Goal: Information Seeking & Learning: Learn about a topic

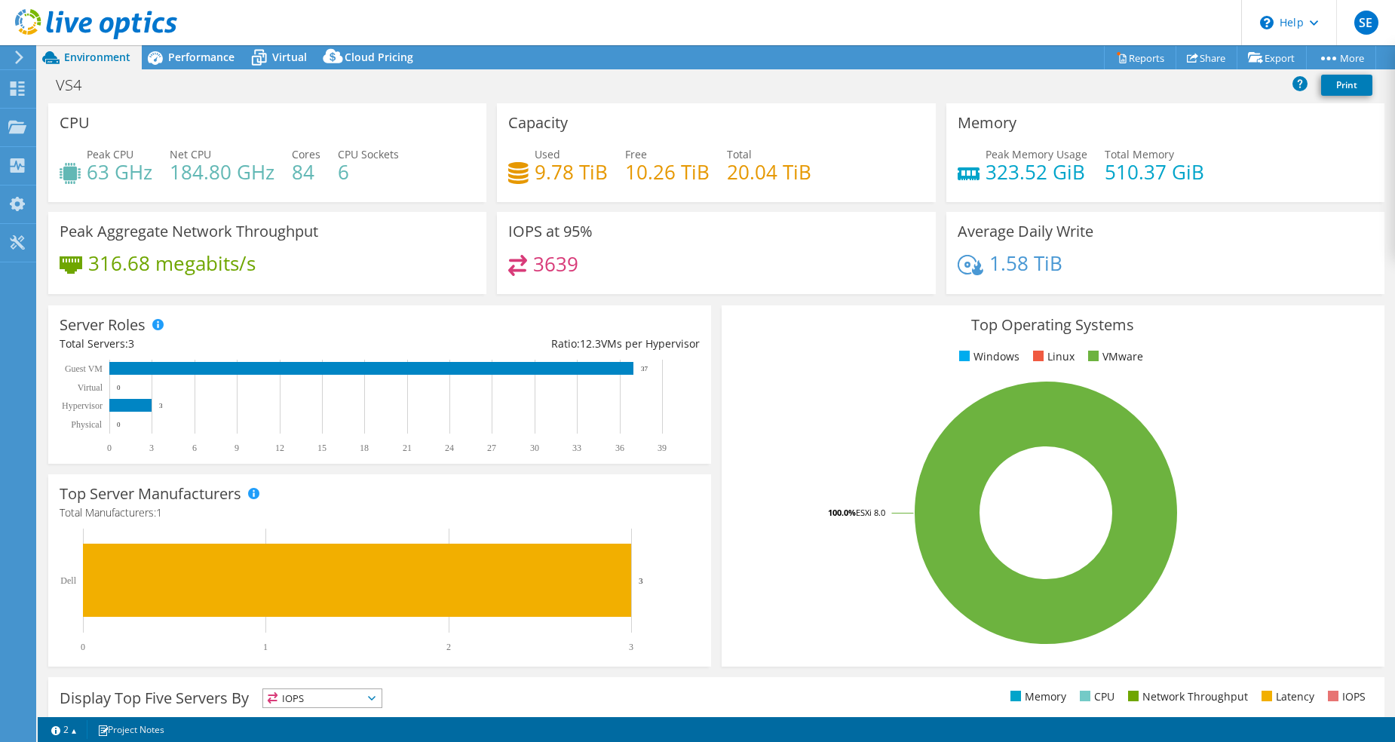
select select "USD"
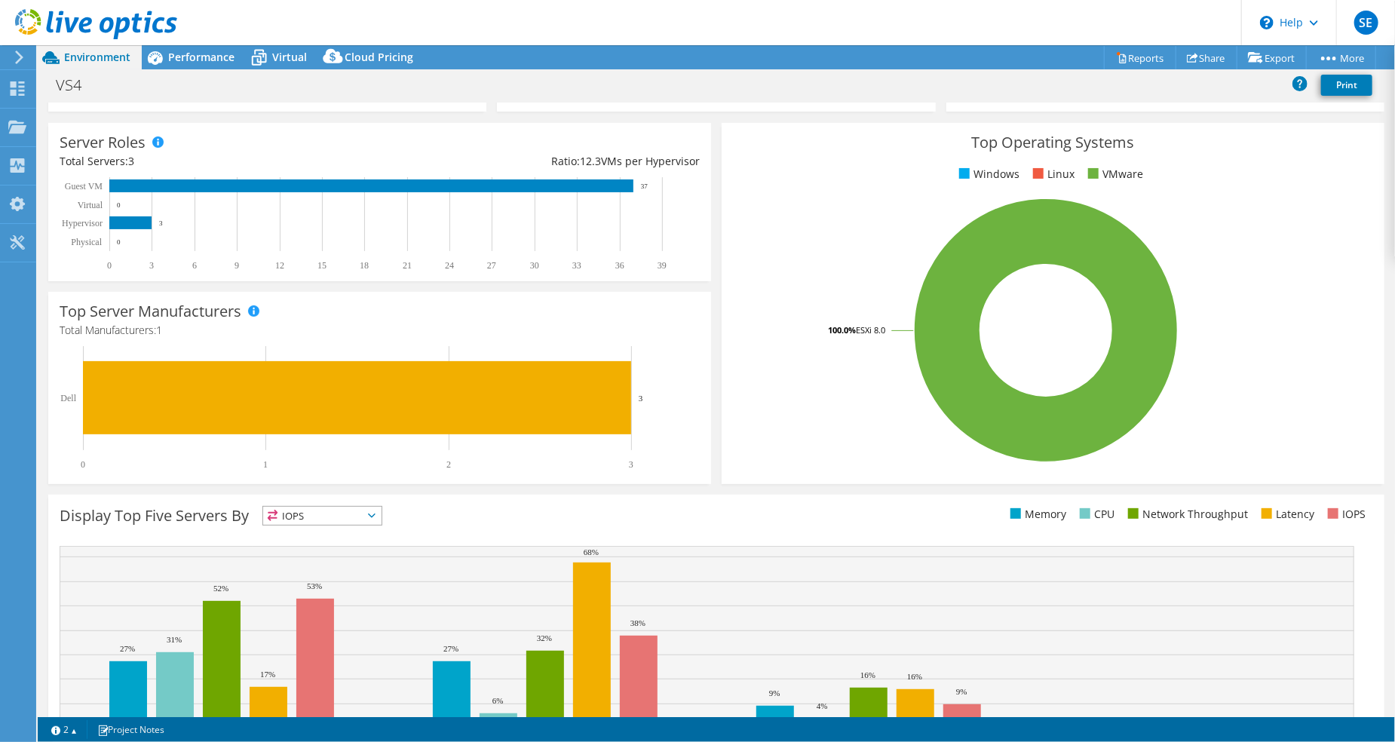
scroll to position [264, 0]
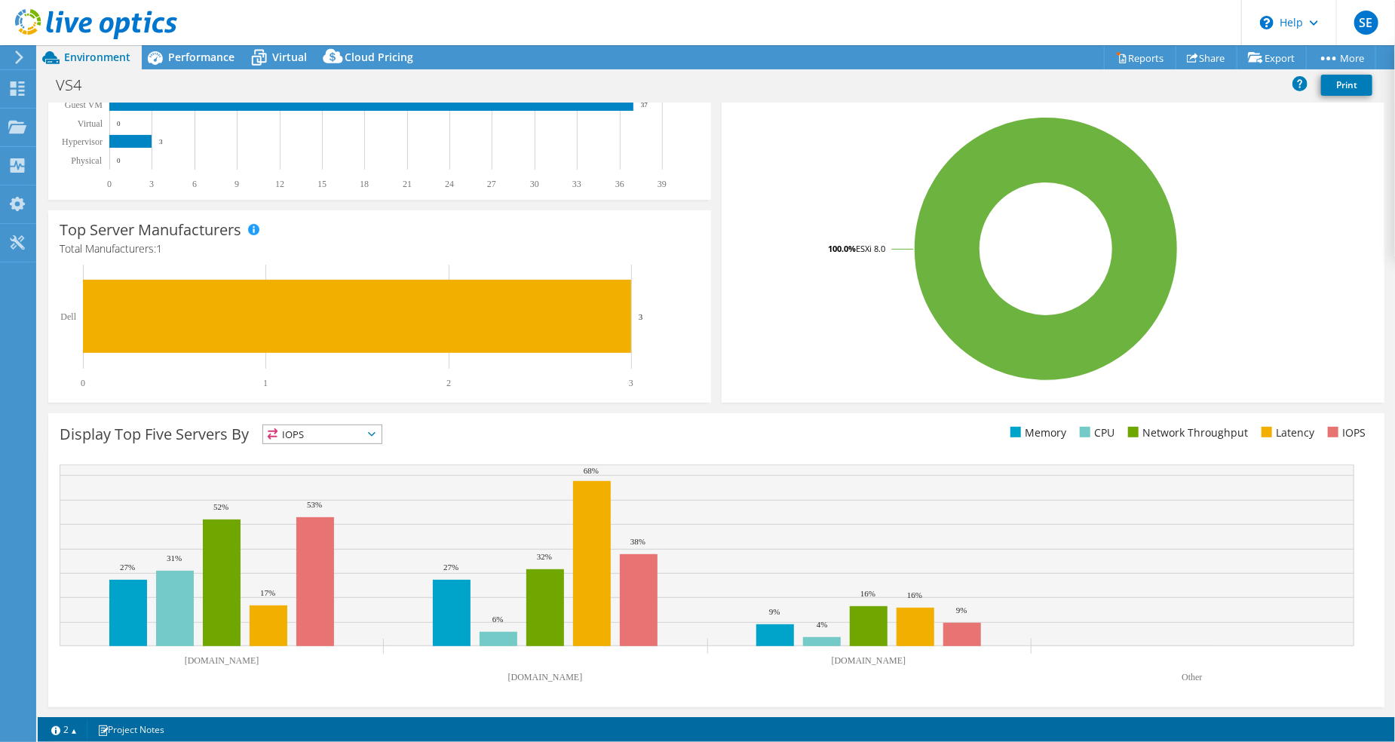
click at [341, 434] on span "IOPS" at bounding box center [322, 434] width 118 height 18
click at [511, 426] on div "Display Top Five Servers By IOPS IOPS" at bounding box center [388, 437] width 657 height 25
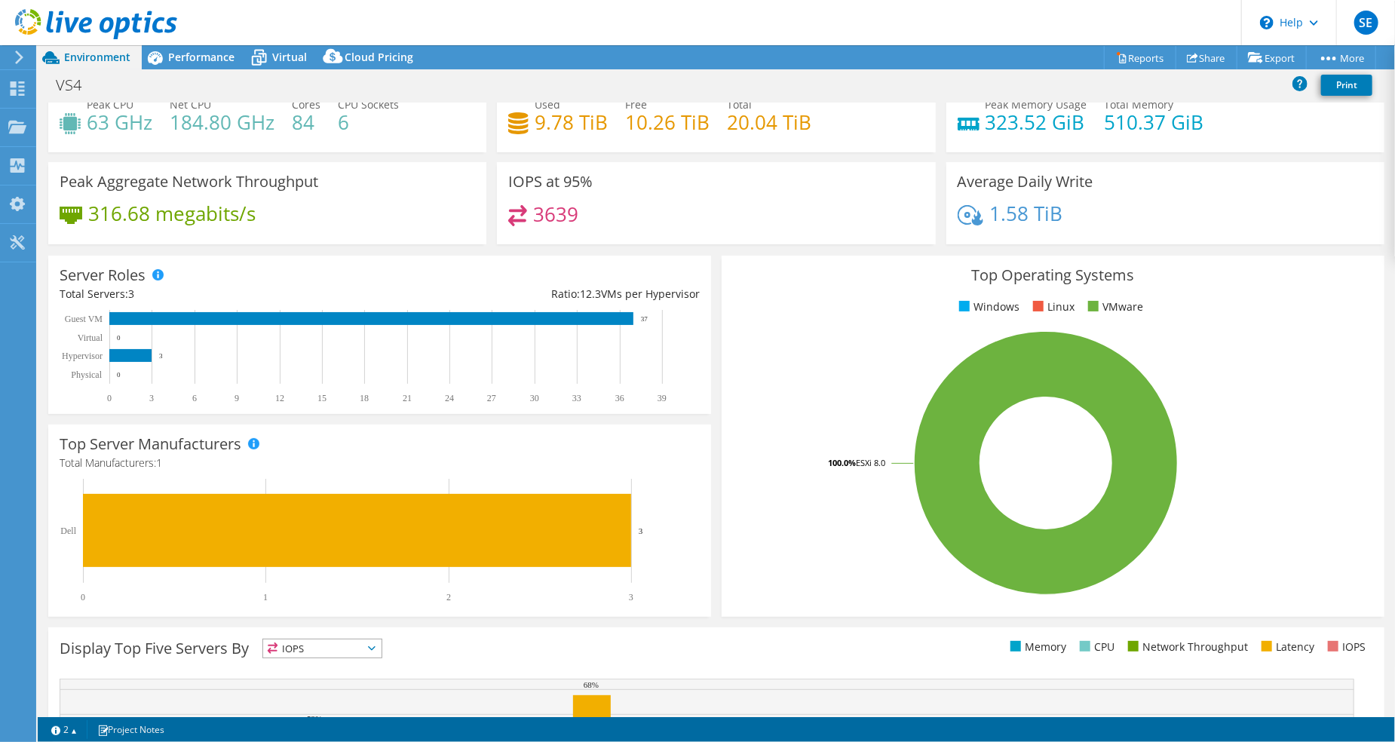
scroll to position [0, 0]
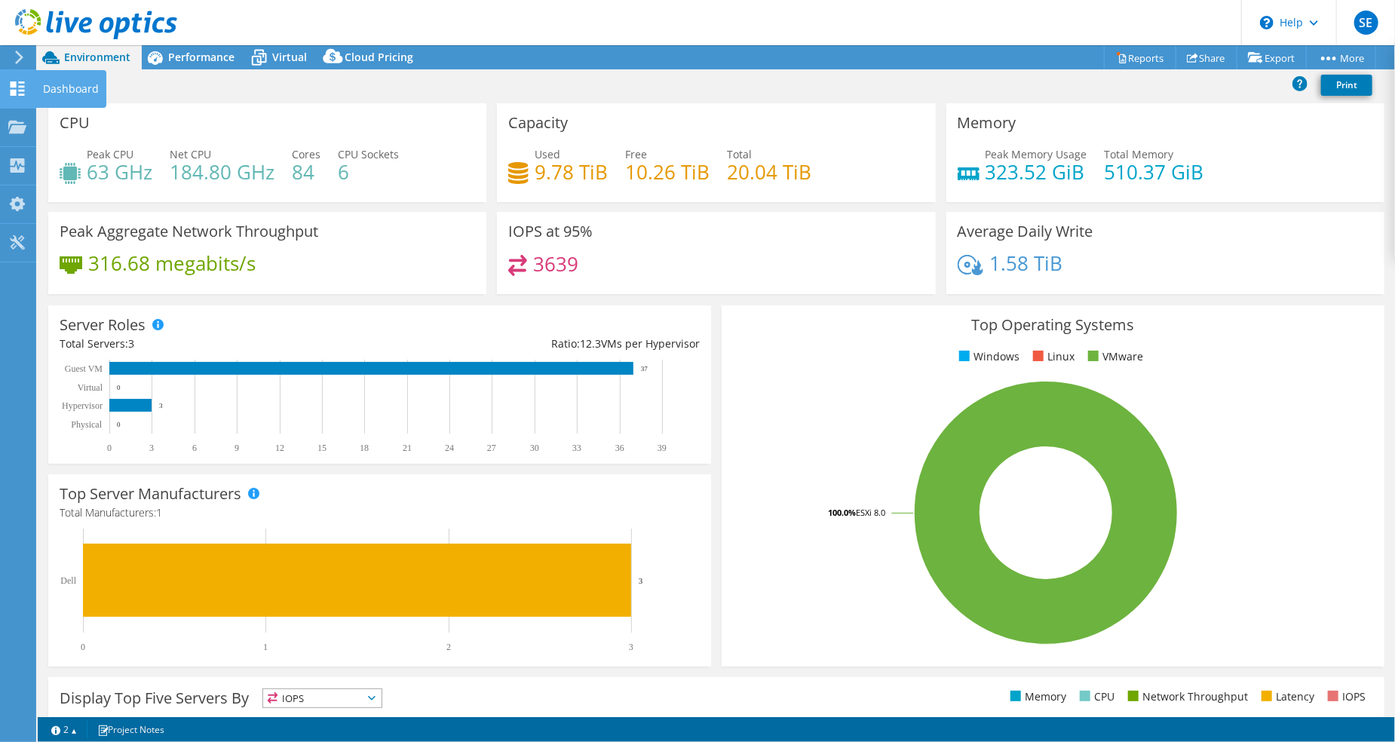
click at [20, 88] on icon at bounding box center [17, 88] width 18 height 14
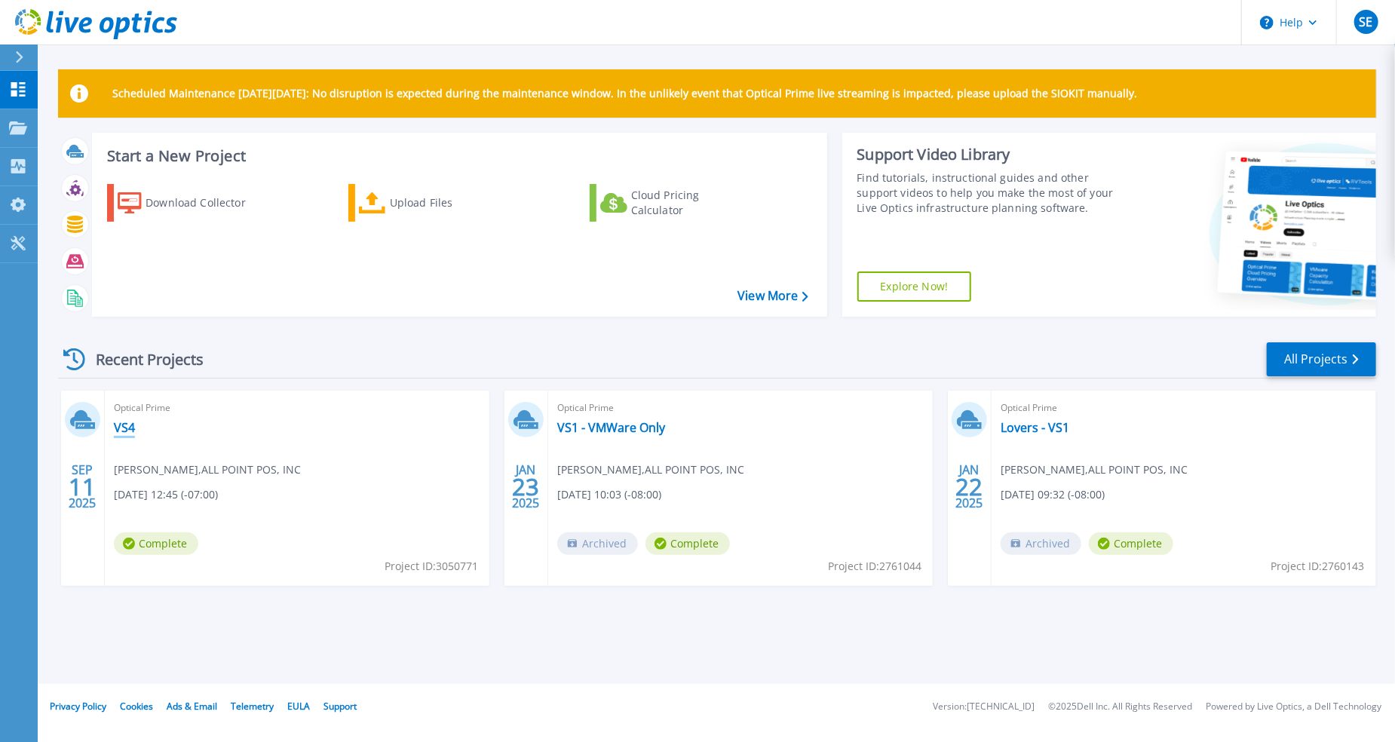
click at [127, 426] on link "VS4" at bounding box center [124, 427] width 21 height 15
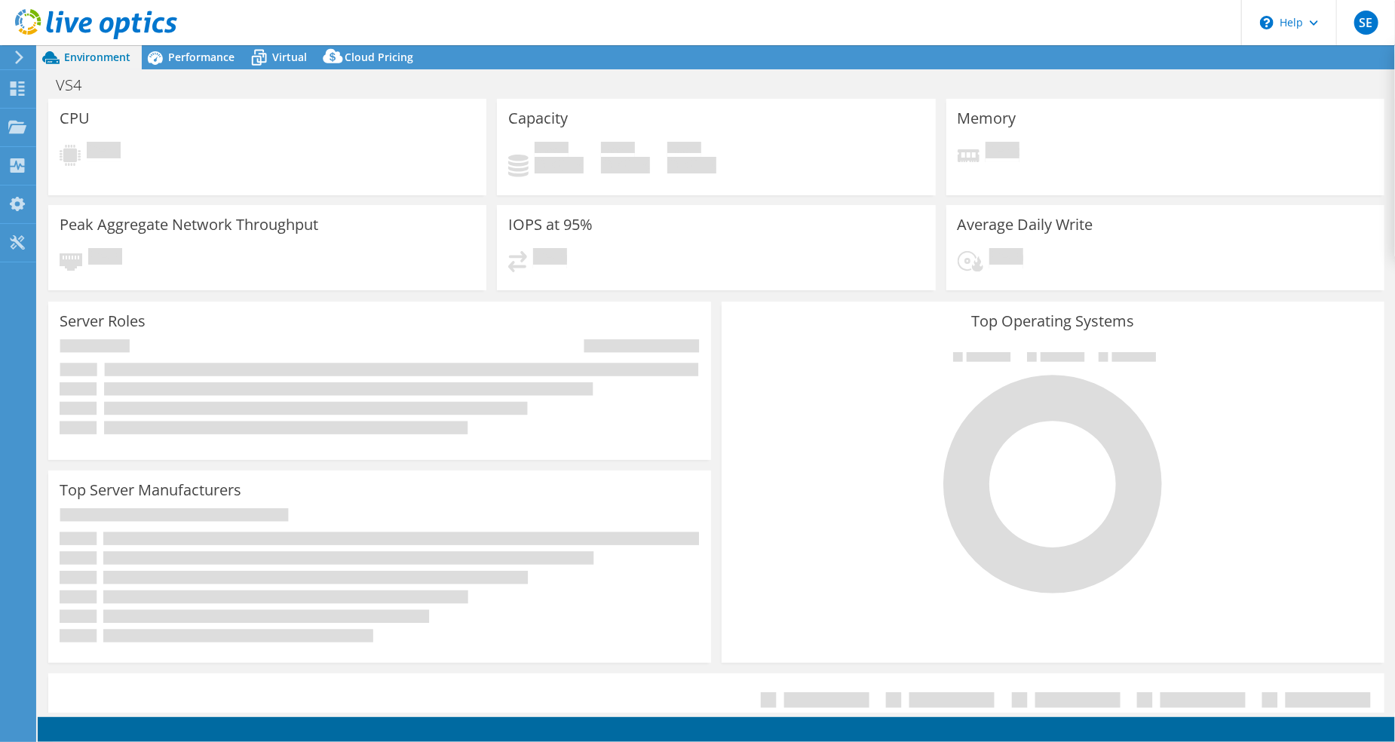
select select "USD"
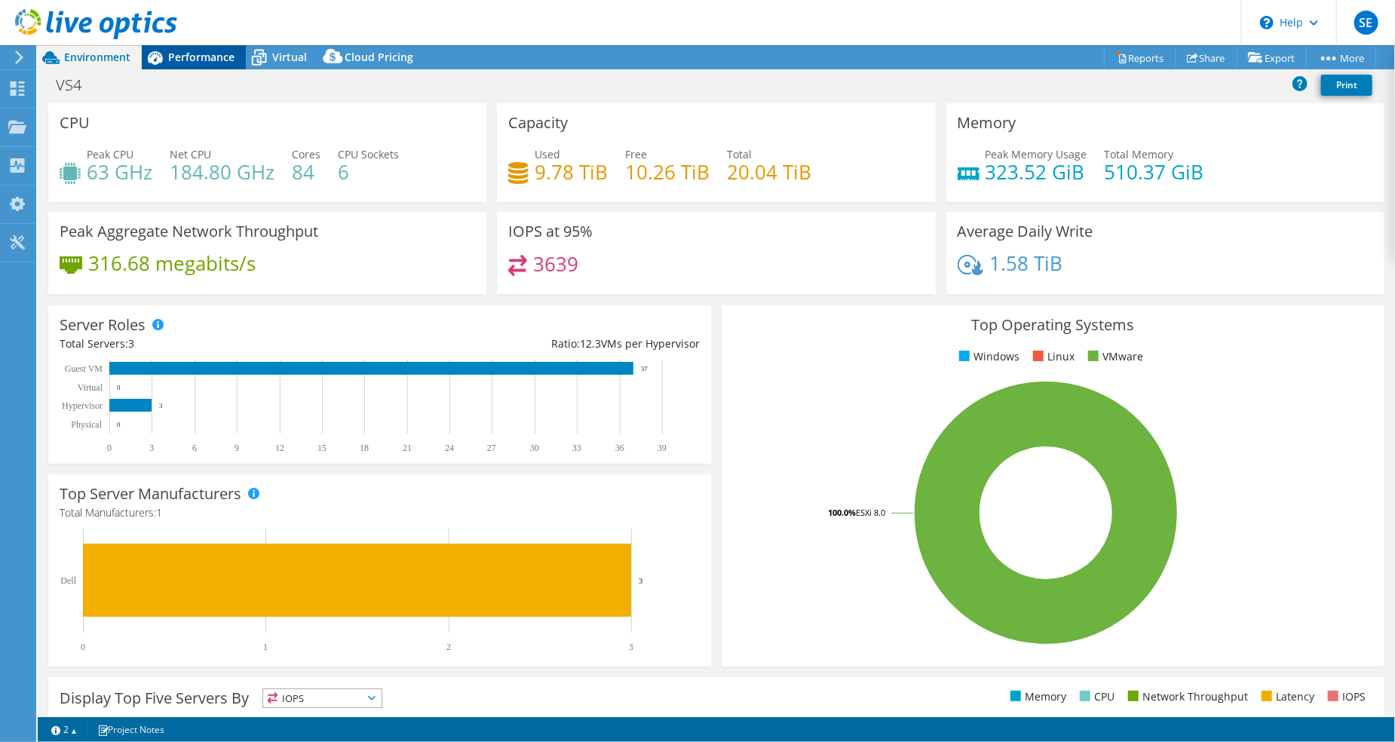
click at [204, 57] on span "Performance" at bounding box center [201, 57] width 66 height 14
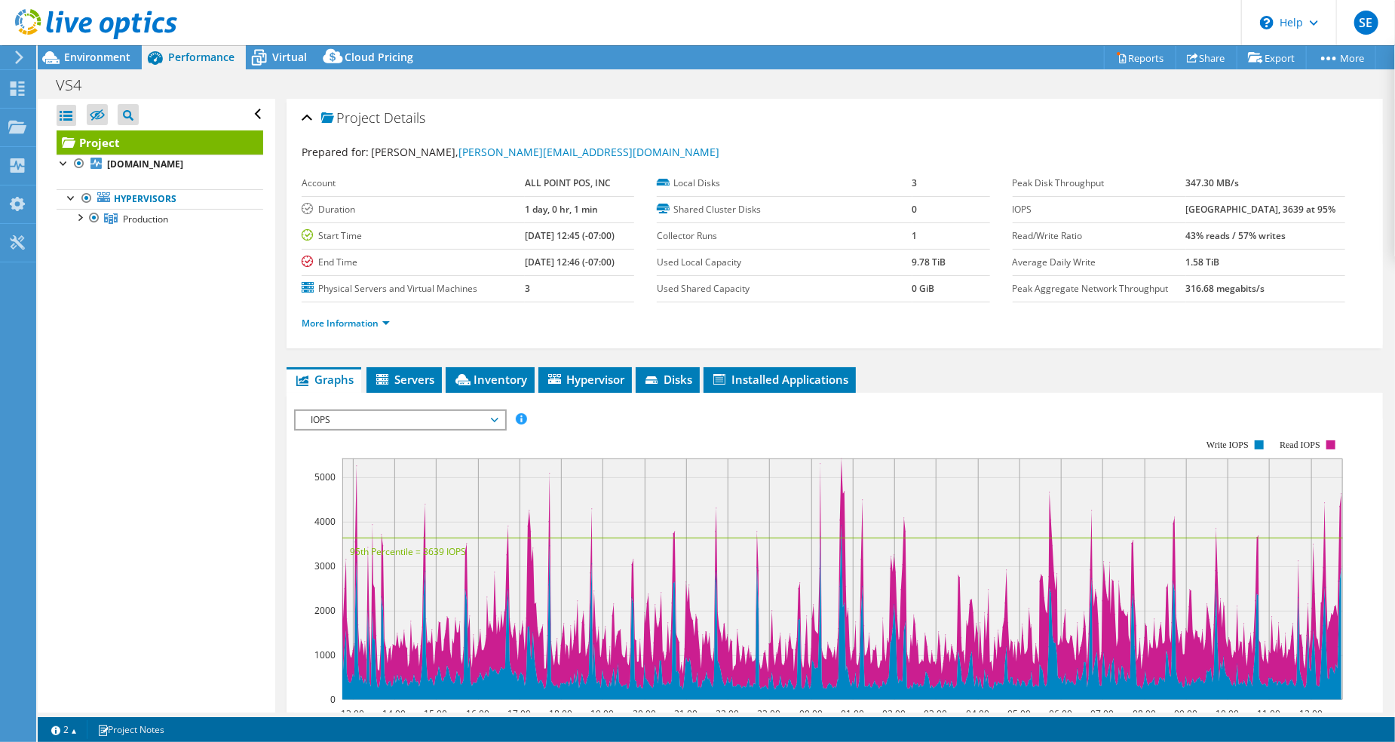
click at [370, 414] on span "IOPS" at bounding box center [400, 420] width 194 height 18
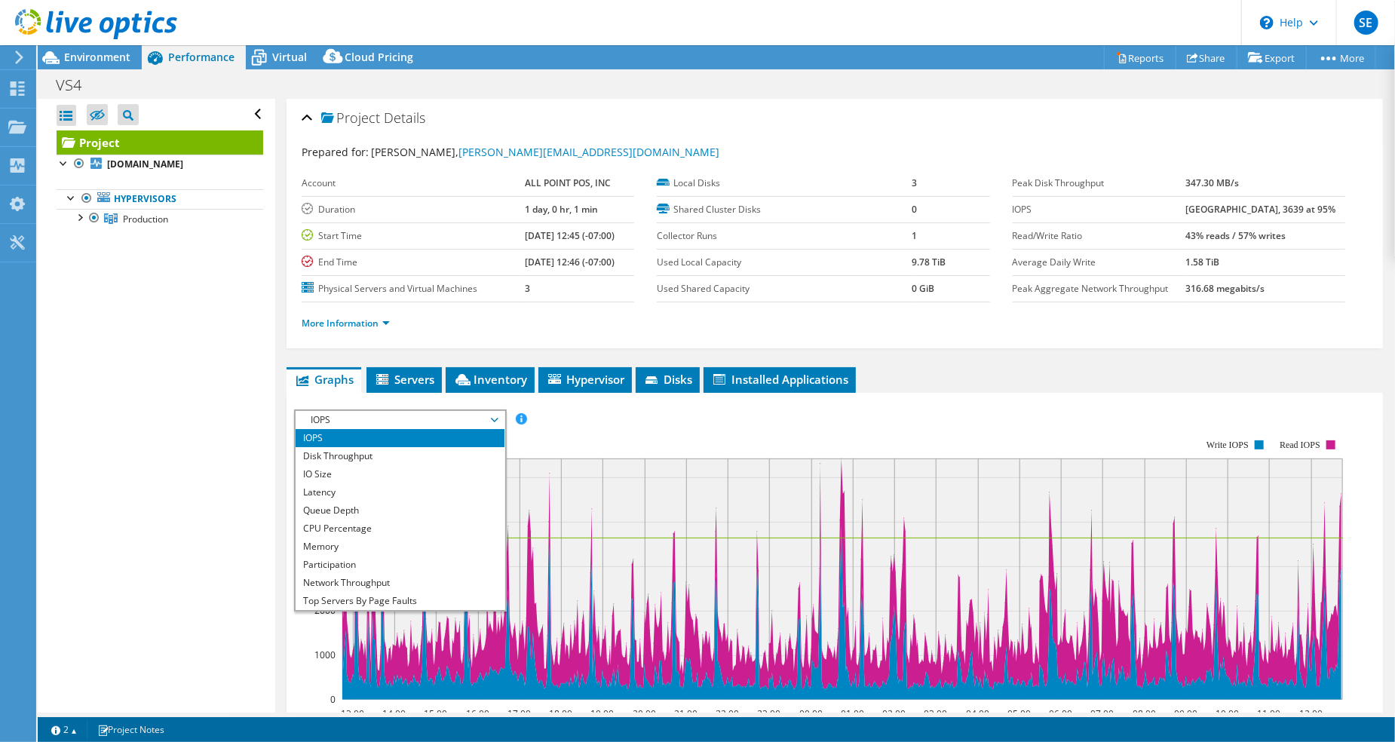
click at [370, 414] on span "IOPS" at bounding box center [400, 420] width 194 height 18
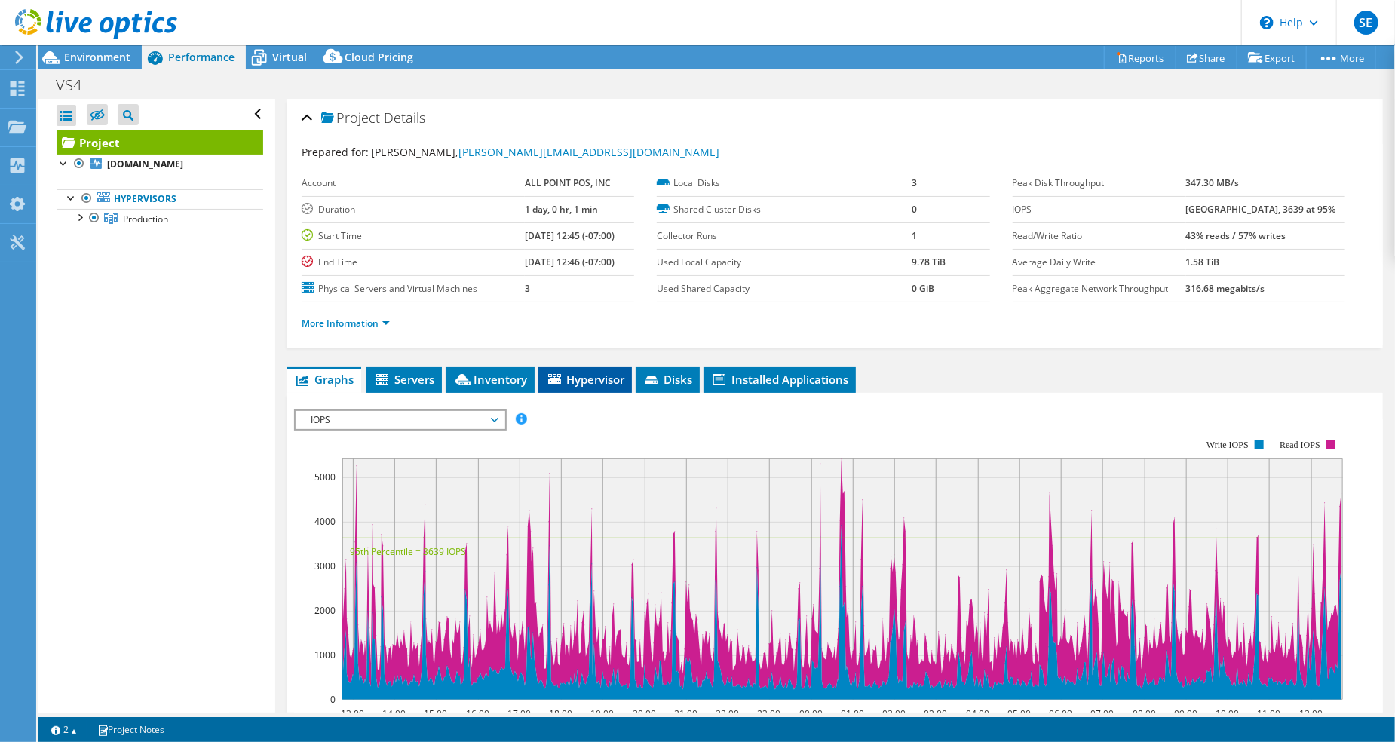
click at [585, 372] on span "Hypervisor" at bounding box center [585, 379] width 78 height 15
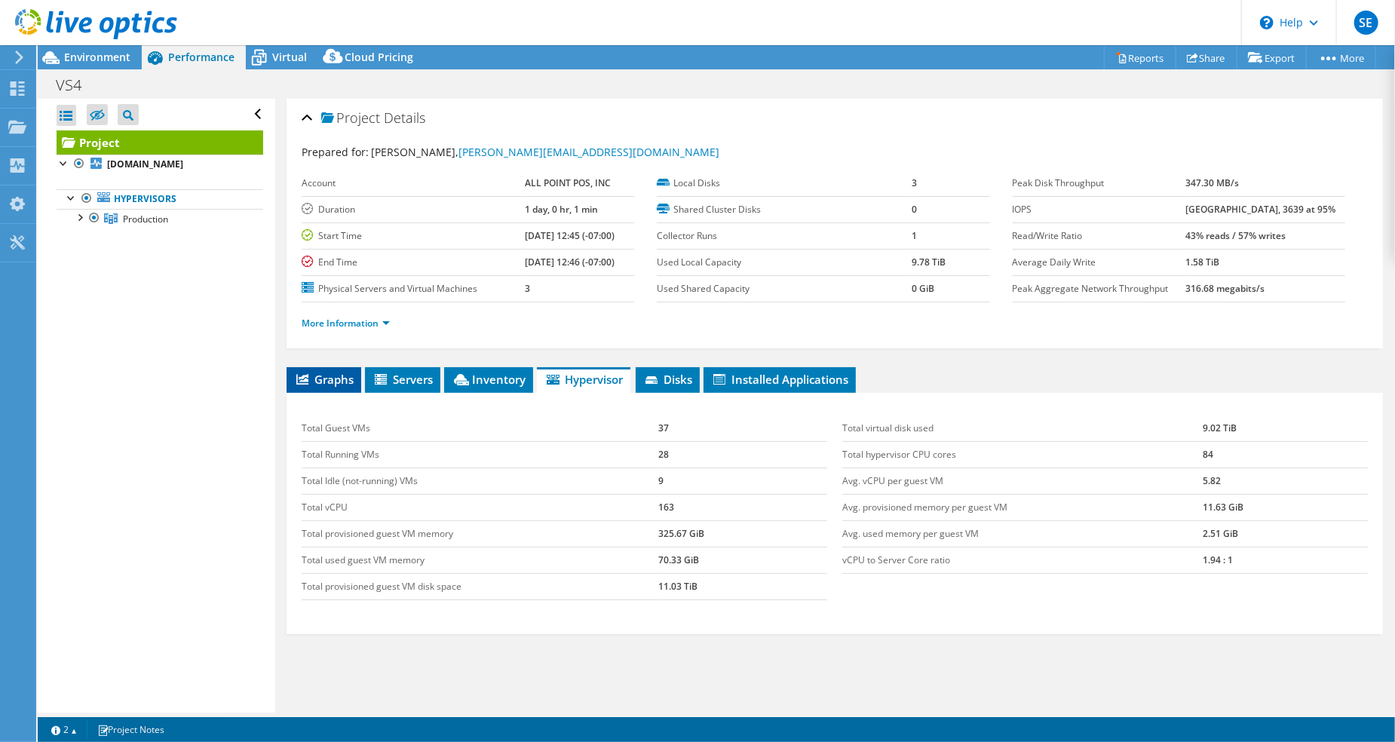
click at [321, 372] on span "Graphs" at bounding box center [324, 379] width 60 height 15
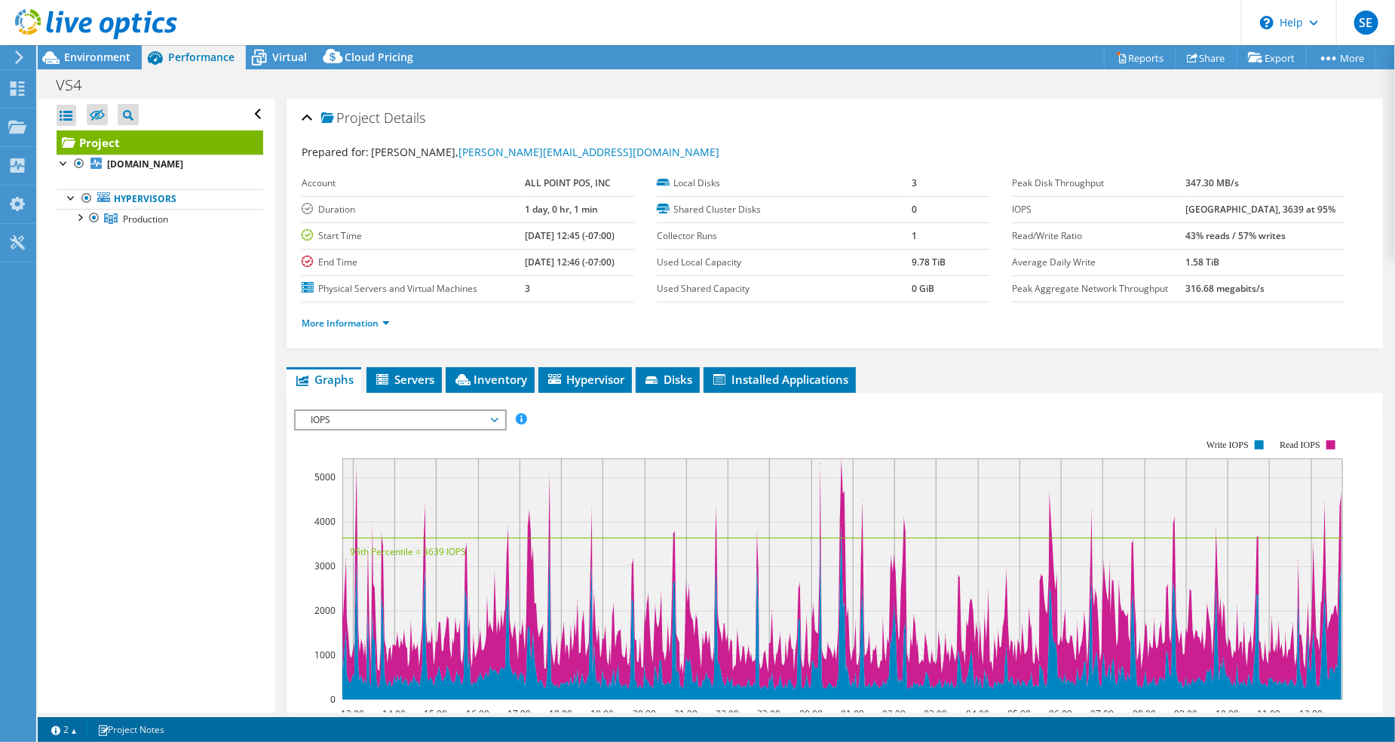
click at [374, 422] on span "IOPS" at bounding box center [400, 420] width 194 height 18
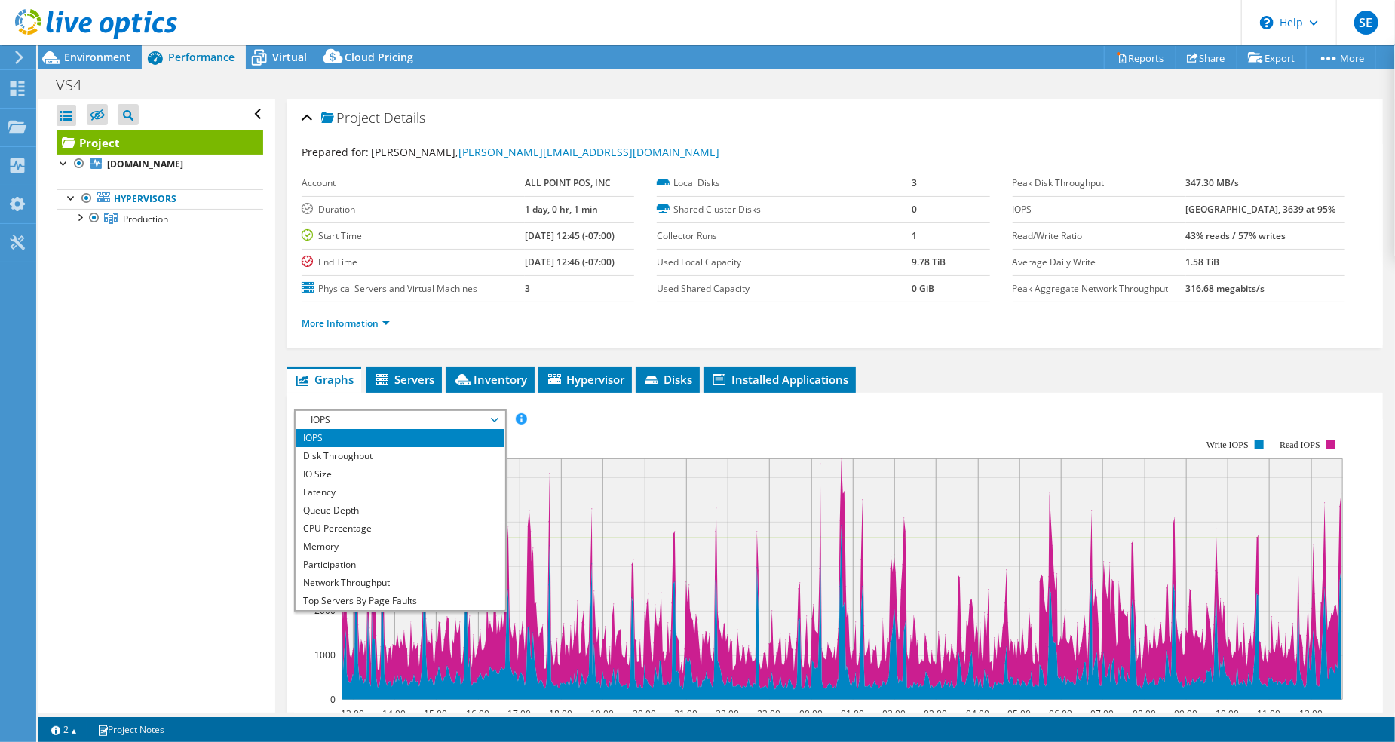
click at [631, 419] on rect at bounding box center [818, 570] width 1049 height 302
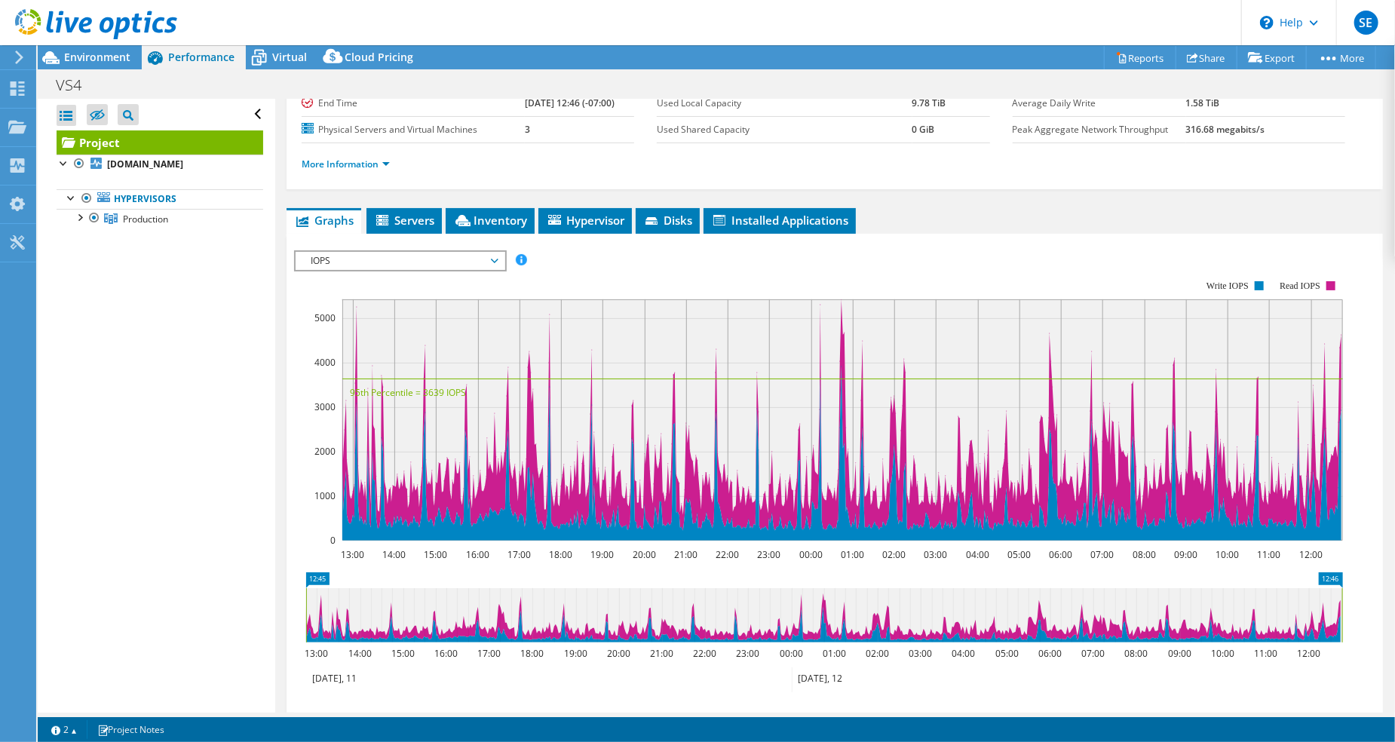
scroll to position [312, 0]
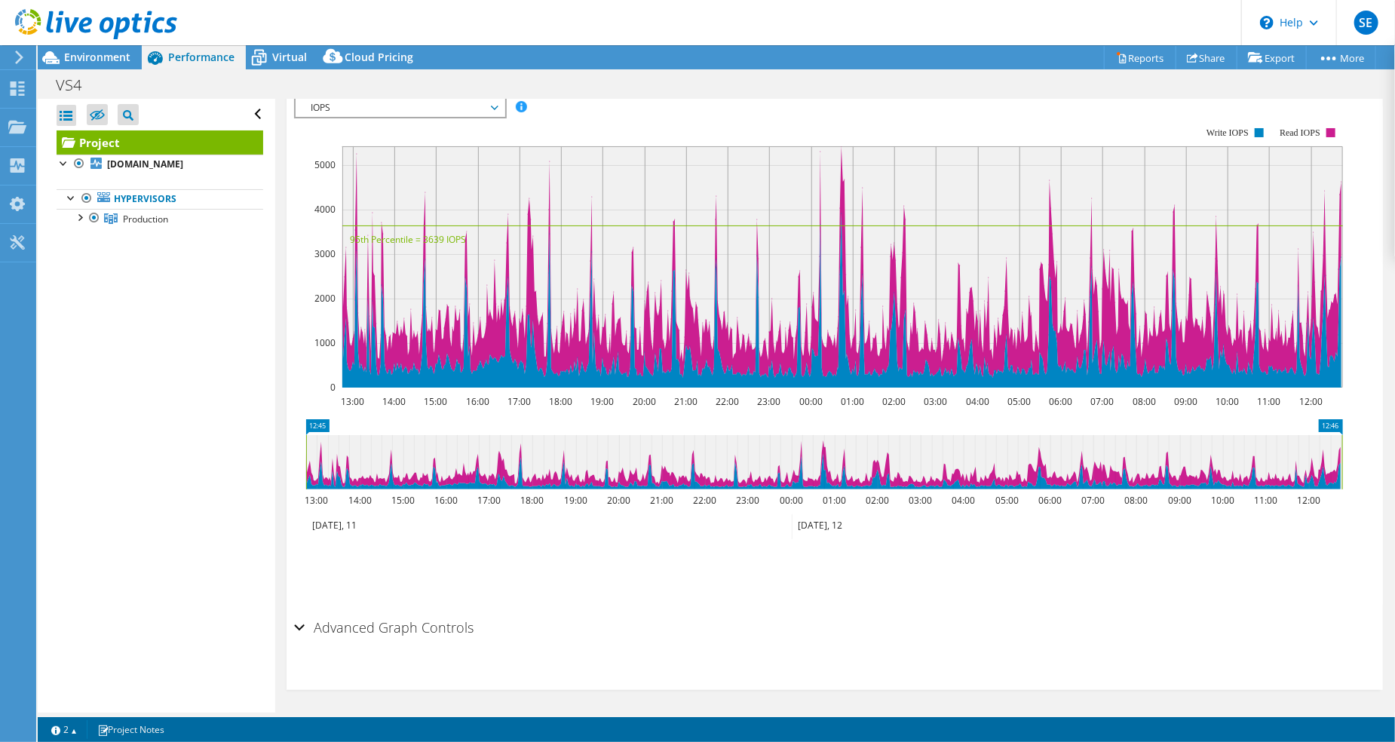
drag, startPoint x: 409, startPoint y: 623, endPoint x: 412, endPoint y: 615, distance: 8.8
click at [412, 615] on h2 "Advanced Graph Controls" at bounding box center [384, 627] width 180 height 30
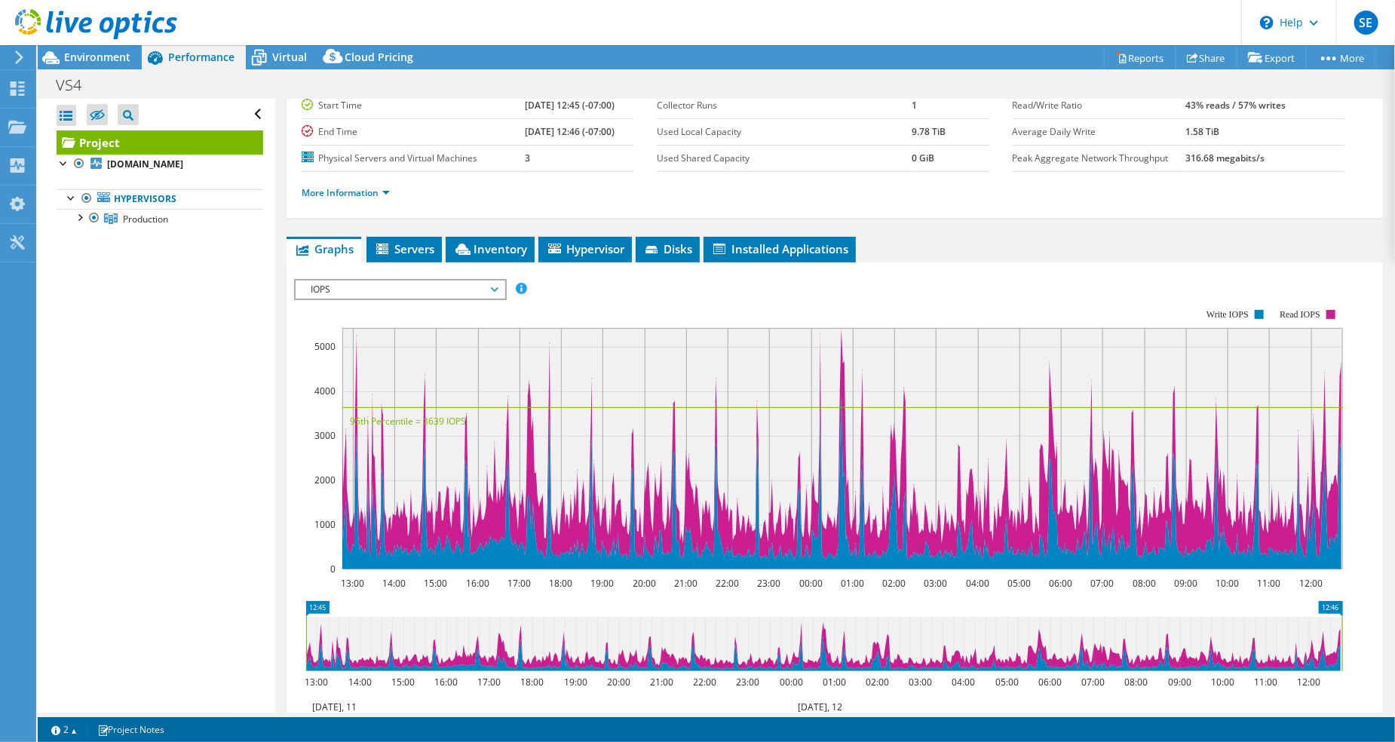
scroll to position [0, 0]
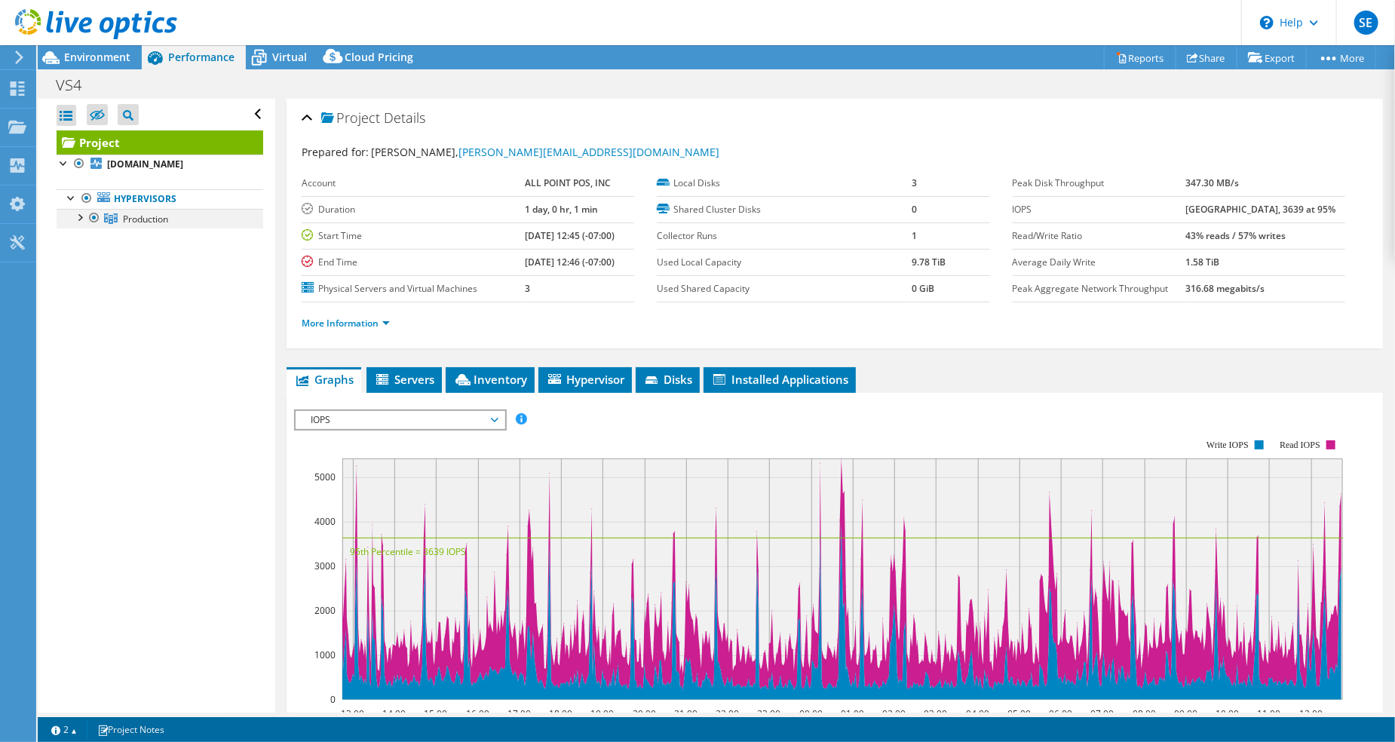
click at [78, 213] on div at bounding box center [79, 216] width 15 height 15
click at [103, 253] on div at bounding box center [101, 257] width 15 height 18
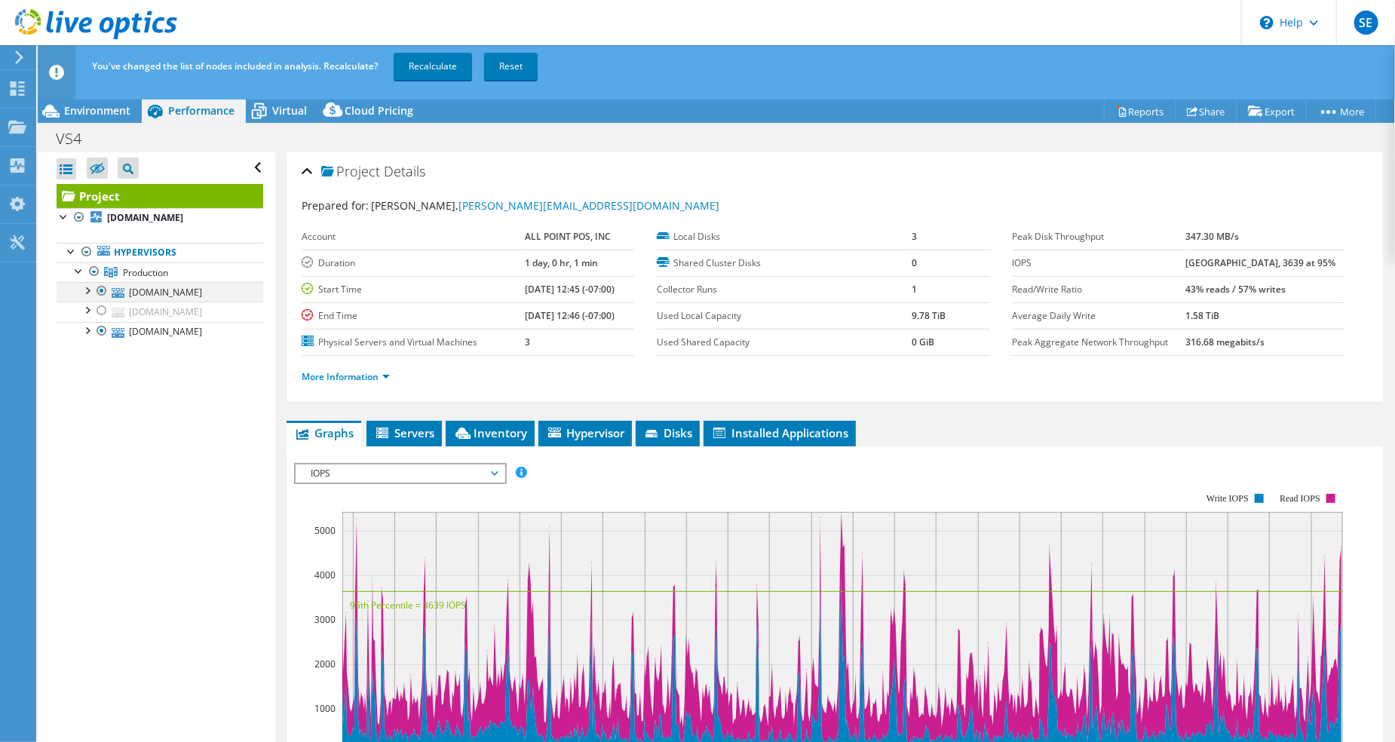
click at [103, 289] on div at bounding box center [101, 291] width 15 height 18
click at [99, 333] on div at bounding box center [101, 331] width 15 height 18
click at [105, 313] on div at bounding box center [101, 311] width 15 height 18
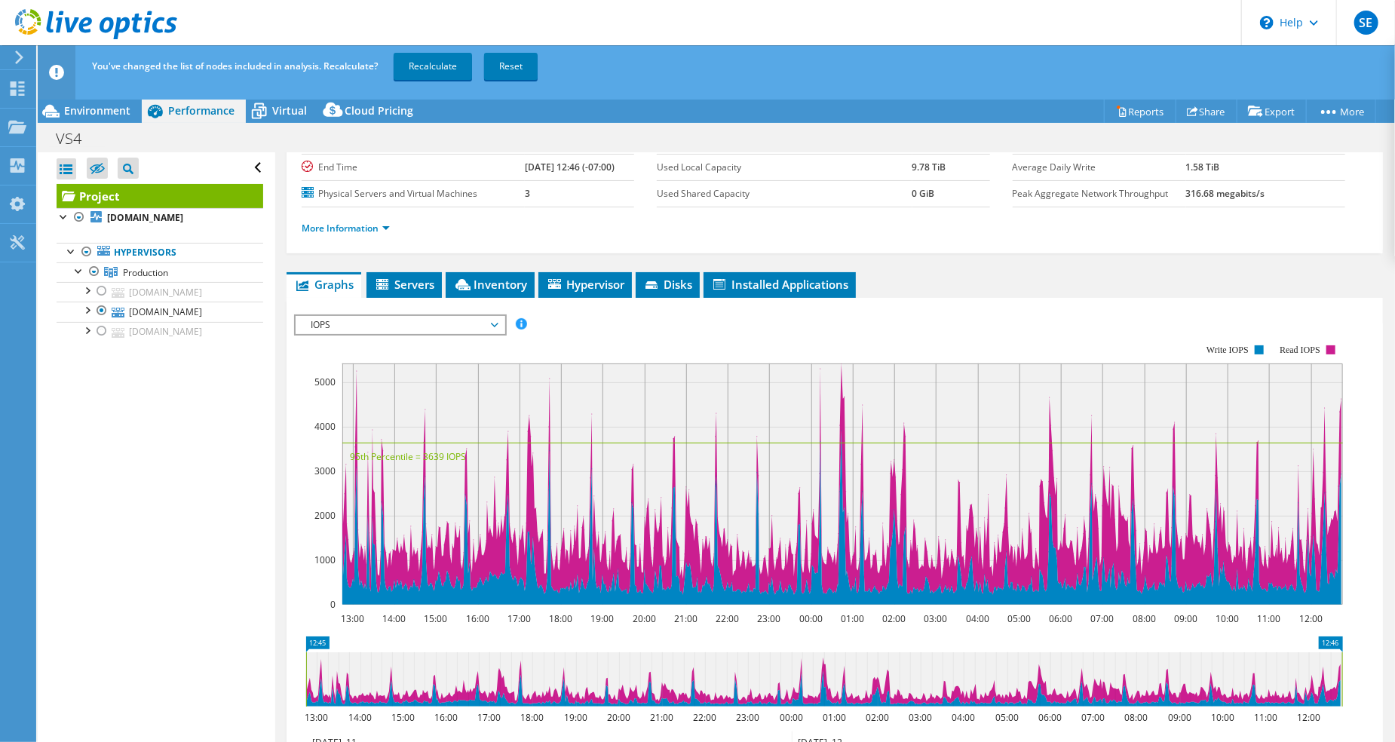
scroll to position [151, 0]
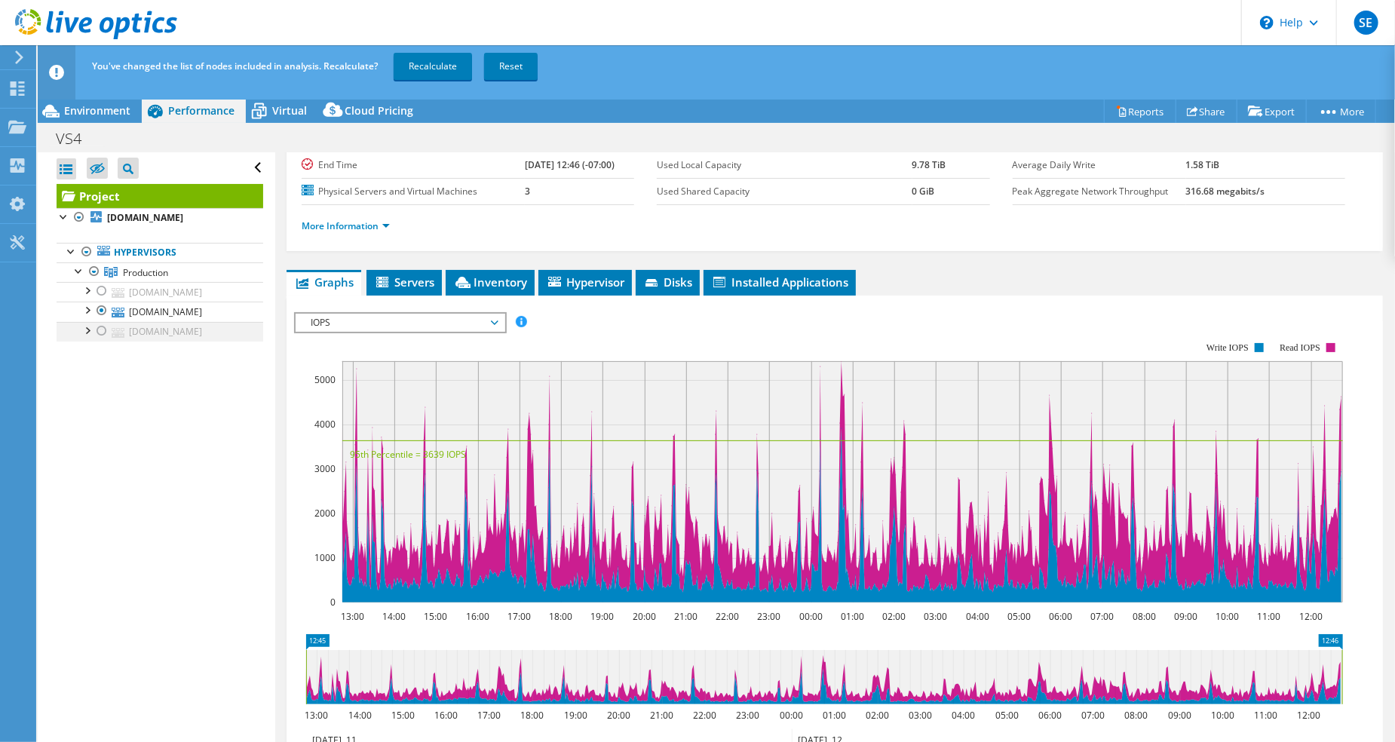
click at [102, 328] on div at bounding box center [101, 331] width 15 height 18
click at [101, 305] on div at bounding box center [101, 311] width 15 height 18
click at [87, 329] on div at bounding box center [86, 329] width 15 height 15
click at [102, 329] on div at bounding box center [101, 331] width 15 height 18
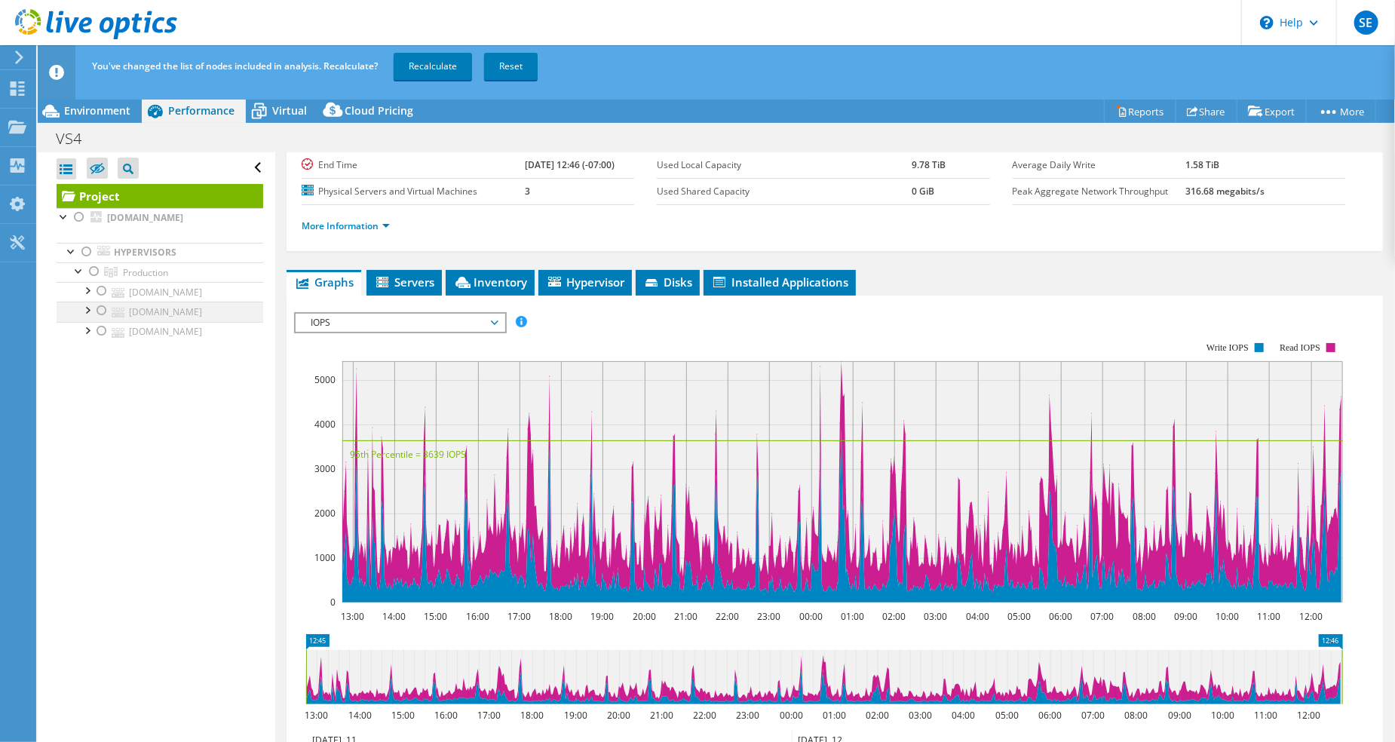
click at [84, 307] on div at bounding box center [86, 309] width 15 height 15
click at [93, 350] on div at bounding box center [94, 349] width 15 height 15
click at [109, 332] on div at bounding box center [109, 331] width 15 height 18
click at [503, 232] on div "More Information" at bounding box center [835, 226] width 1067 height 42
click at [379, 316] on span "IOPS" at bounding box center [400, 323] width 194 height 18
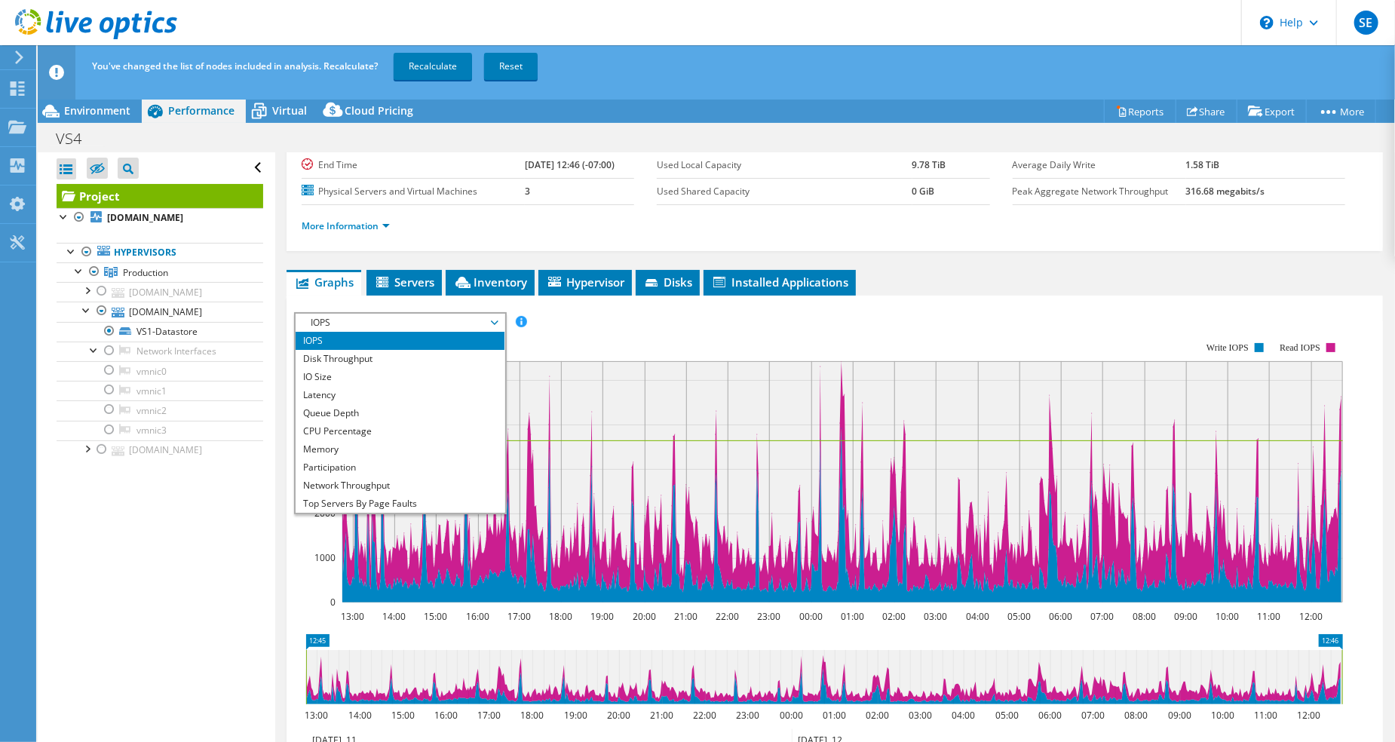
click at [410, 232] on div "More Information" at bounding box center [835, 226] width 1067 height 42
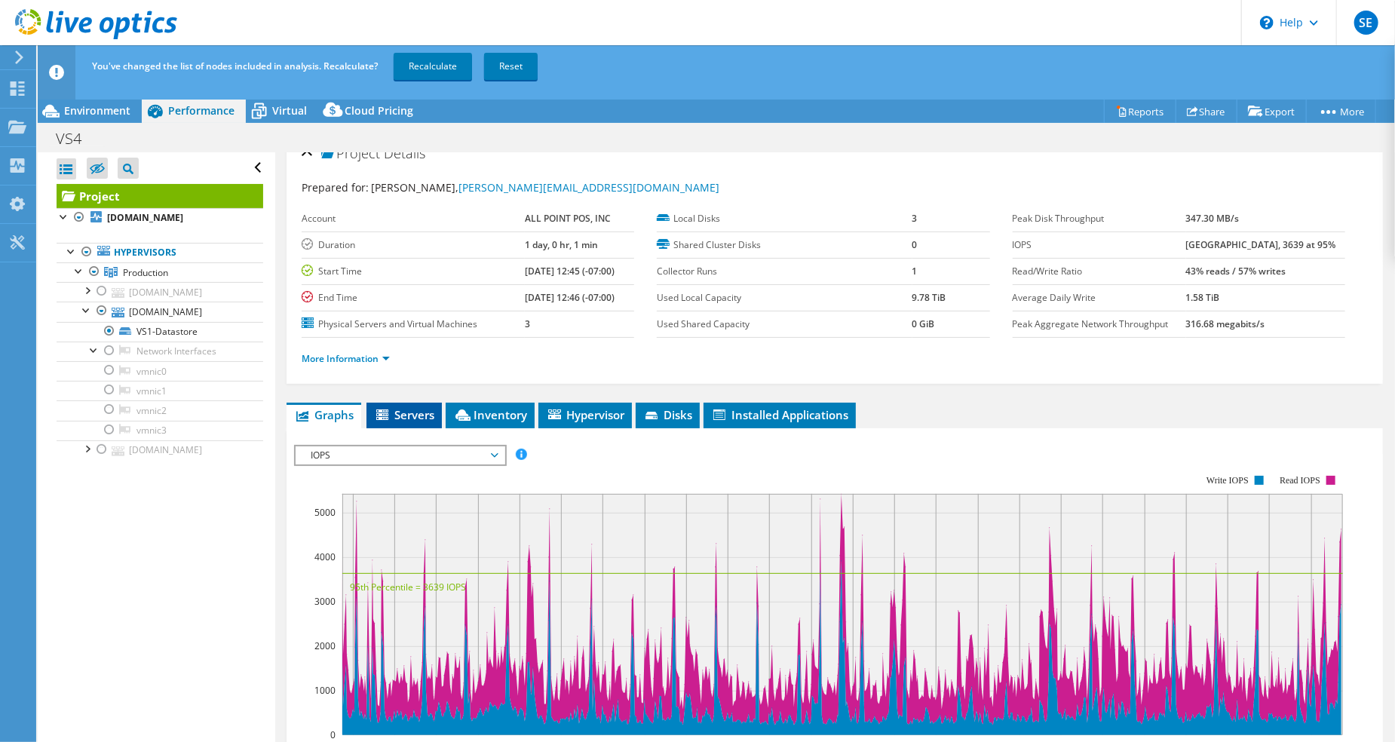
scroll to position [0, 0]
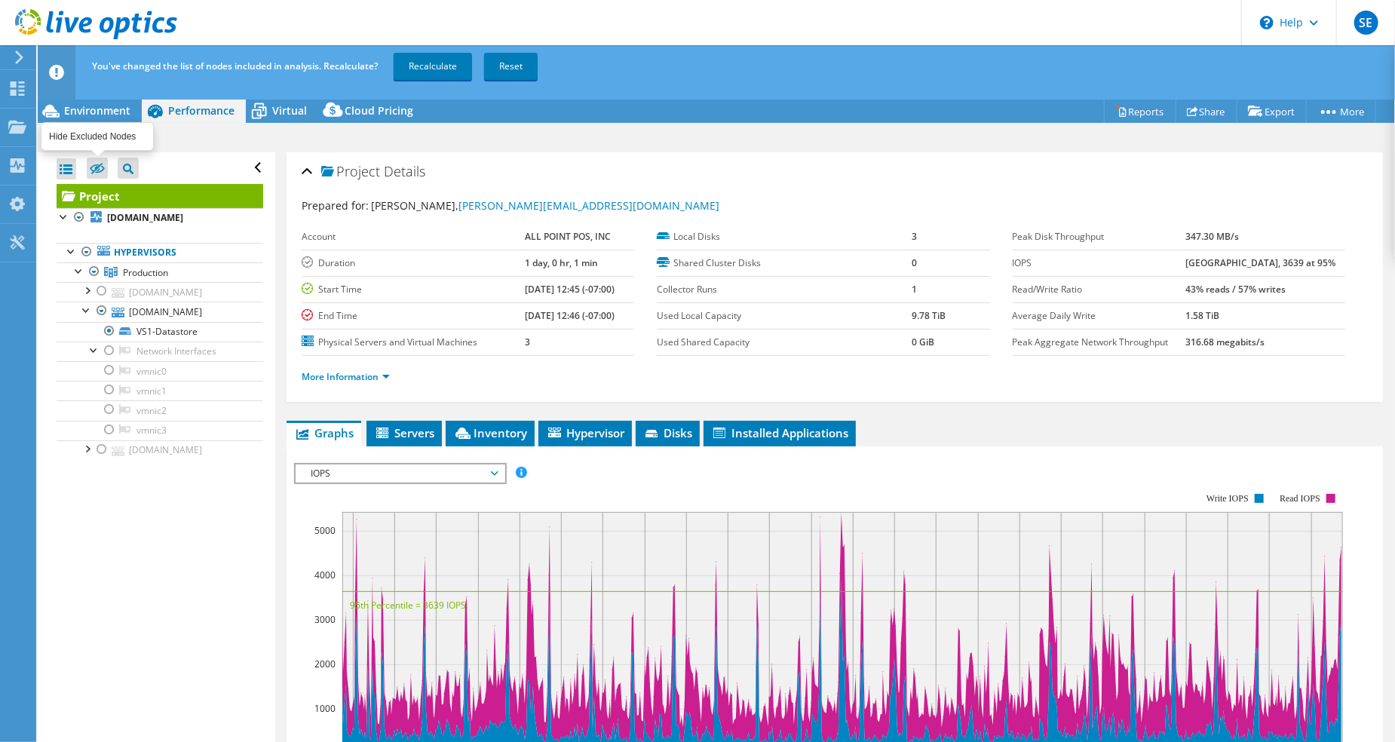
click at [95, 170] on icon at bounding box center [97, 169] width 15 height 11
click at [0, 0] on input "checkbox" at bounding box center [0, 0] width 0 height 0
click at [95, 170] on icon at bounding box center [97, 169] width 15 height 11
click at [0, 0] on input "checkbox" at bounding box center [0, 0] width 0 height 0
click at [69, 170] on div at bounding box center [67, 168] width 20 height 21
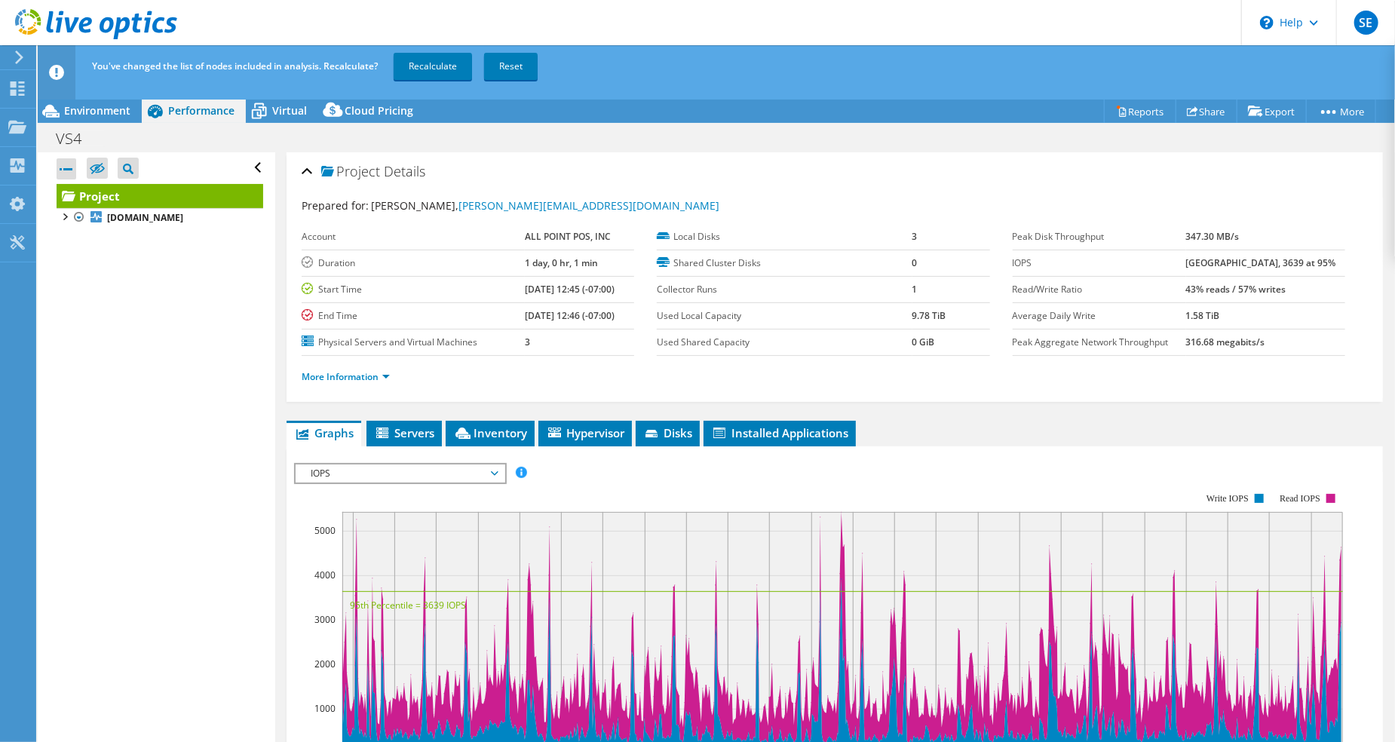
click at [69, 170] on div at bounding box center [67, 168] width 20 height 21
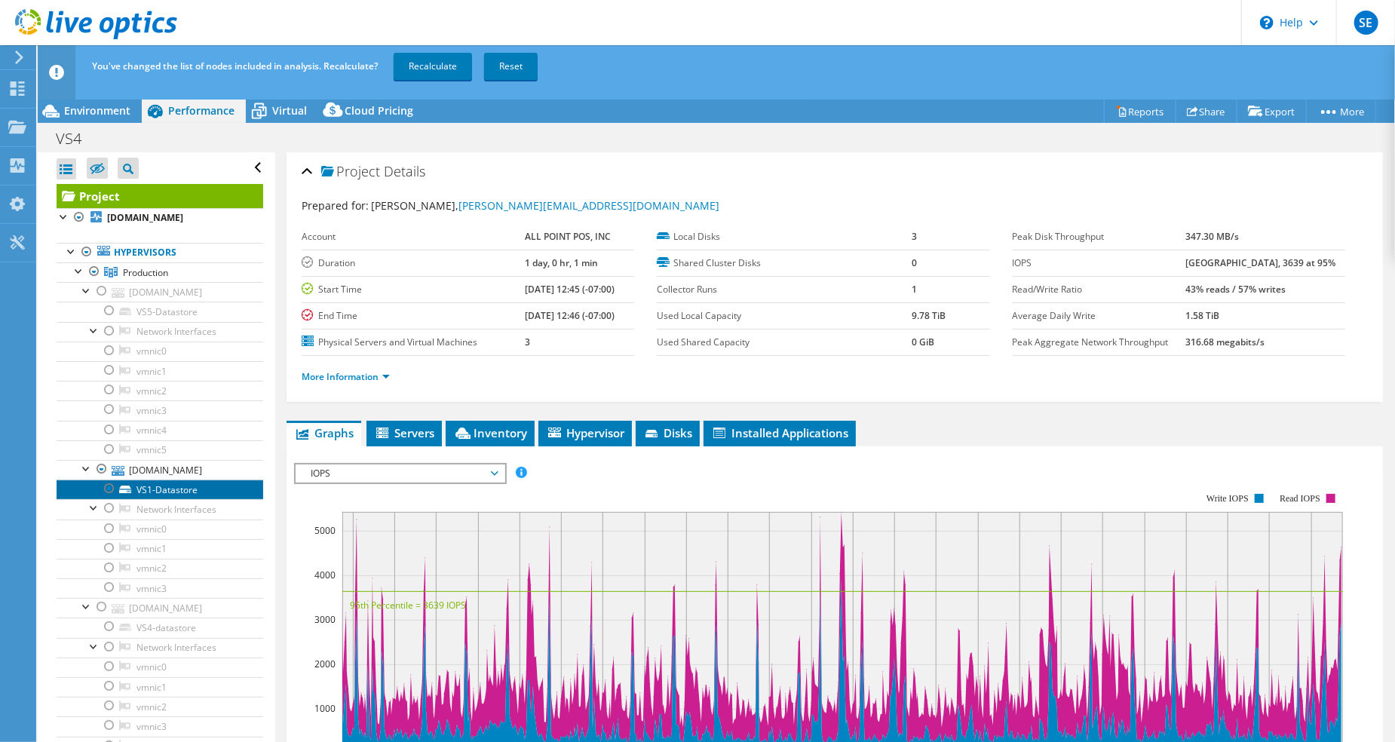
click at [161, 480] on link "VS1-Datastore" at bounding box center [160, 490] width 207 height 20
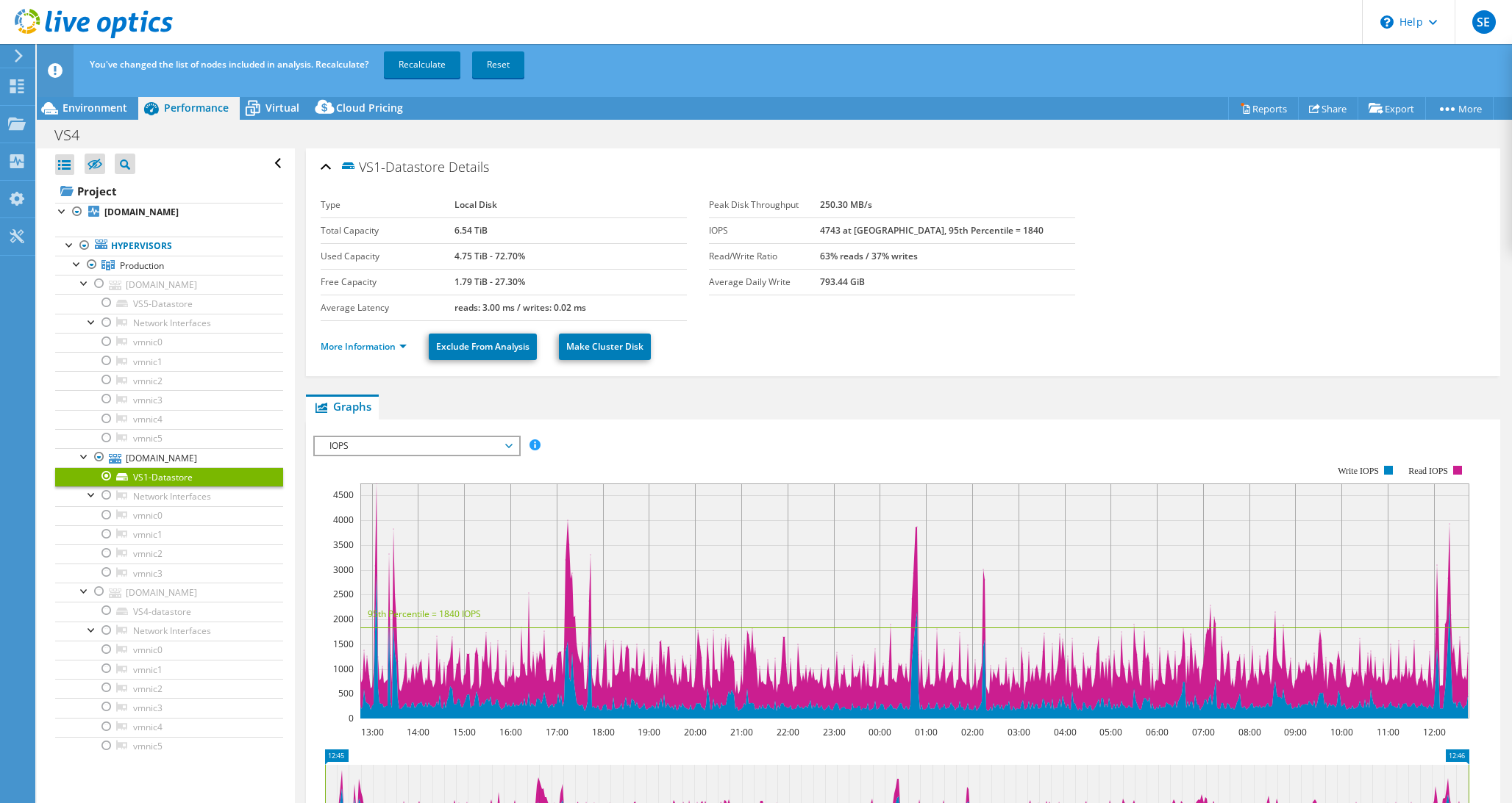
click at [1360, 213] on section "Type Local Disk Total Capacity 6.54 TiB Used Capacity 4.75 TiB - 72.70% Free Ca…" at bounding box center [903, 257] width 1165 height 129
click at [100, 282] on div at bounding box center [98, 284] width 15 height 18
click at [165, 286] on link "[DOMAIN_NAME]" at bounding box center [170, 285] width 228 height 19
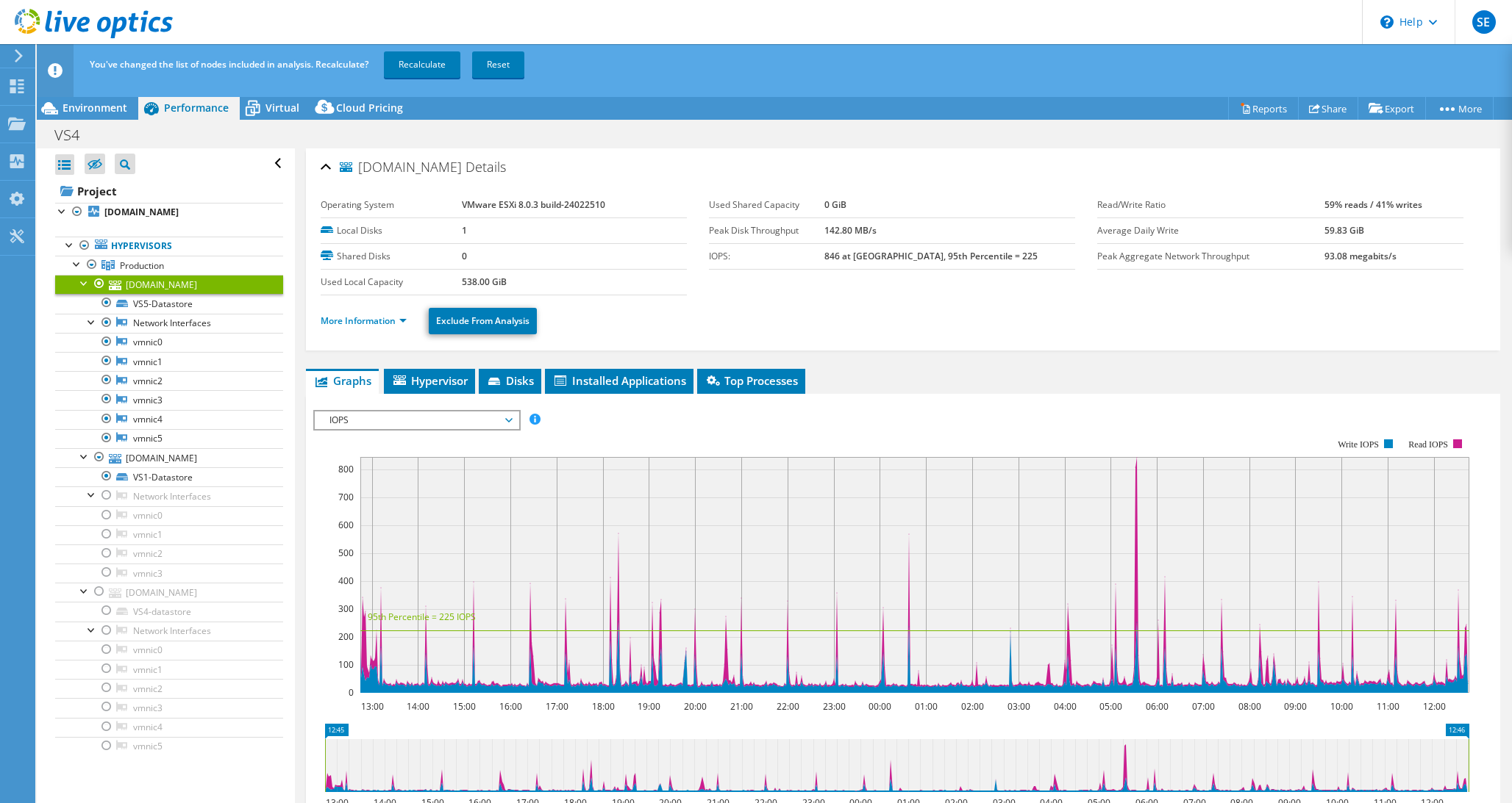
click at [1283, 58] on div "You've changed the list of nodes included in analysis. Recalculate? Recalculate…" at bounding box center [801, 64] width 1431 height 41
click at [156, 595] on link "[DOMAIN_NAME]" at bounding box center [170, 593] width 228 height 19
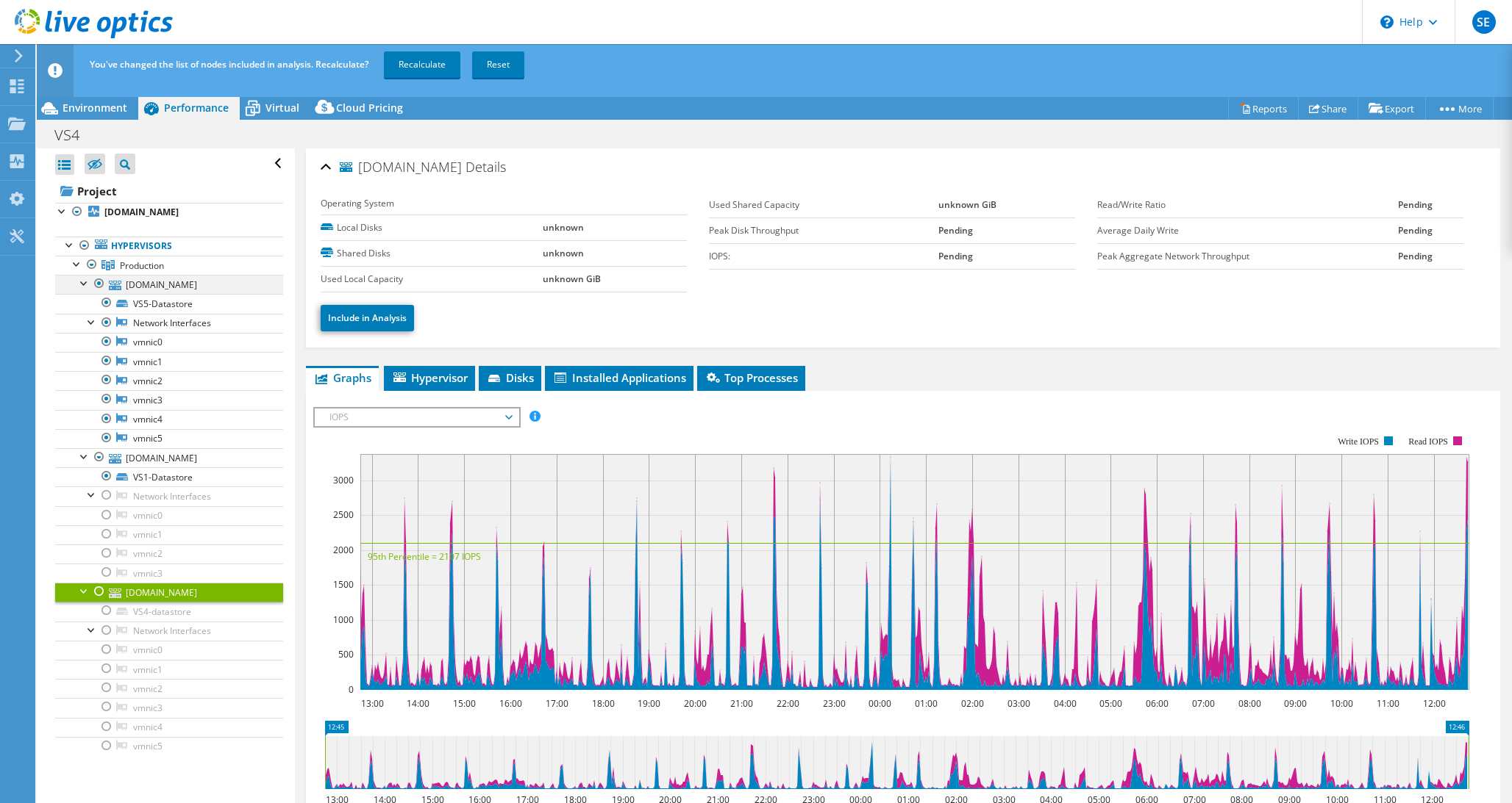
click at [100, 280] on div at bounding box center [98, 284] width 15 height 18
click at [95, 588] on div at bounding box center [98, 592] width 15 height 18
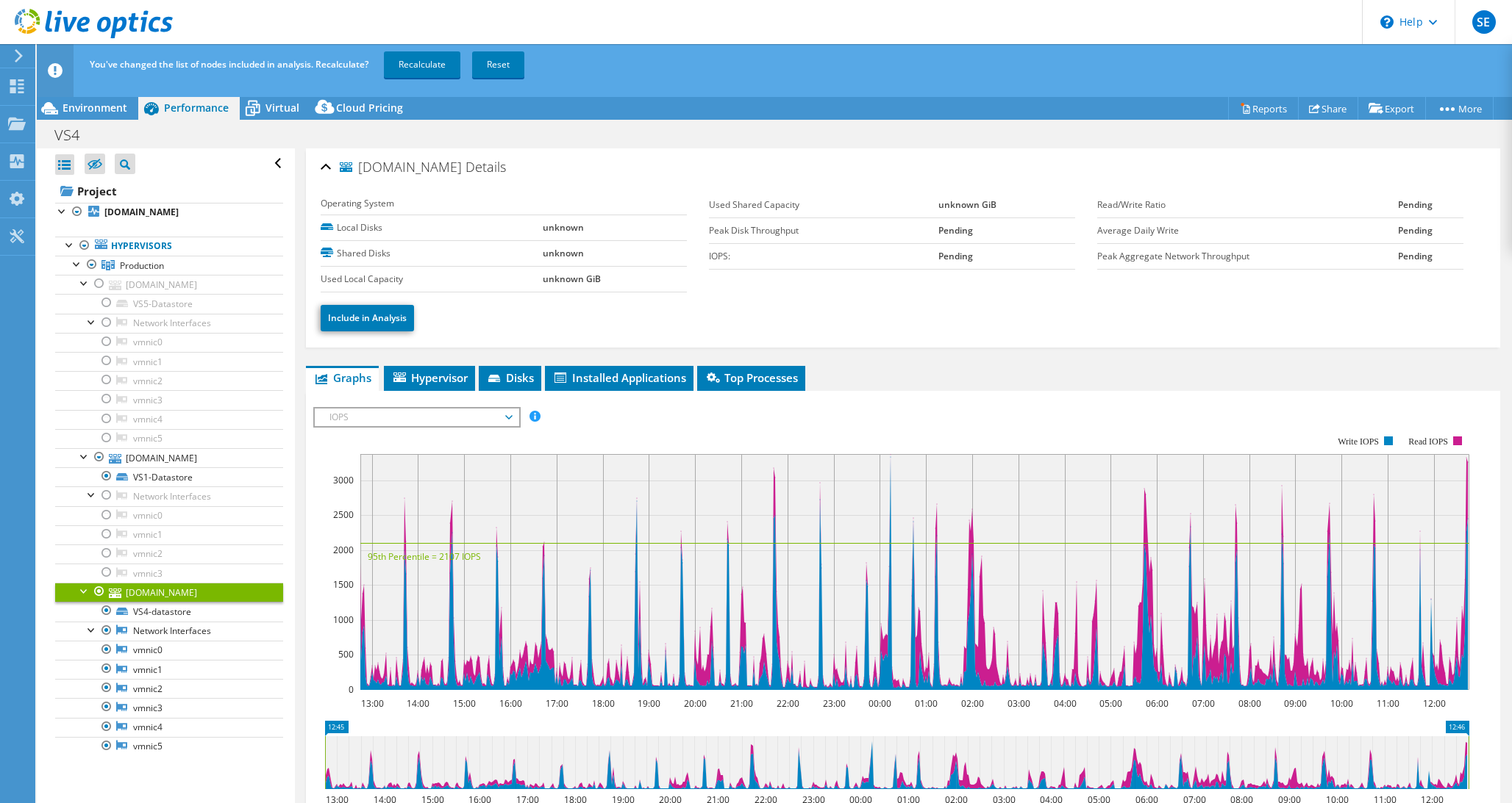
click at [160, 596] on link "[DOMAIN_NAME]" at bounding box center [170, 593] width 228 height 19
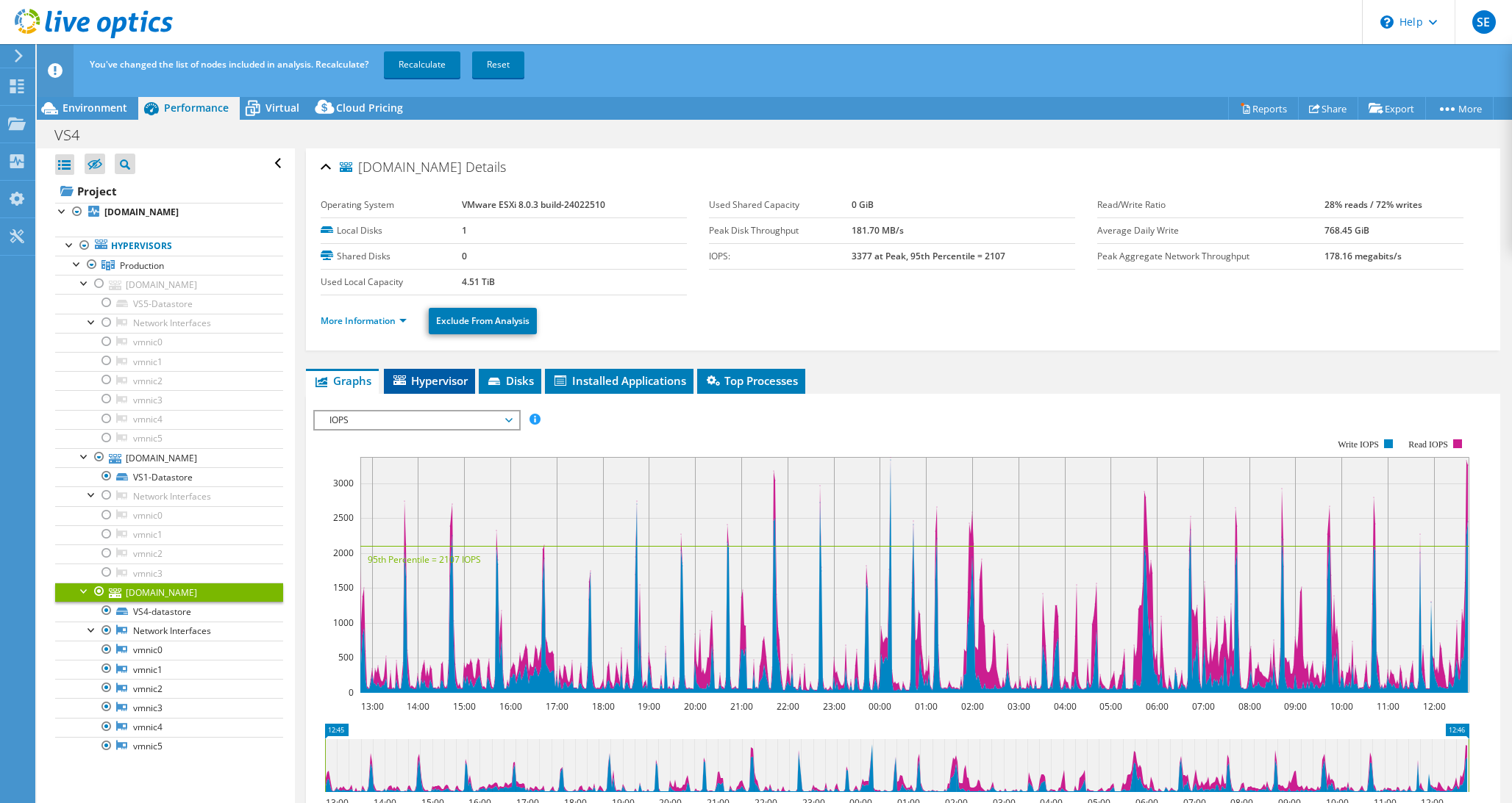
click at [433, 381] on span "Hypervisor" at bounding box center [429, 380] width 76 height 15
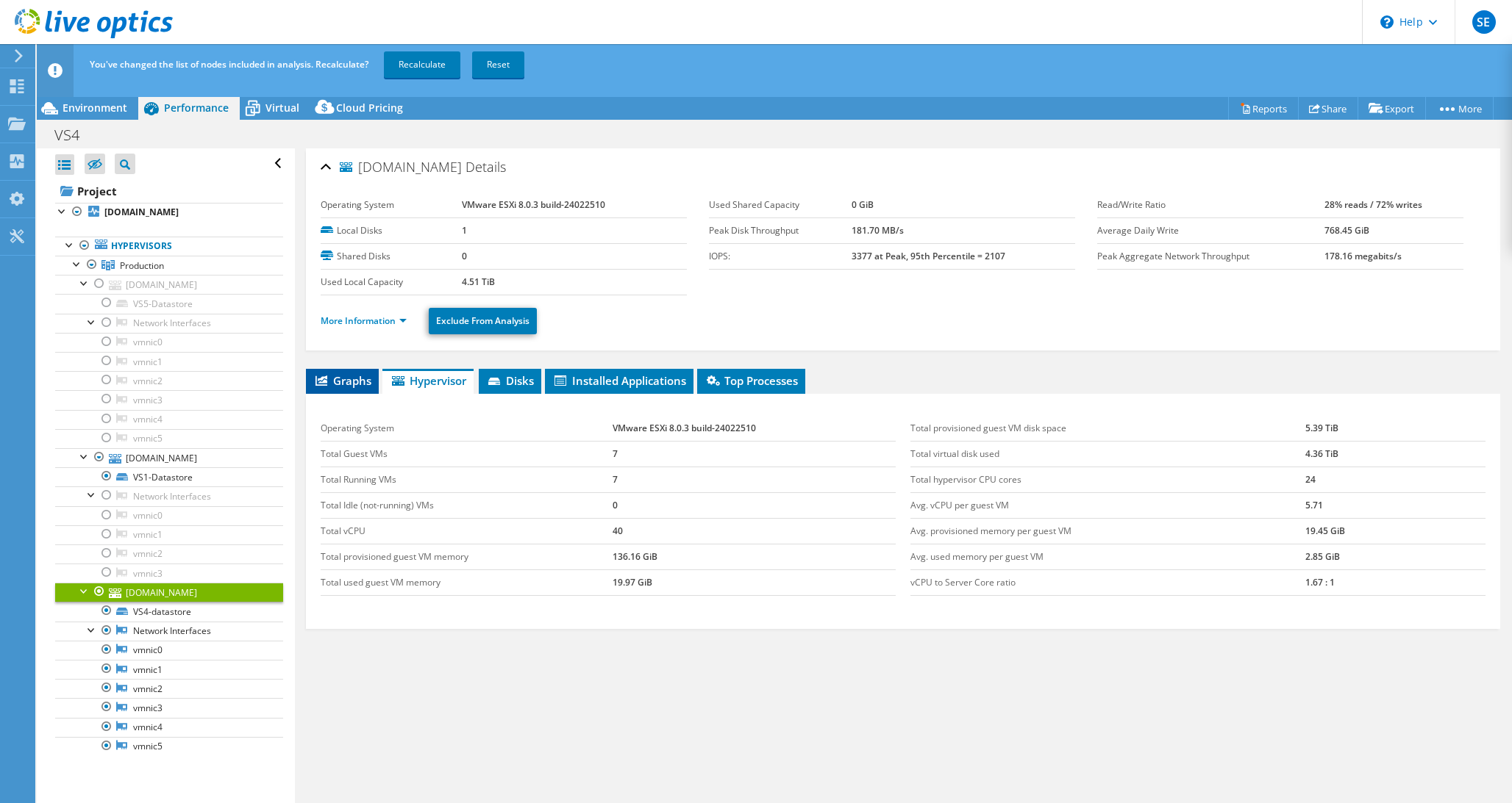
click at [331, 384] on span "Graphs" at bounding box center [342, 380] width 58 height 15
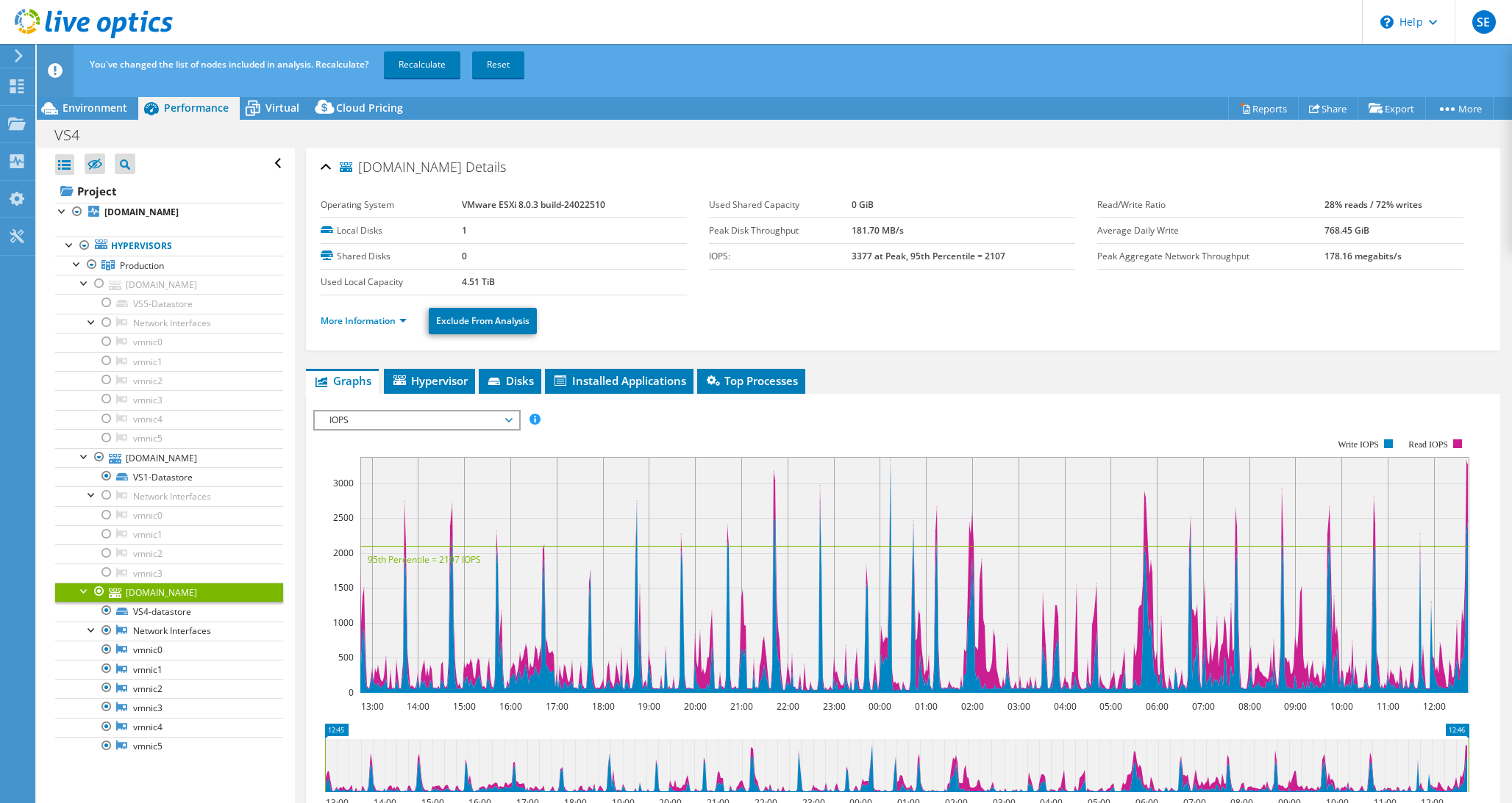
click at [398, 417] on span "IOPS" at bounding box center [416, 420] width 189 height 18
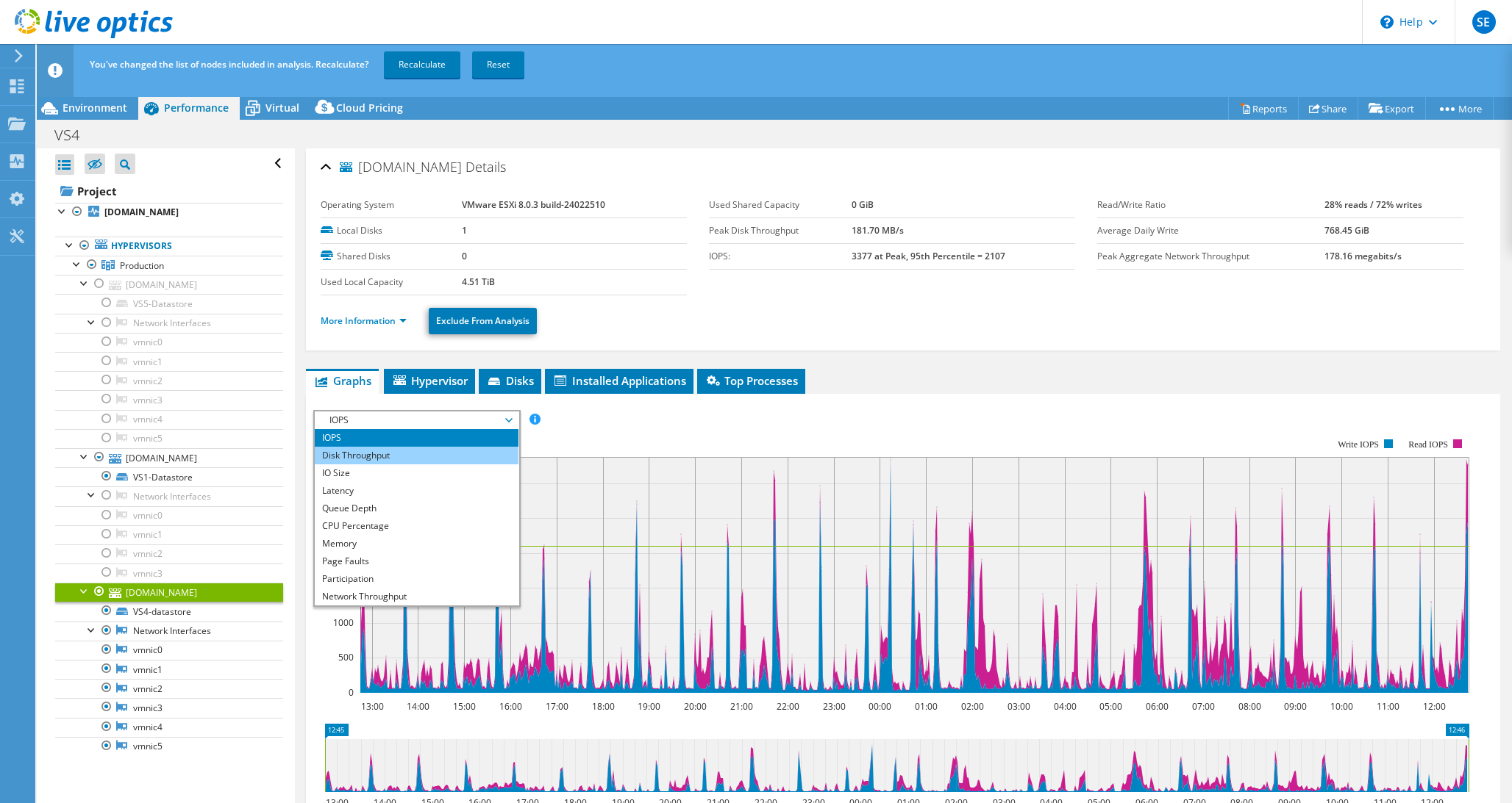
click at [361, 455] on li "Disk Throughput" at bounding box center [416, 456] width 204 height 18
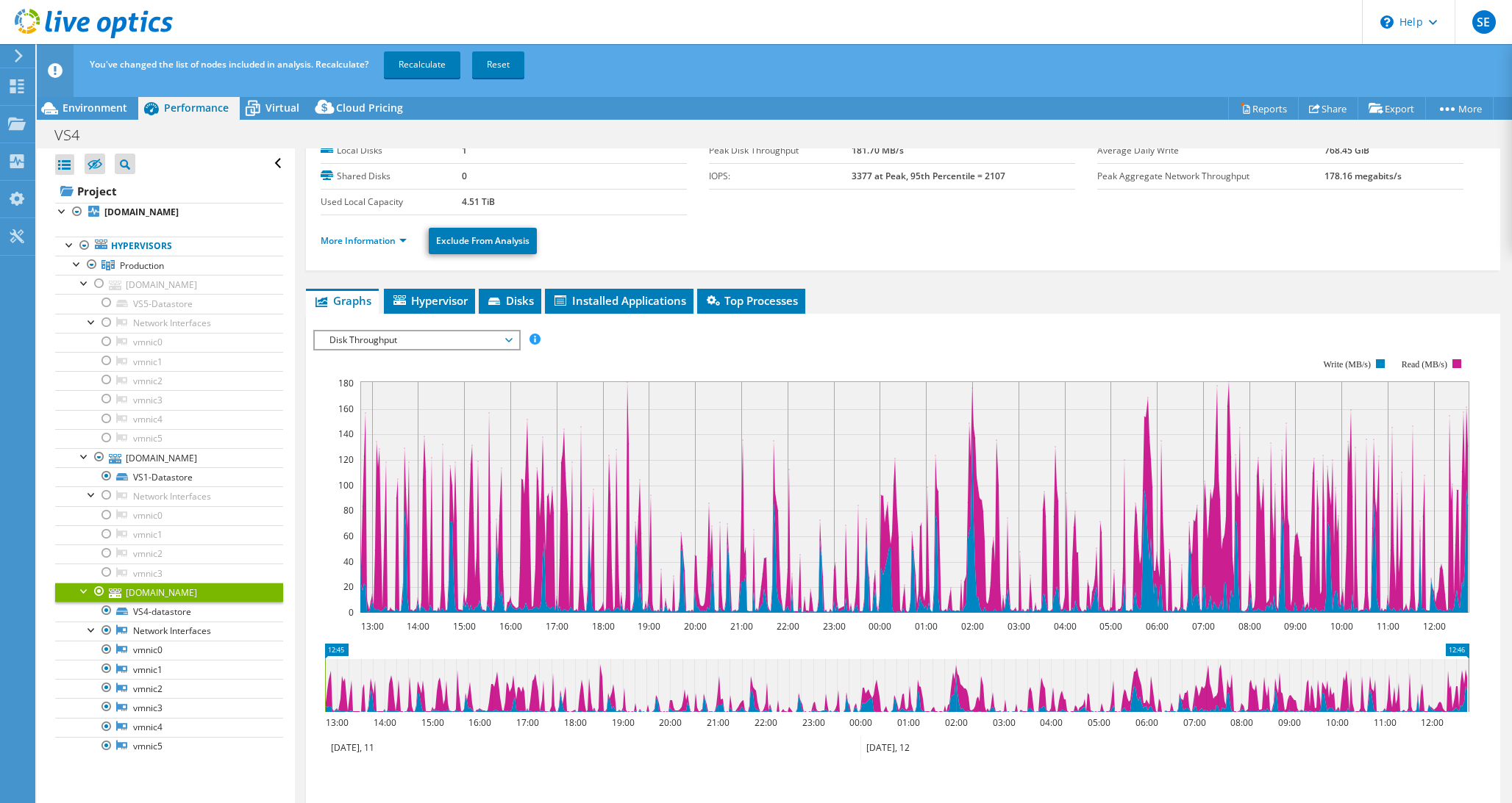
scroll to position [81, 0]
click at [106, 475] on div at bounding box center [106, 477] width 15 height 18
click at [160, 478] on link "VS1-Datastore" at bounding box center [170, 478] width 228 height 19
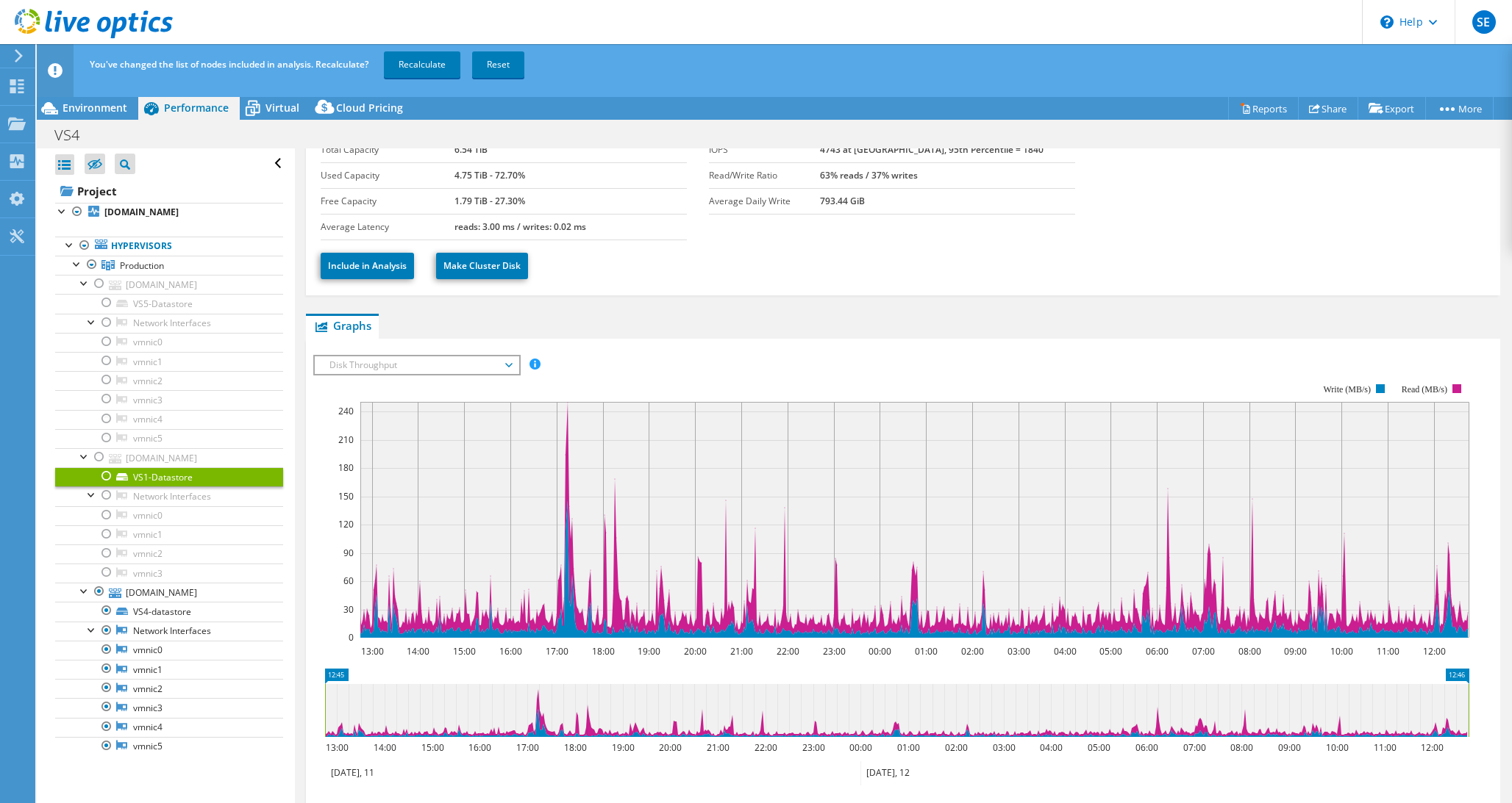
click at [105, 476] on div at bounding box center [106, 477] width 15 height 18
click at [447, 368] on span "Disk Throughput" at bounding box center [416, 365] width 189 height 18
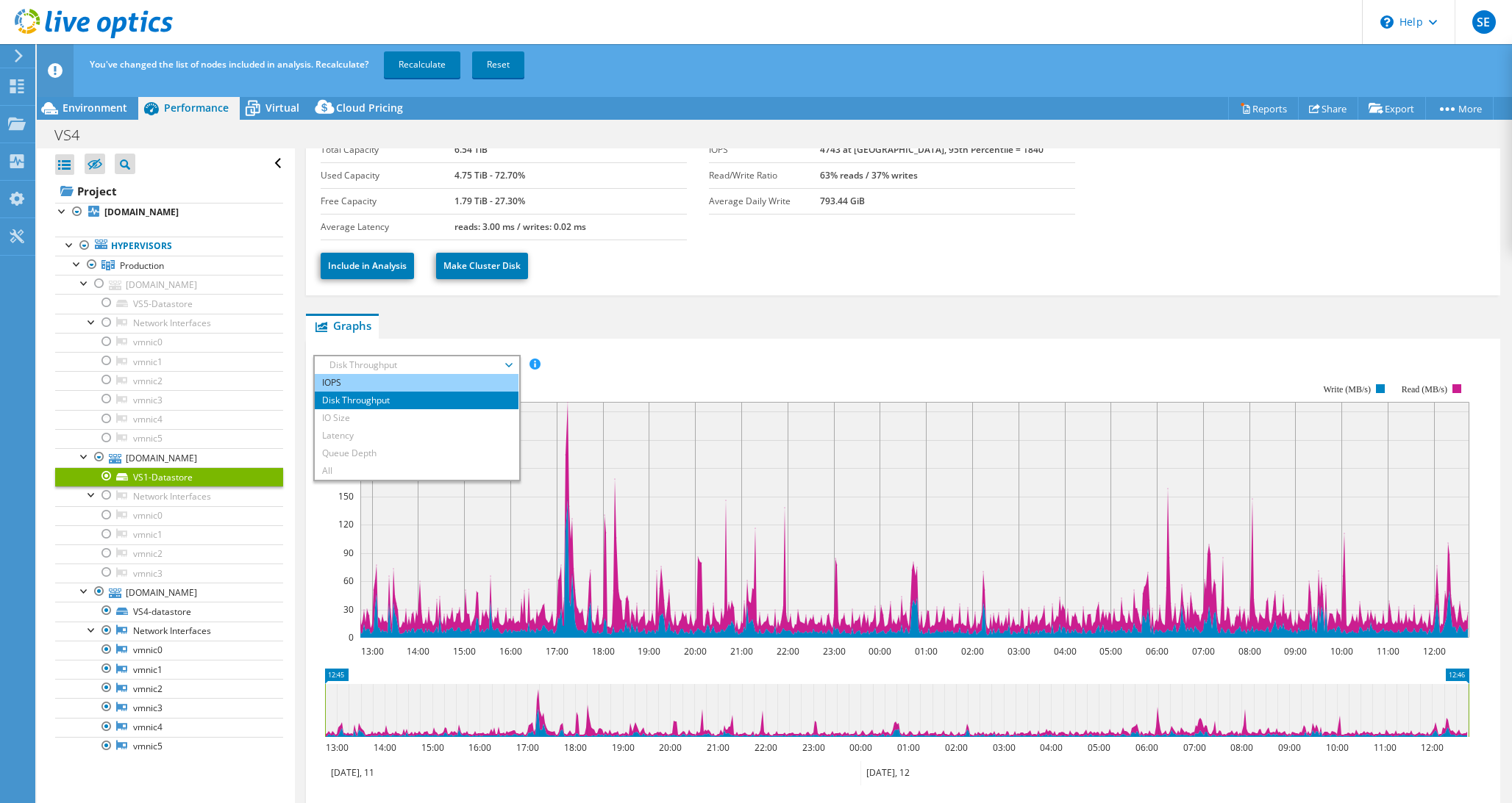
click at [394, 382] on li "IOPS" at bounding box center [416, 383] width 204 height 18
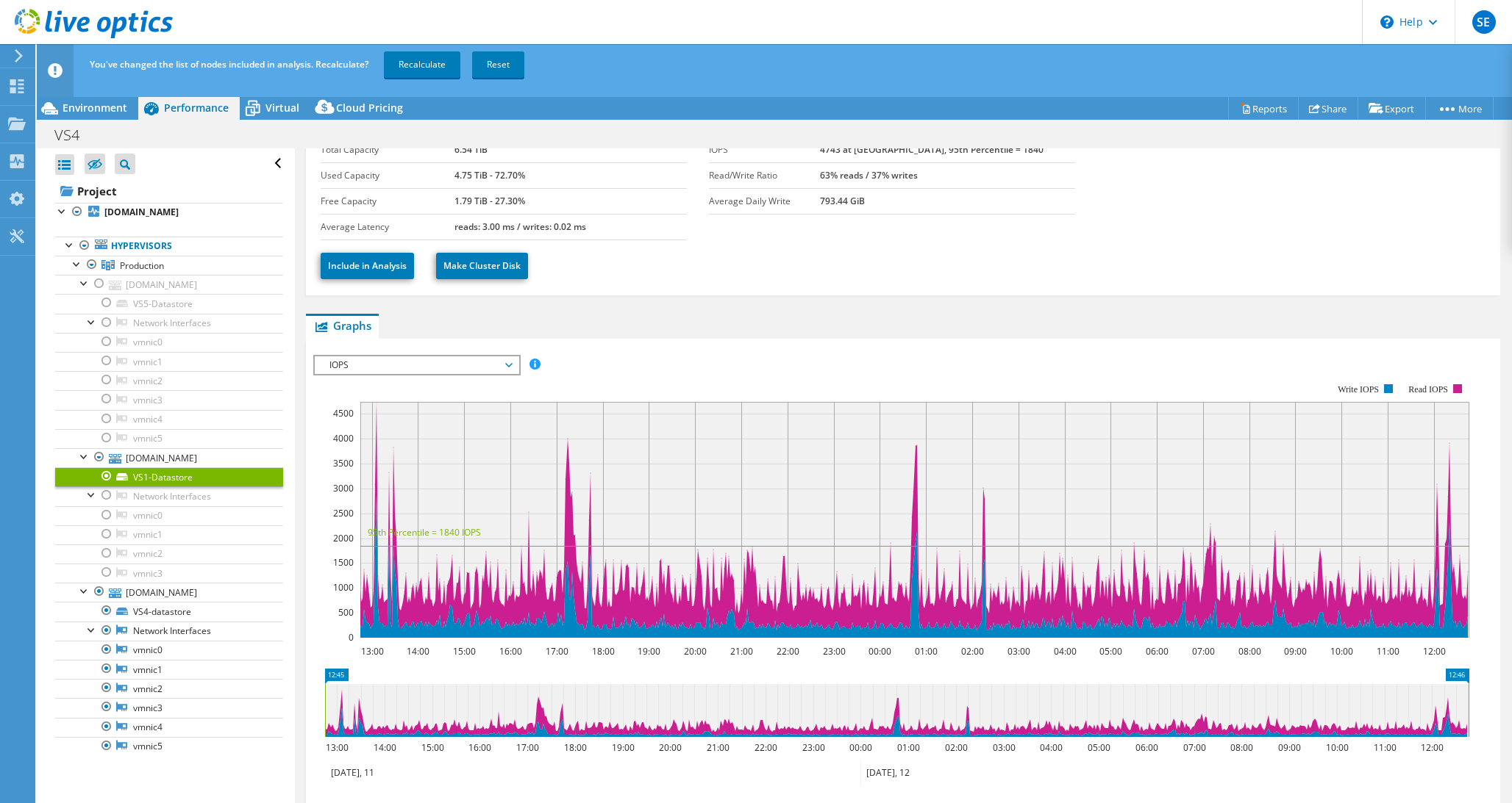
click at [450, 363] on span "IOPS" at bounding box center [416, 365] width 189 height 18
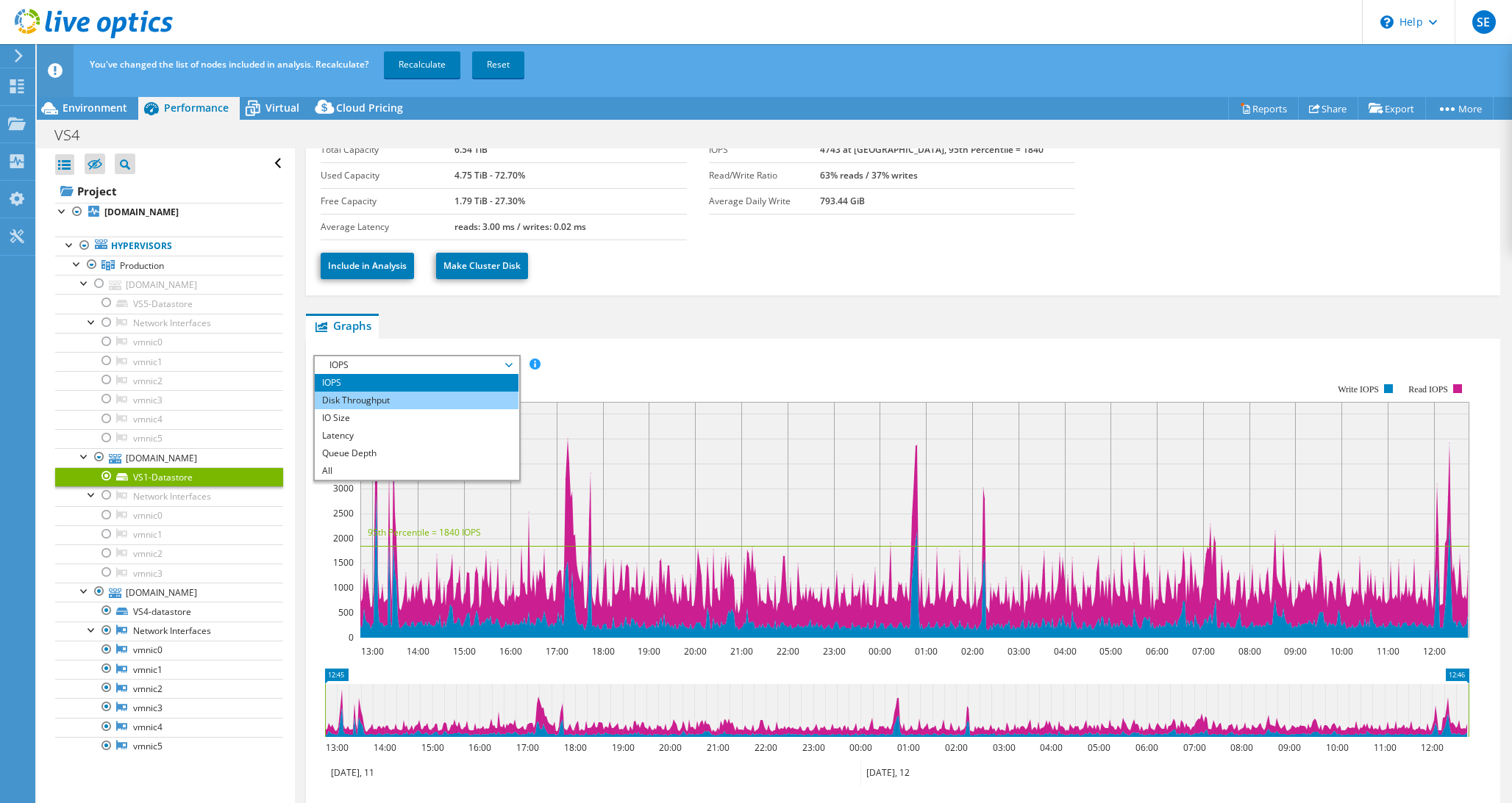
click at [353, 393] on li "Disk Throughput" at bounding box center [416, 401] width 204 height 18
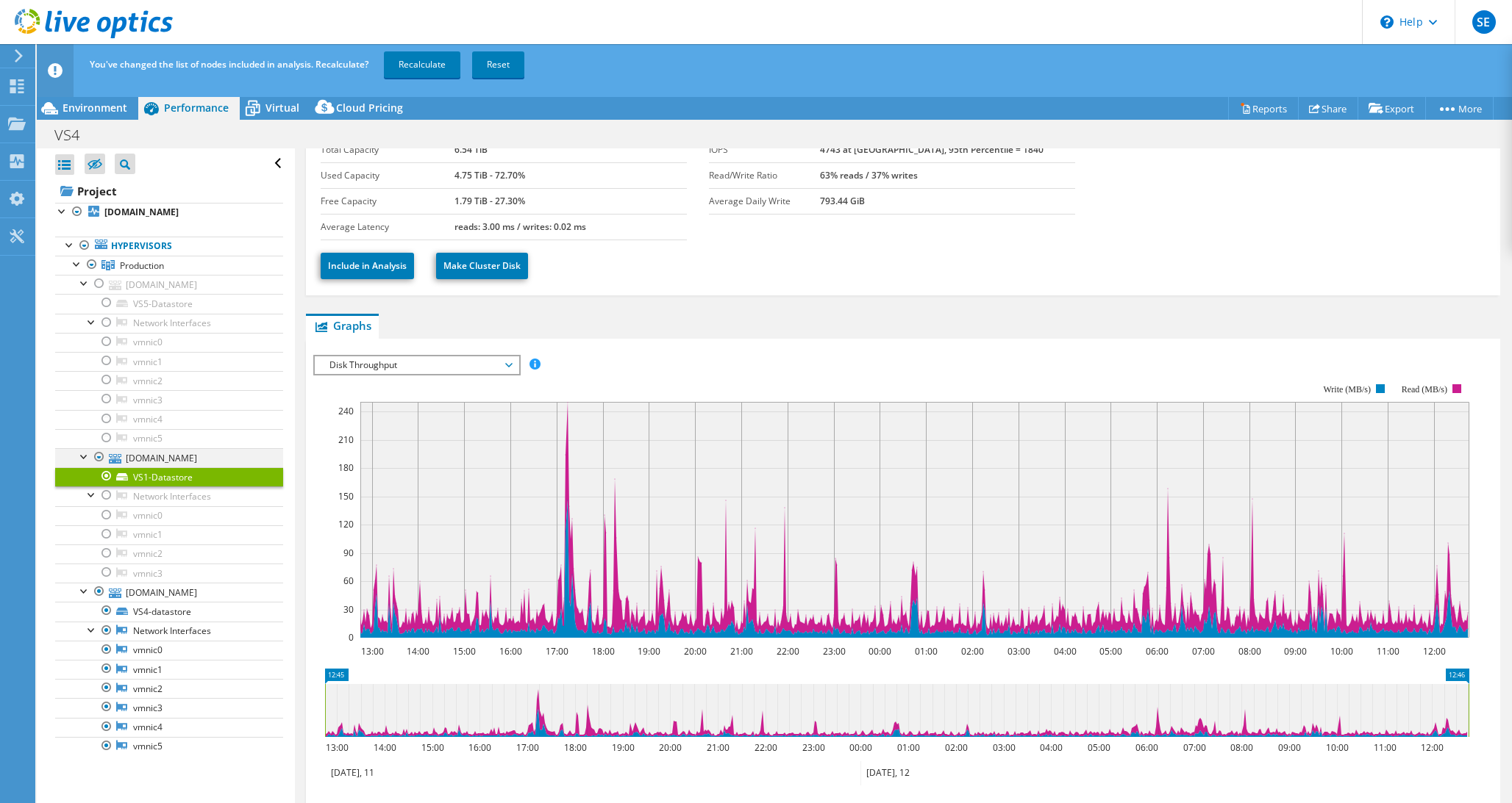
click at [98, 454] on div at bounding box center [98, 457] width 15 height 18
click at [97, 465] on link "[DOMAIN_NAME]" at bounding box center [170, 458] width 228 height 19
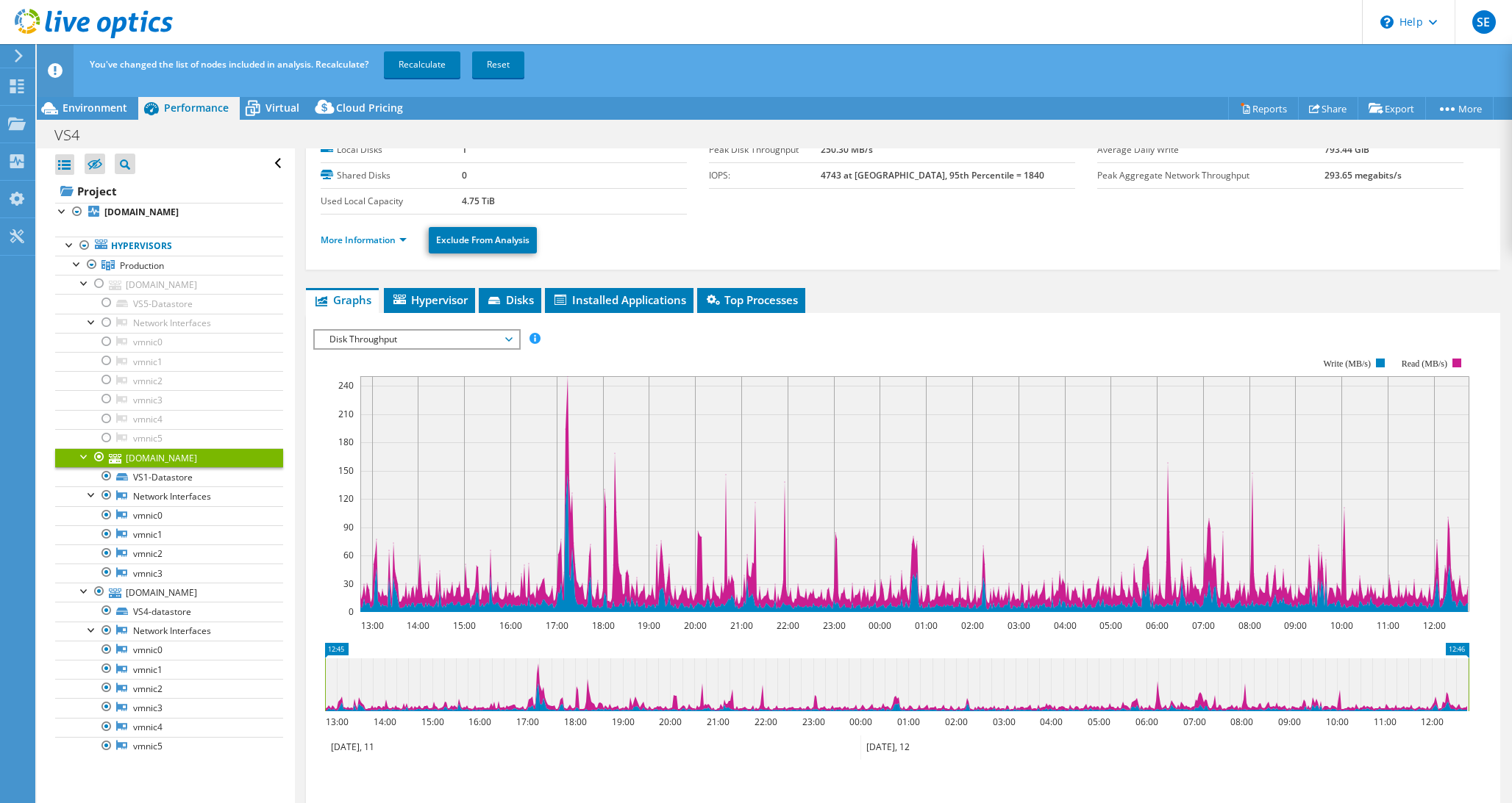
click at [99, 457] on div at bounding box center [98, 457] width 15 height 18
click at [137, 593] on link "[DOMAIN_NAME]" at bounding box center [170, 593] width 228 height 19
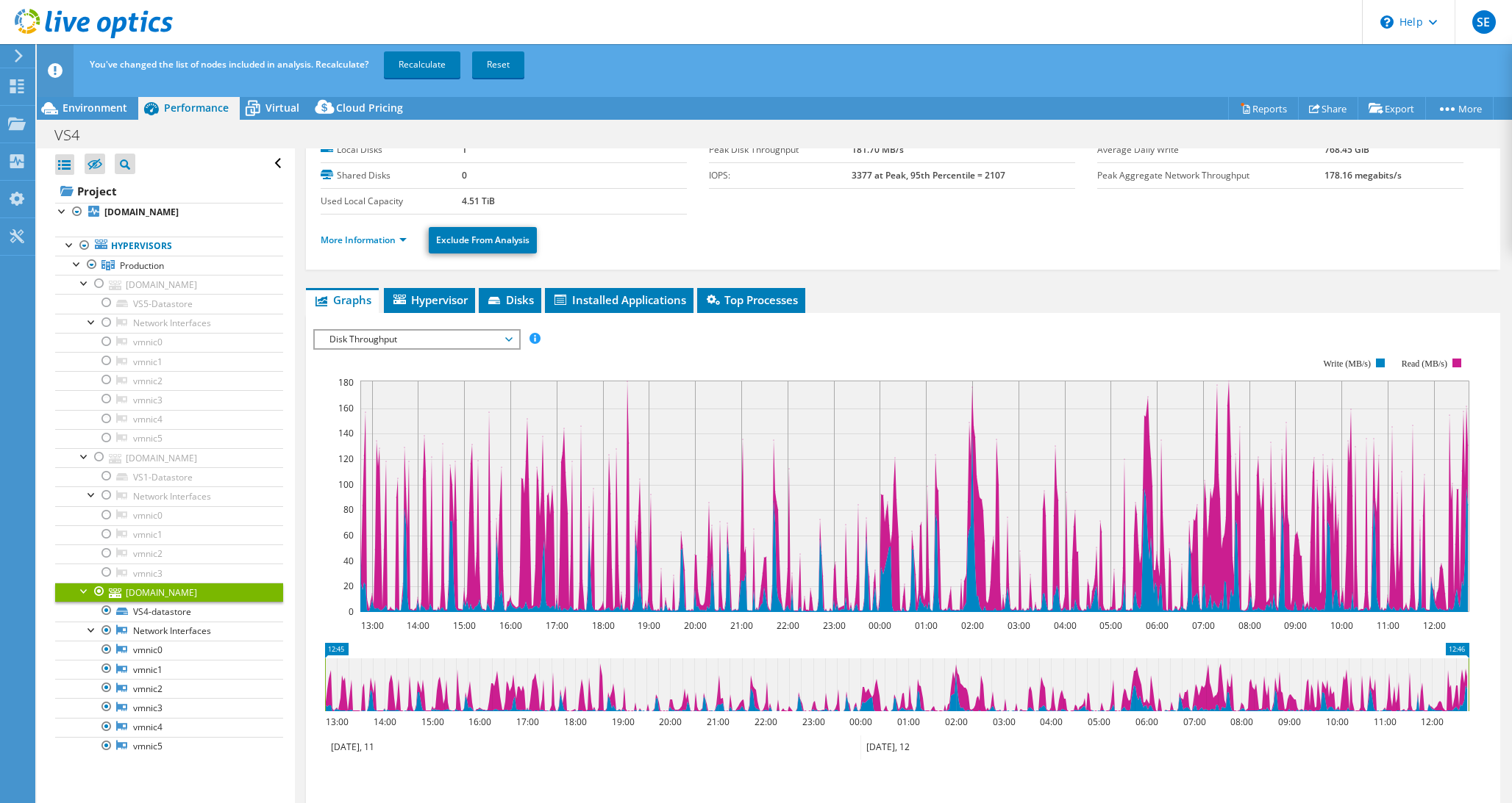
click at [97, 589] on div at bounding box center [98, 592] width 15 height 18
click at [97, 460] on div at bounding box center [98, 457] width 15 height 18
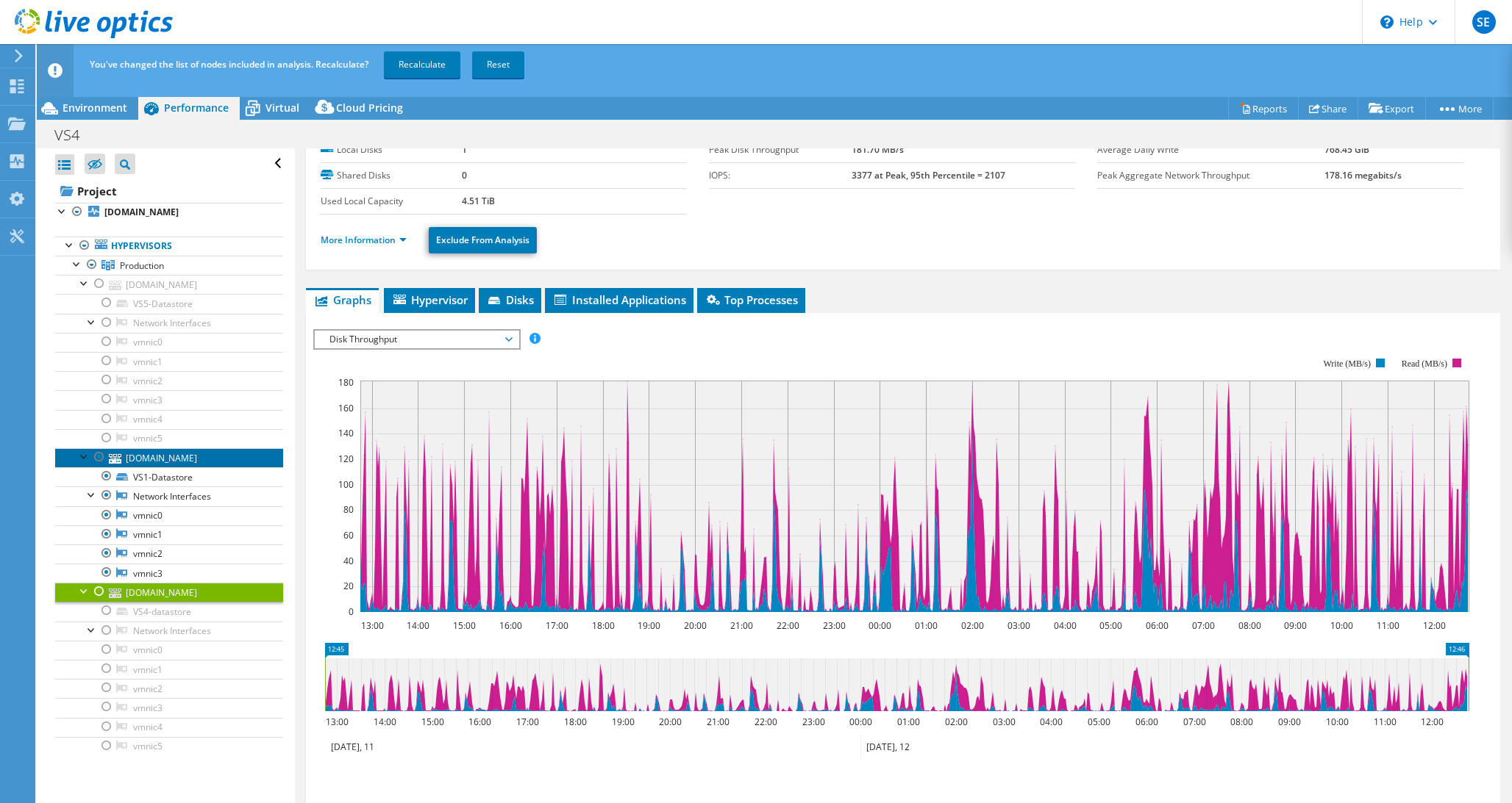
click at [135, 459] on link "[DOMAIN_NAME]" at bounding box center [170, 458] width 228 height 19
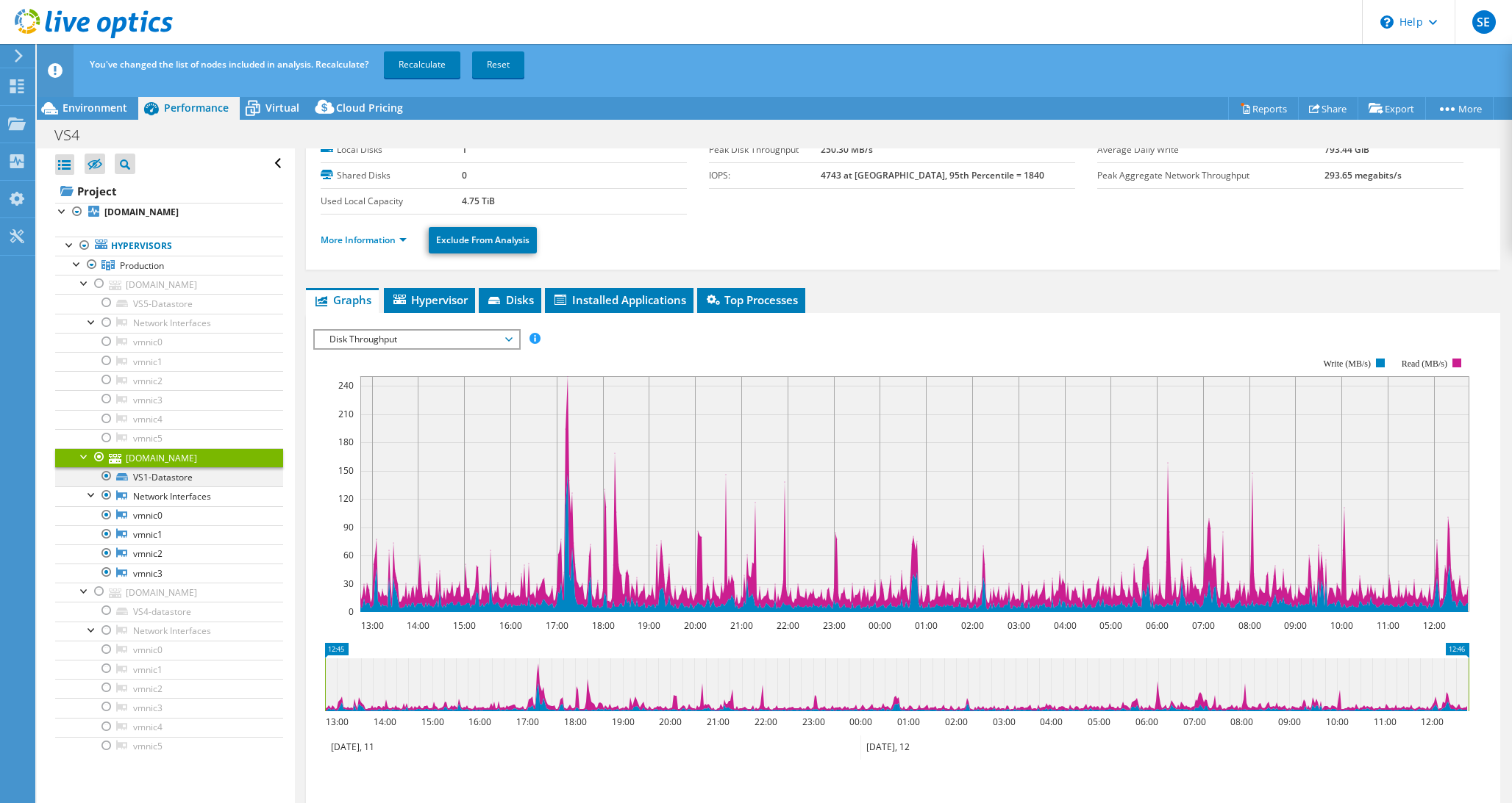
click at [107, 472] on div at bounding box center [106, 477] width 15 height 18
click at [95, 455] on div at bounding box center [98, 457] width 15 height 18
click at [135, 453] on link "[DOMAIN_NAME]" at bounding box center [170, 458] width 228 height 19
click at [98, 460] on div at bounding box center [98, 457] width 15 height 18
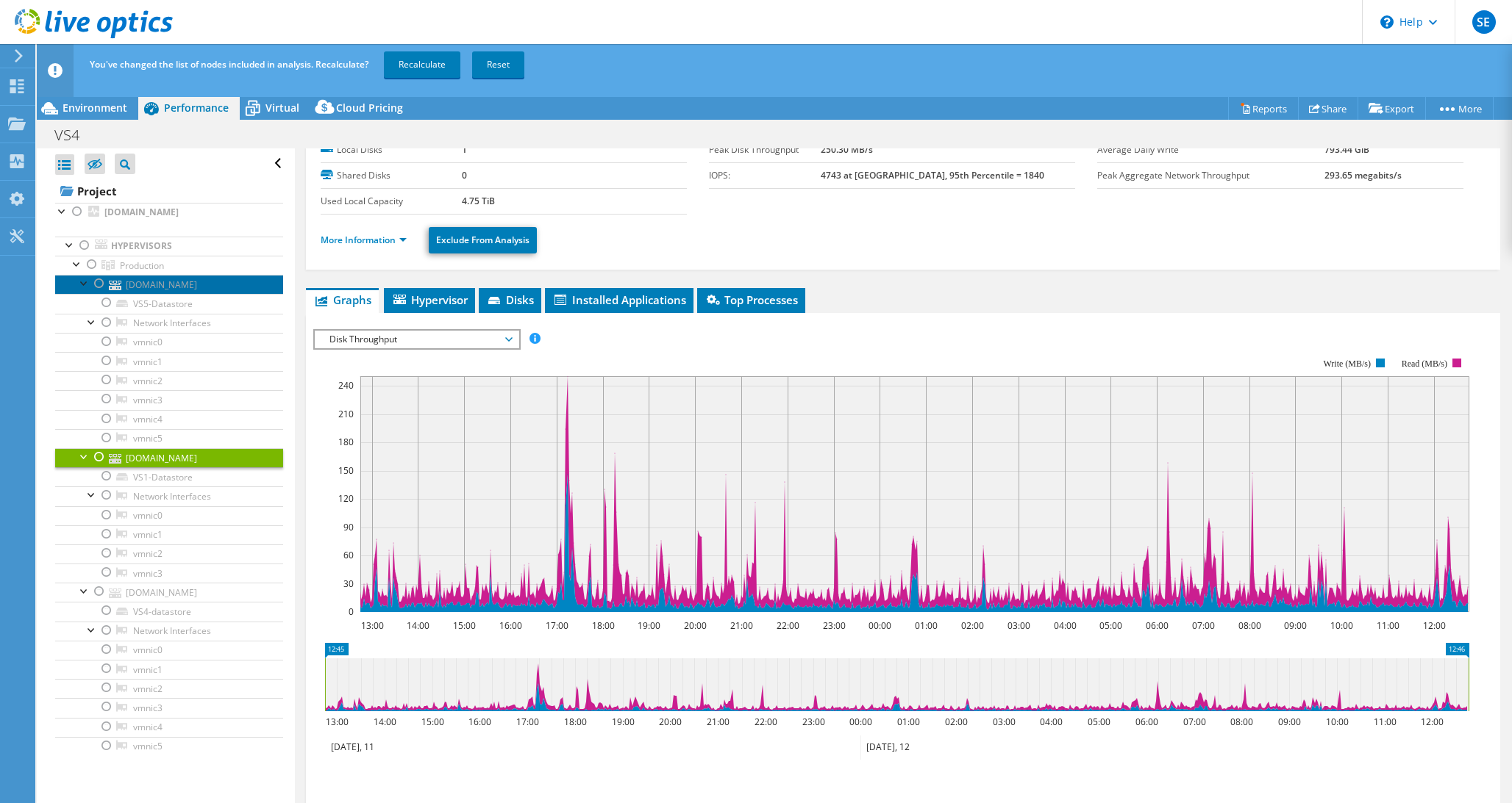
click at [167, 291] on link "[DOMAIN_NAME]" at bounding box center [170, 285] width 228 height 19
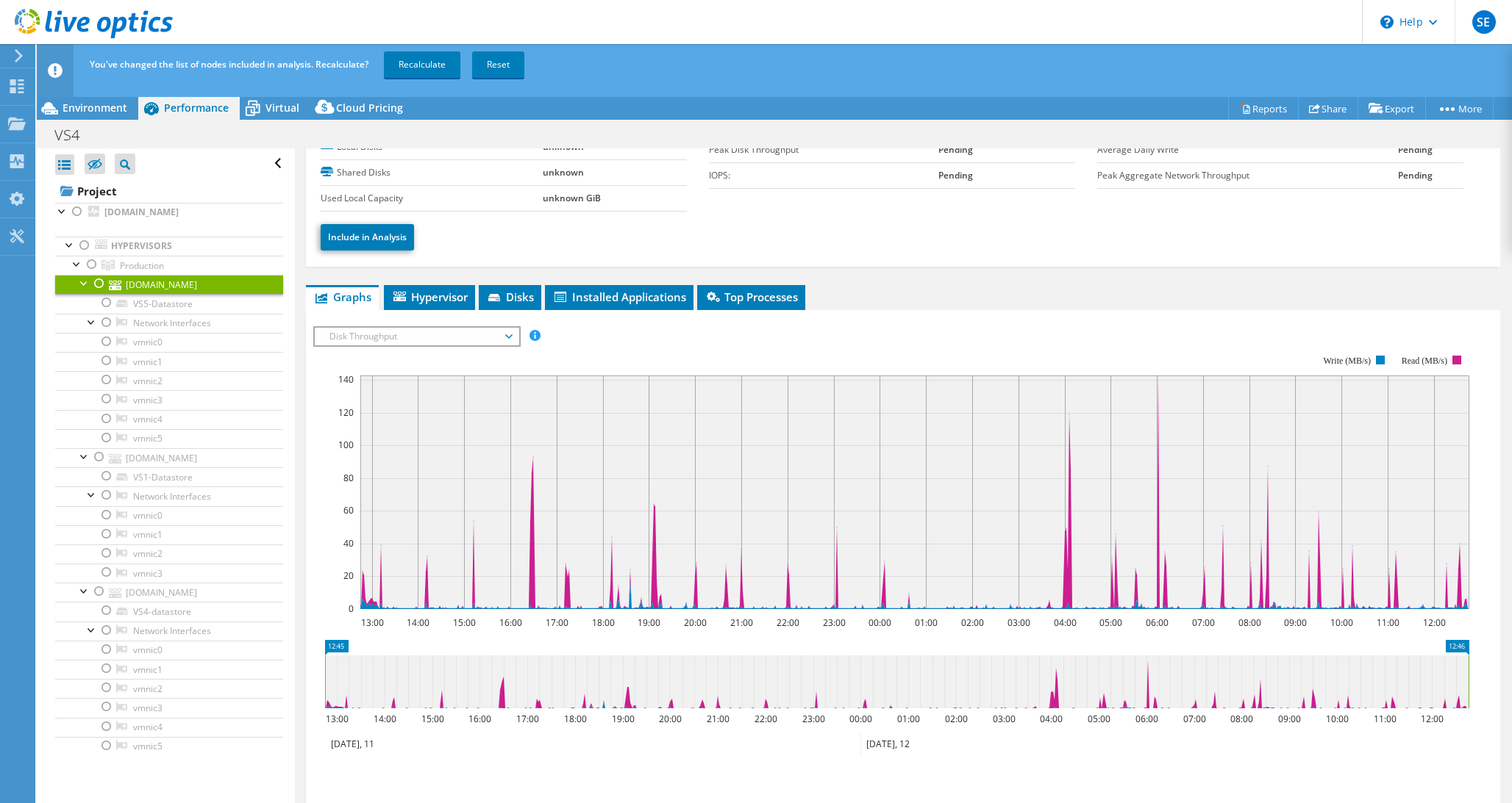
click at [100, 286] on div at bounding box center [98, 284] width 15 height 18
click at [156, 284] on link "[DOMAIN_NAME]" at bounding box center [170, 285] width 228 height 19
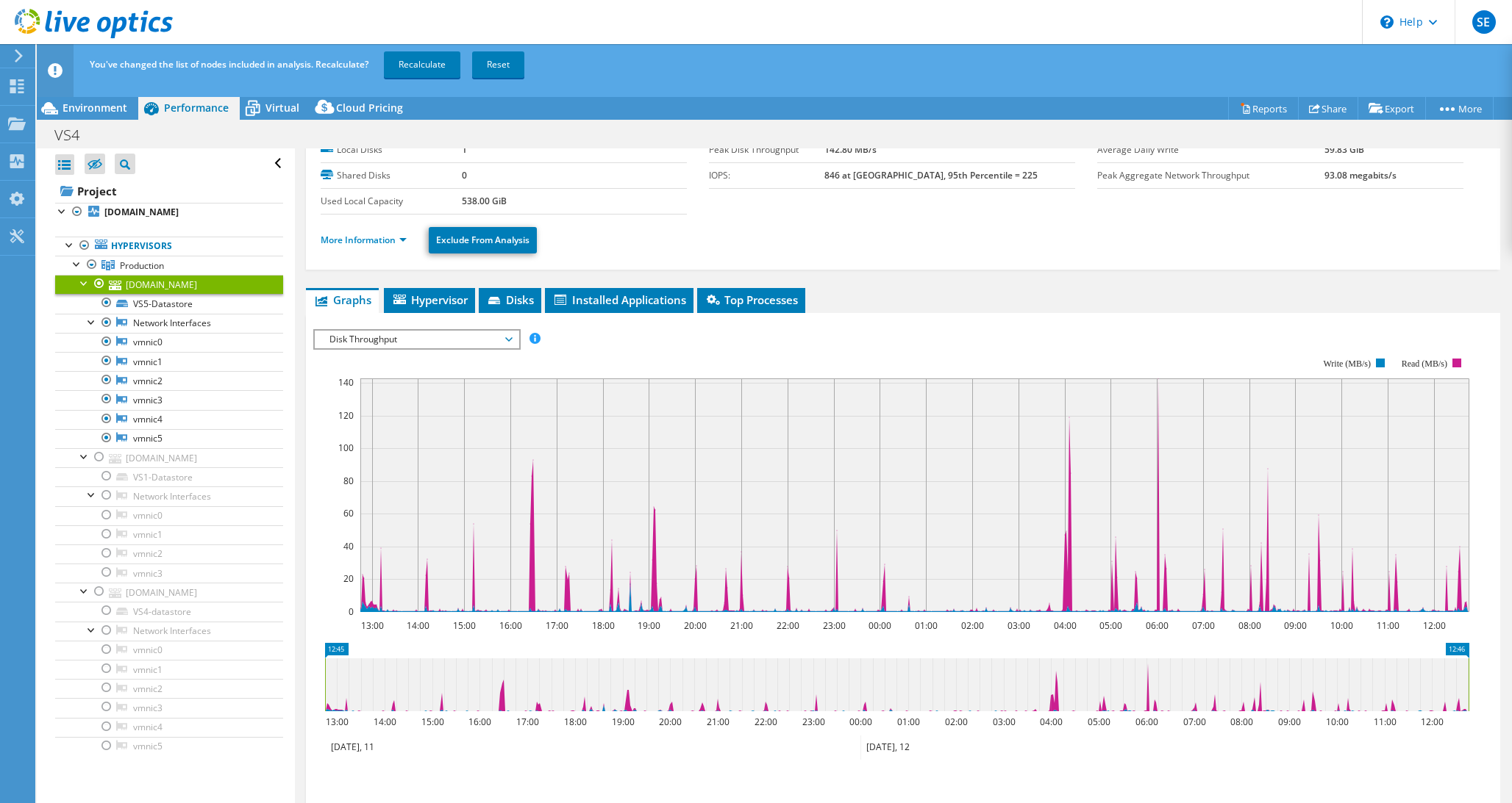
click at [413, 339] on span "Disk Throughput" at bounding box center [416, 339] width 189 height 18
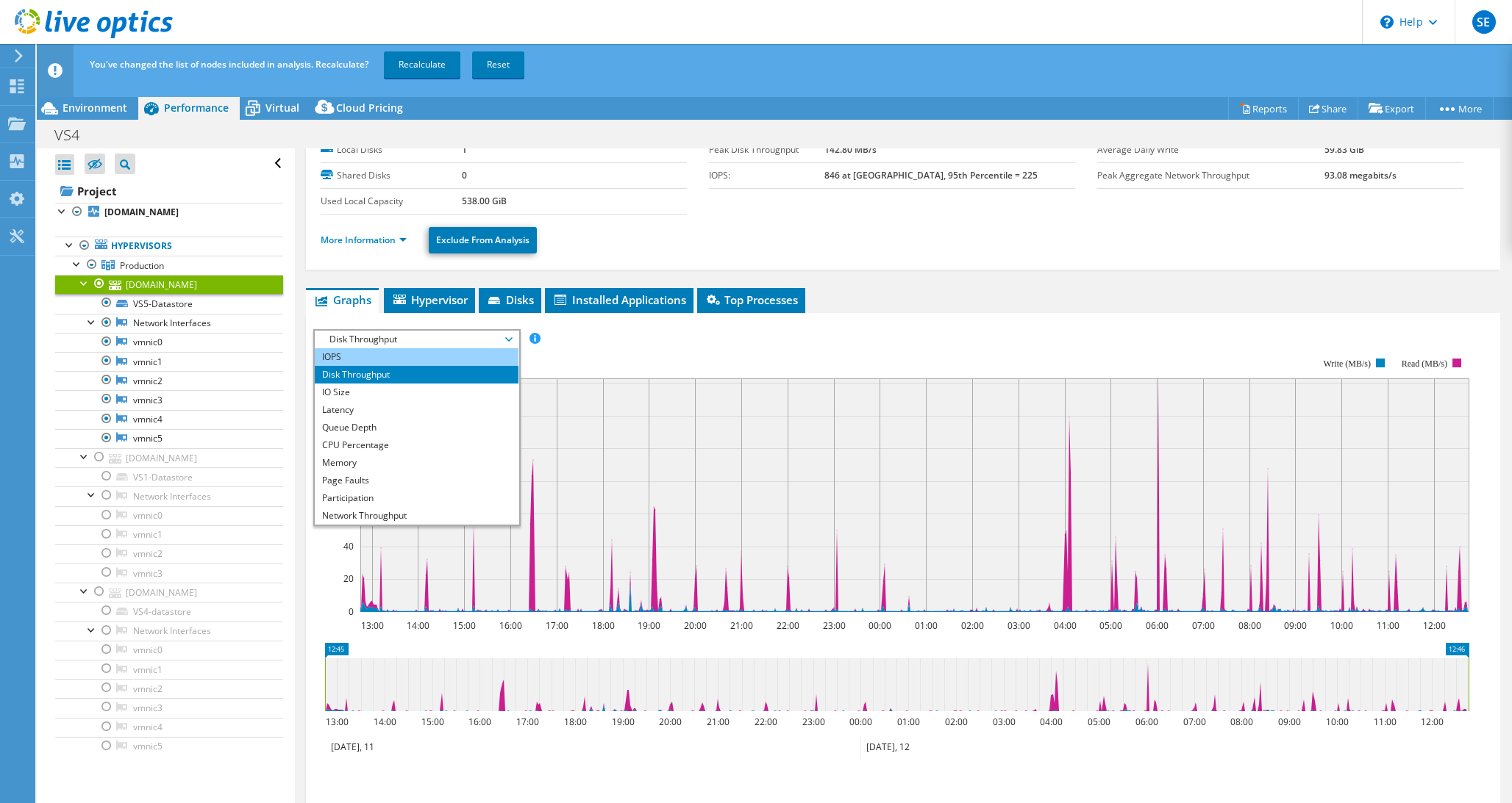
click at [372, 354] on li "IOPS" at bounding box center [416, 358] width 204 height 18
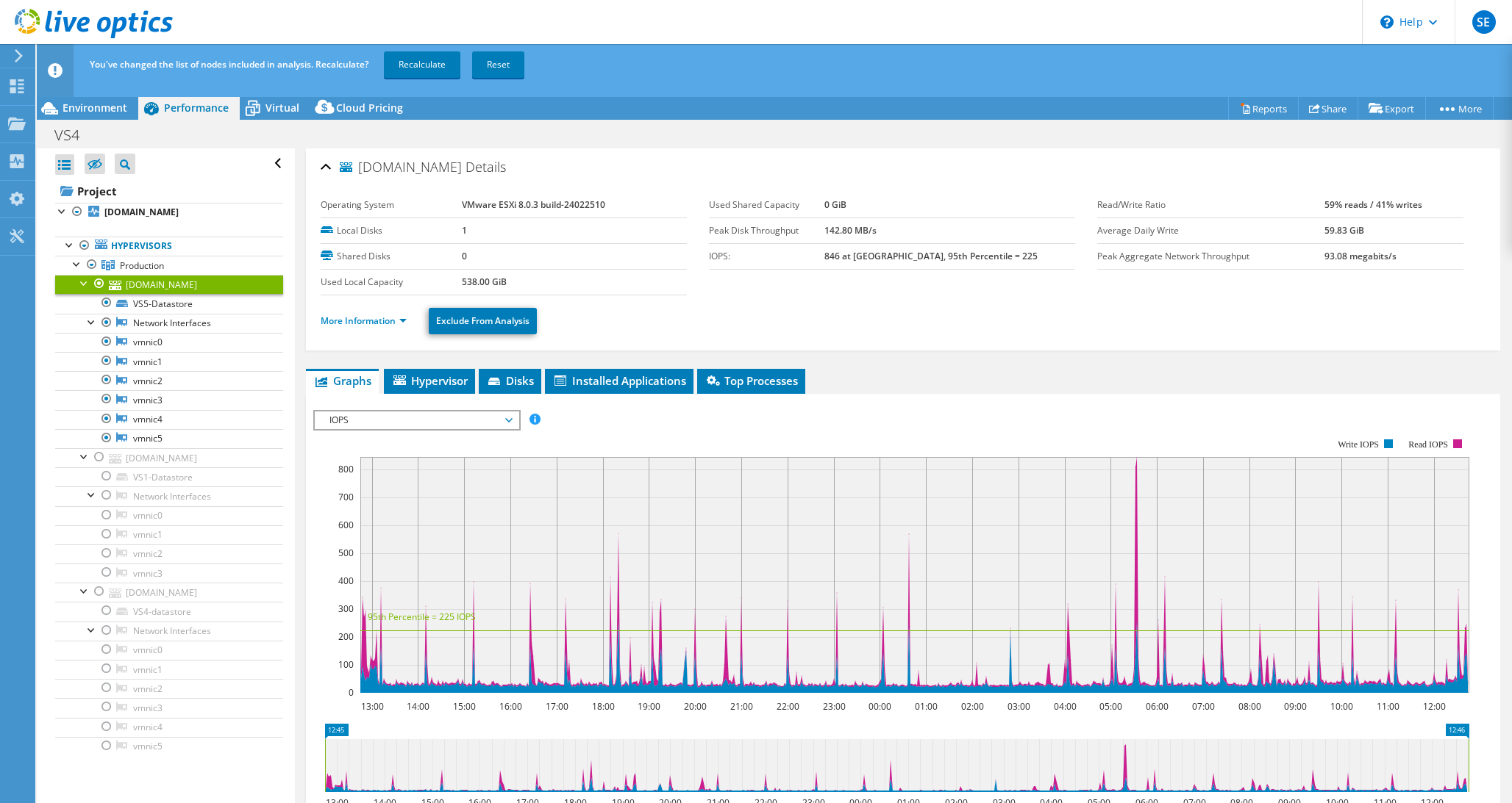
scroll to position [0, 0]
click at [507, 384] on span "Disks" at bounding box center [510, 380] width 48 height 15
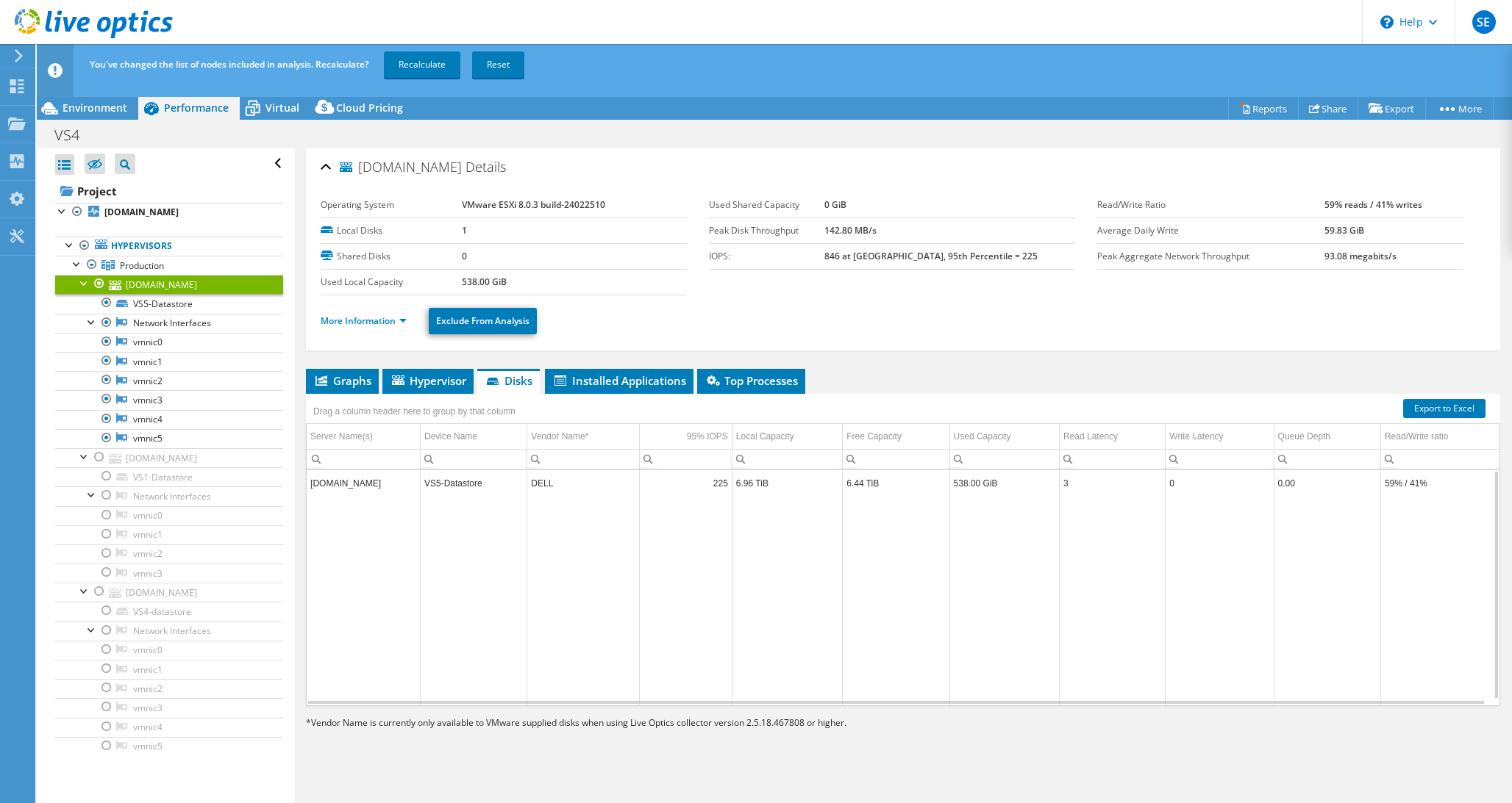
click at [349, 478] on td "[DOMAIN_NAME]" at bounding box center [364, 483] width 113 height 25
click at [139, 451] on link "[DOMAIN_NAME]" at bounding box center [170, 458] width 228 height 19
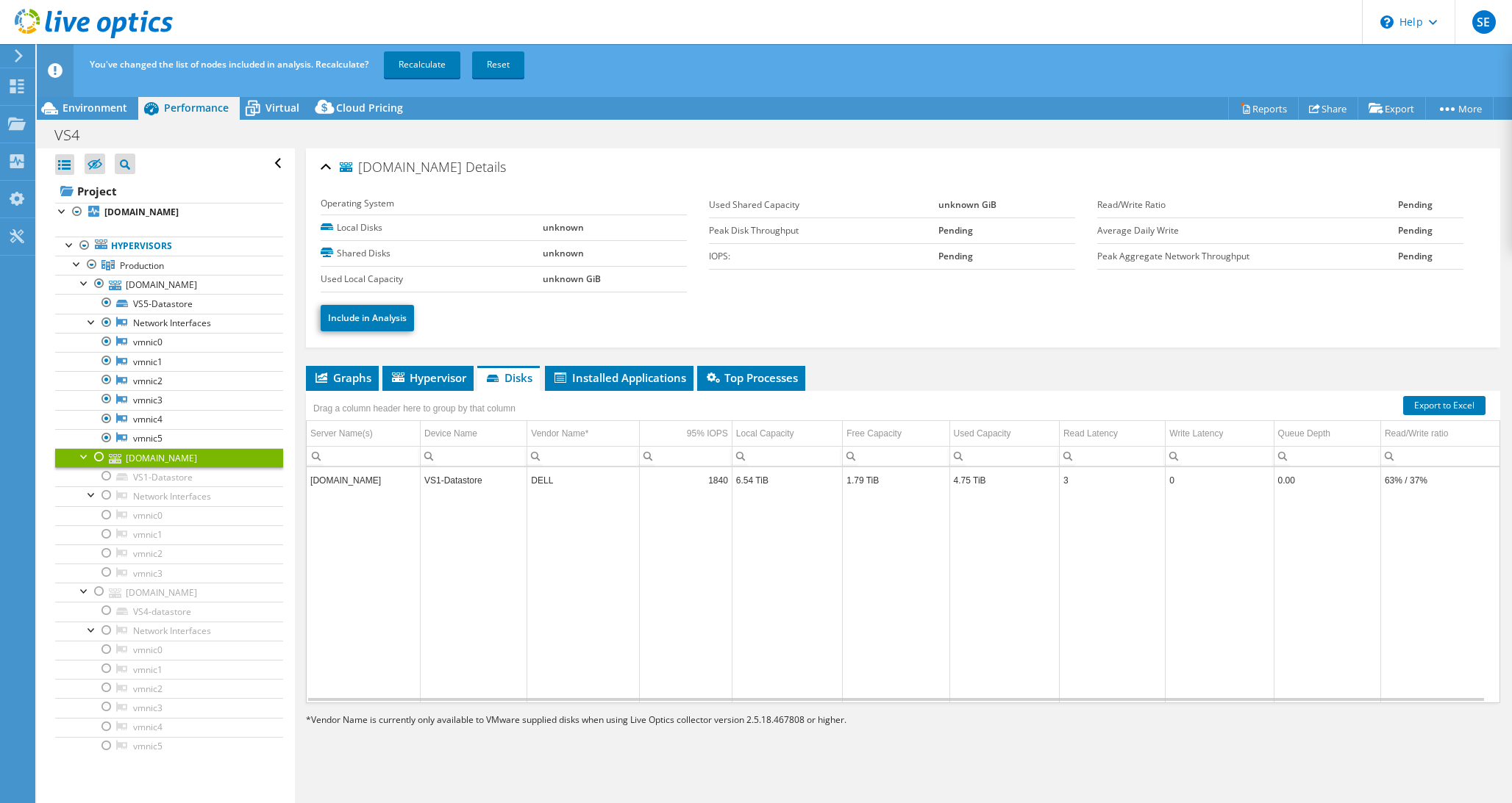
click at [159, 462] on link "[DOMAIN_NAME]" at bounding box center [170, 458] width 228 height 19
click at [158, 288] on link "[DOMAIN_NAME]" at bounding box center [170, 285] width 228 height 19
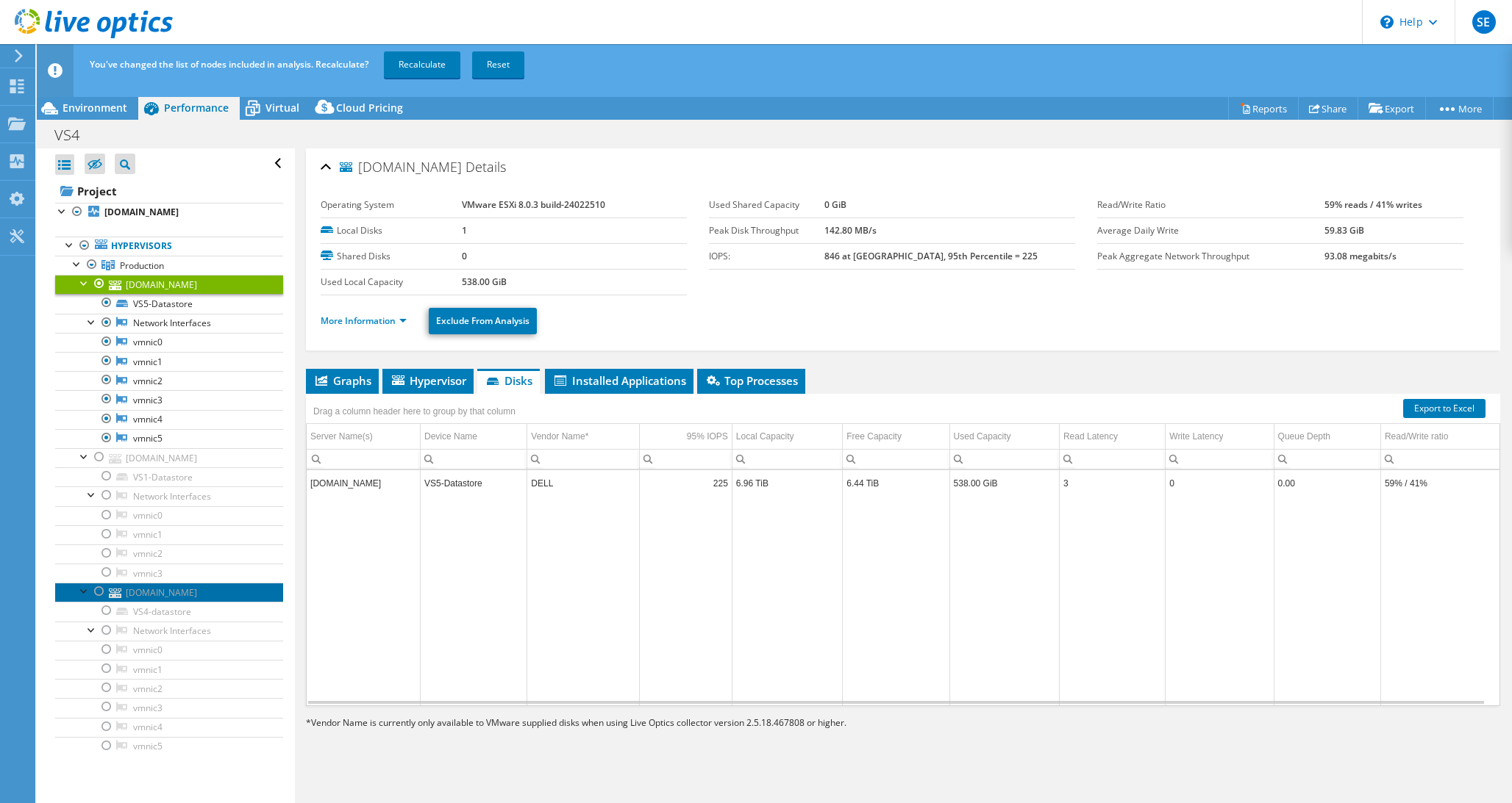
click at [145, 590] on link "[DOMAIN_NAME]" at bounding box center [170, 593] width 228 height 19
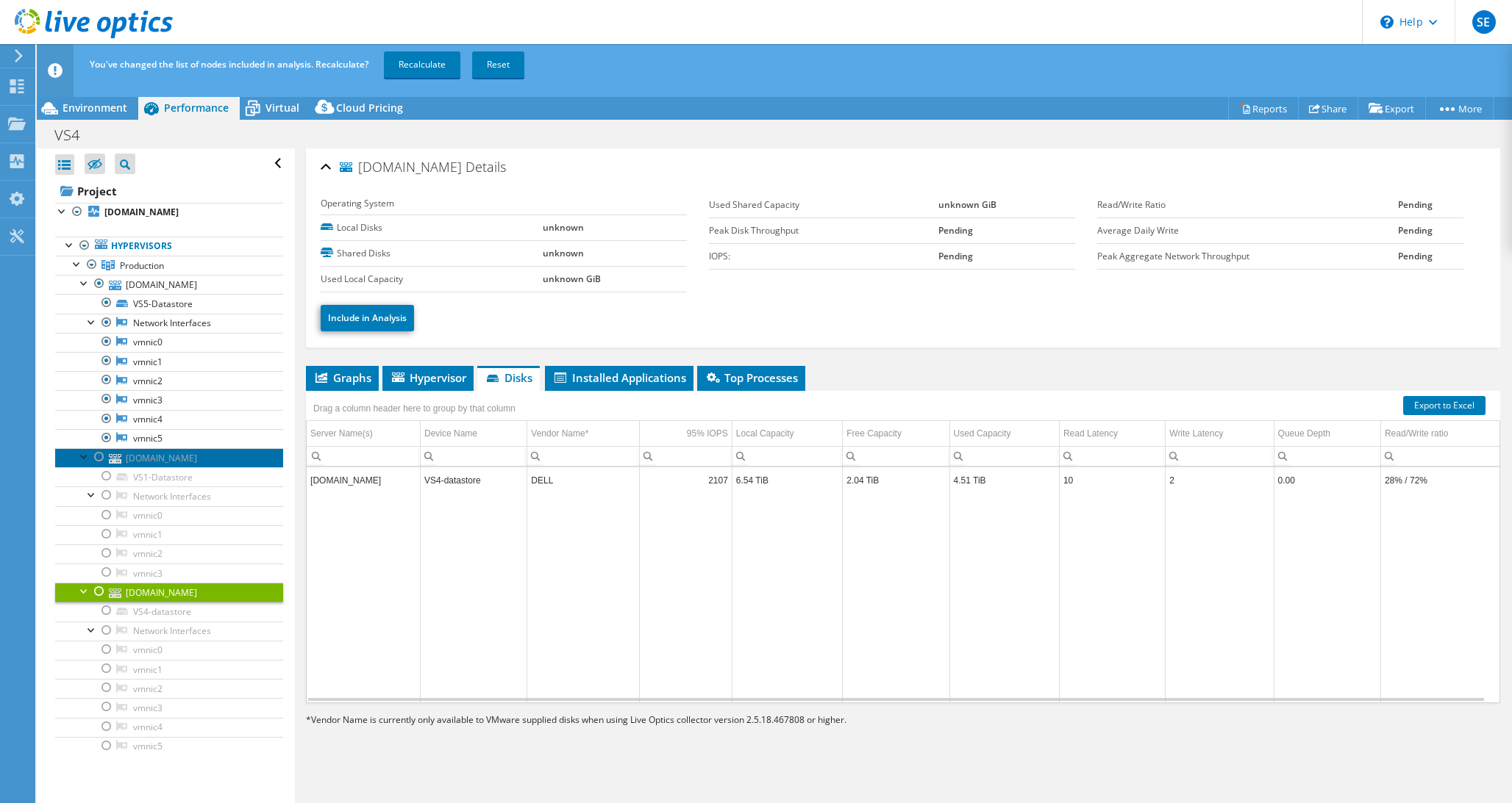
click at [159, 458] on link "[DOMAIN_NAME]" at bounding box center [170, 458] width 228 height 19
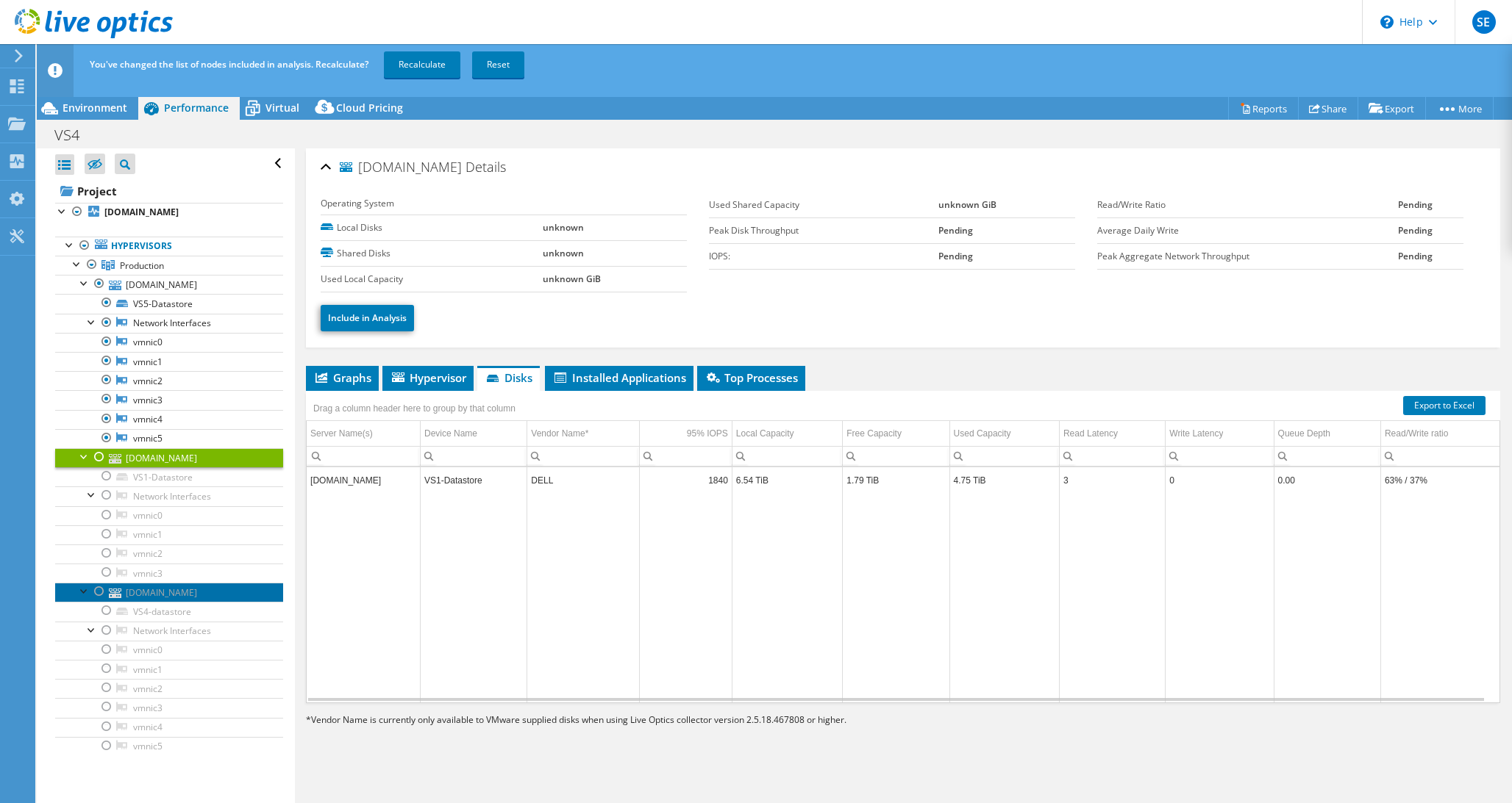
click at [163, 593] on link "[DOMAIN_NAME]" at bounding box center [170, 593] width 228 height 19
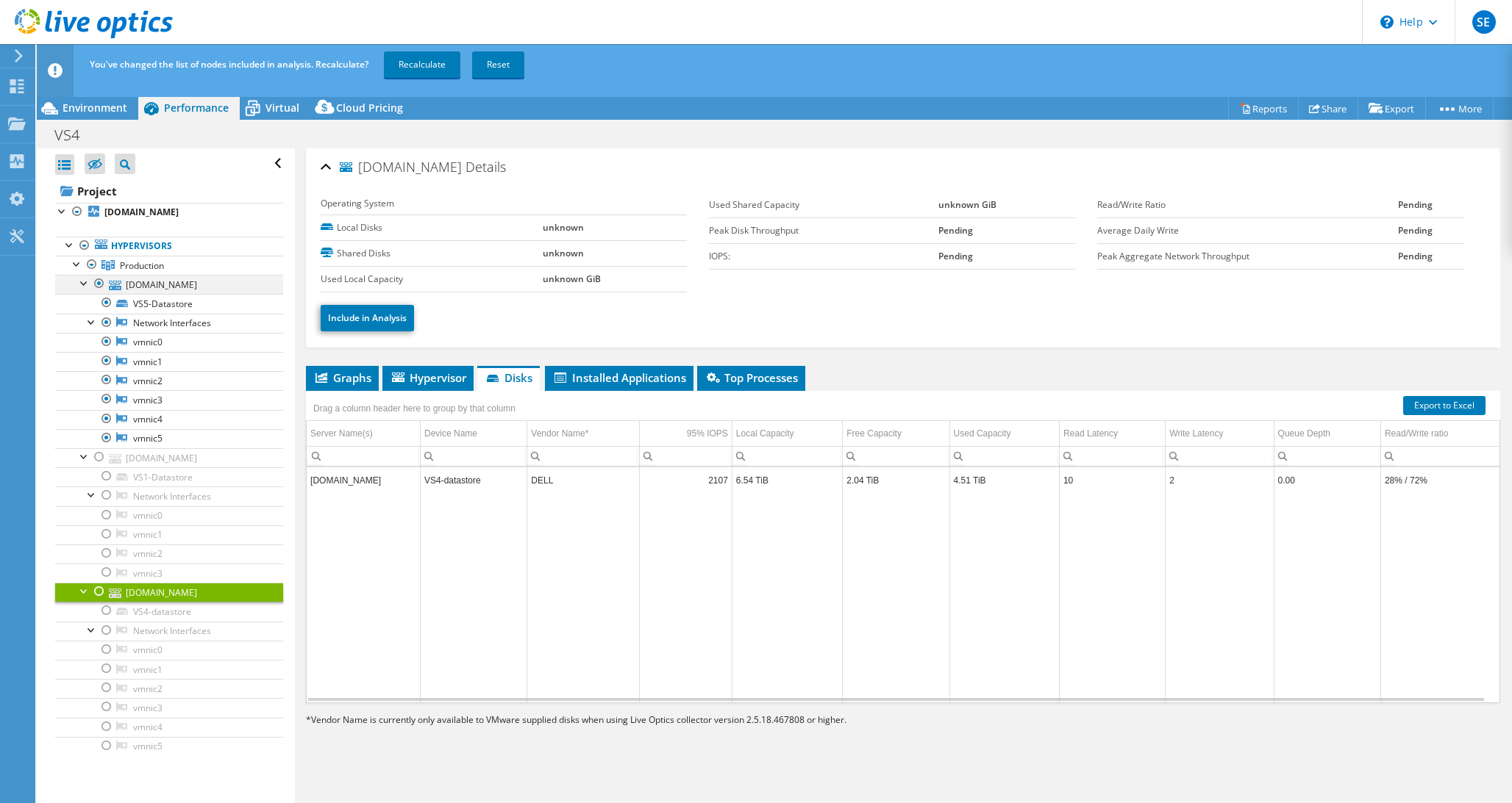
click at [100, 283] on div at bounding box center [98, 284] width 15 height 18
click at [98, 591] on div at bounding box center [98, 592] width 15 height 18
click at [97, 459] on div at bounding box center [98, 457] width 15 height 18
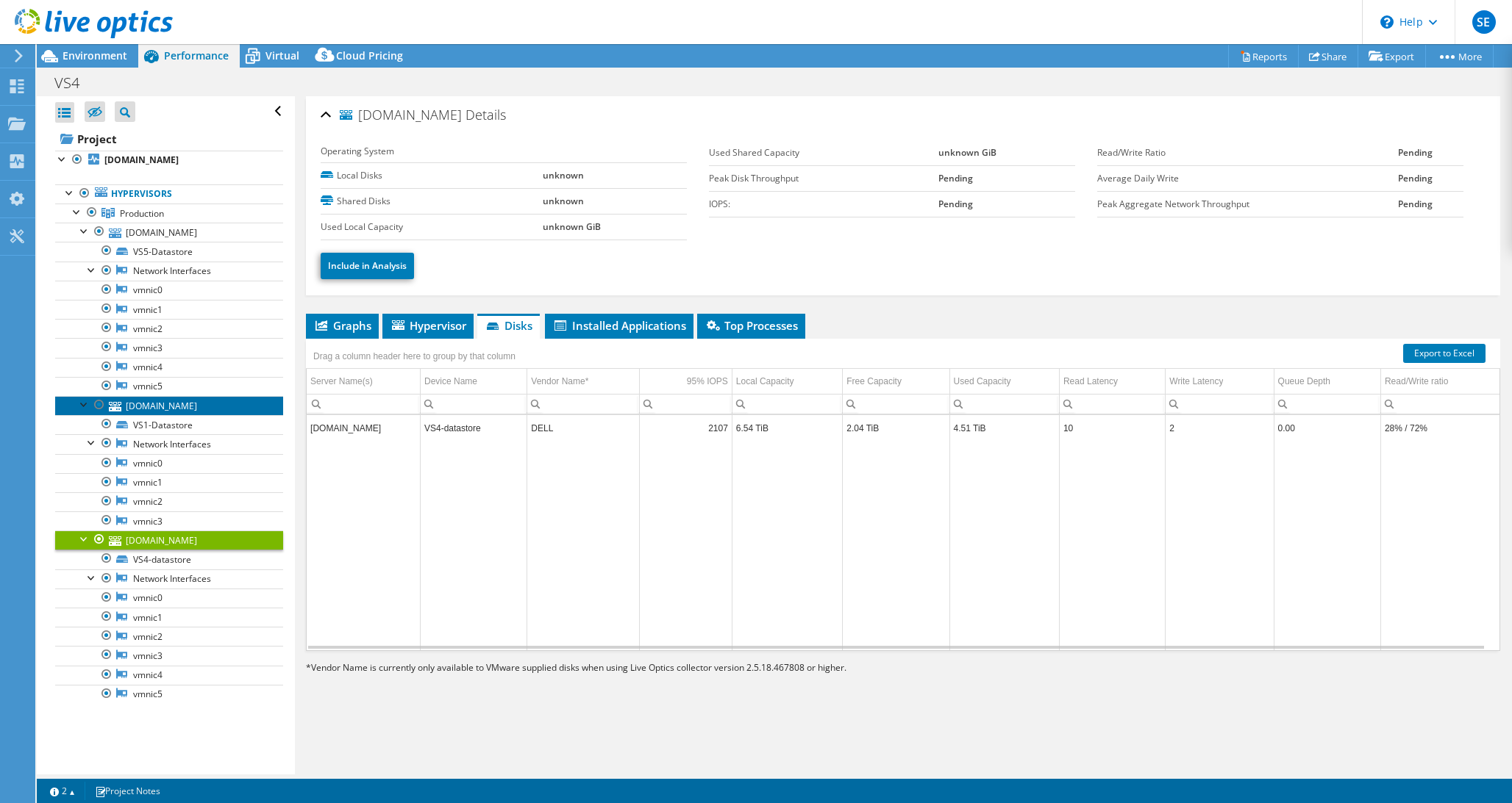
click at [165, 406] on link "[DOMAIN_NAME]" at bounding box center [170, 406] width 228 height 19
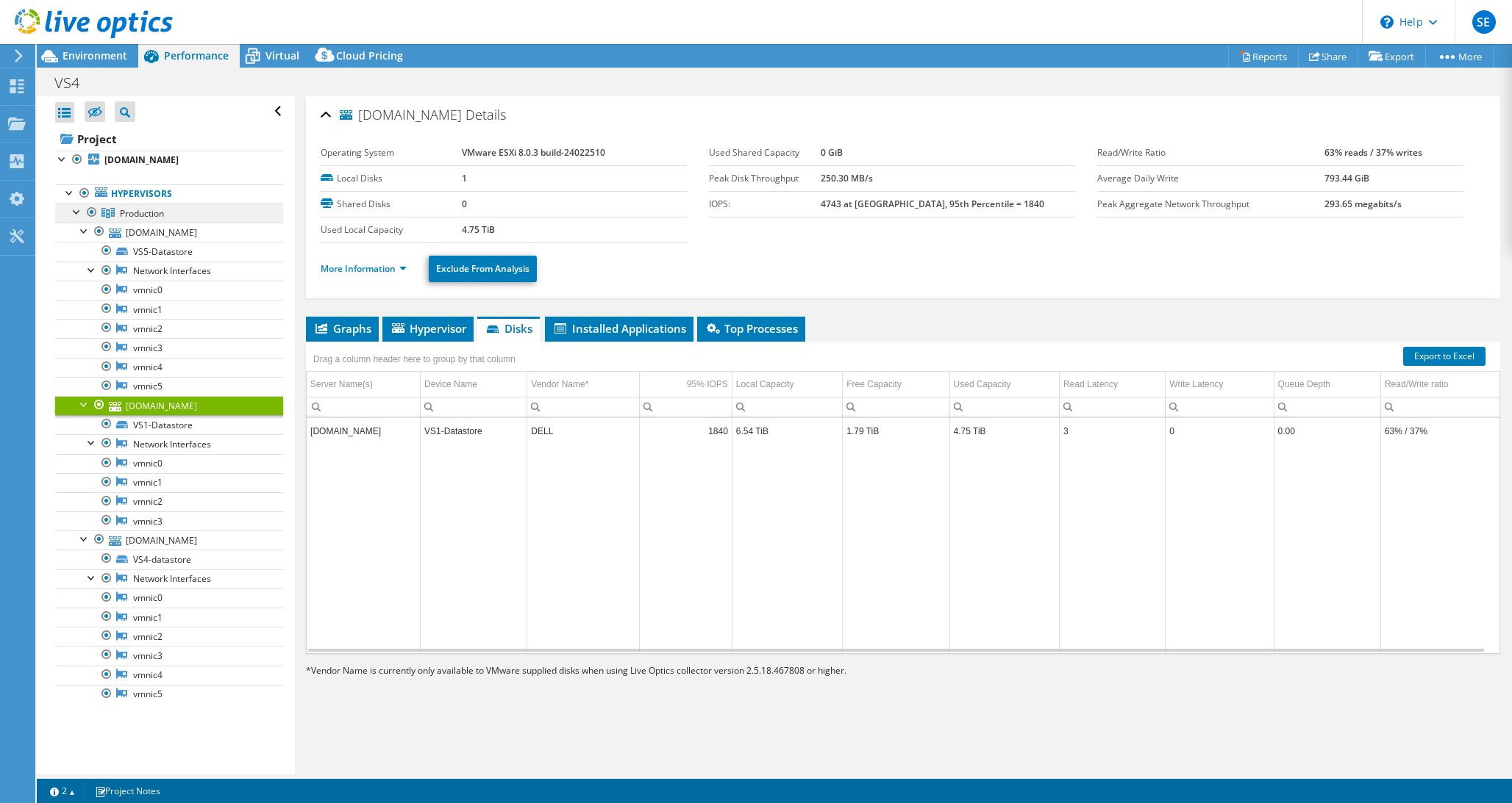
click at [141, 210] on span "Production" at bounding box center [141, 213] width 44 height 13
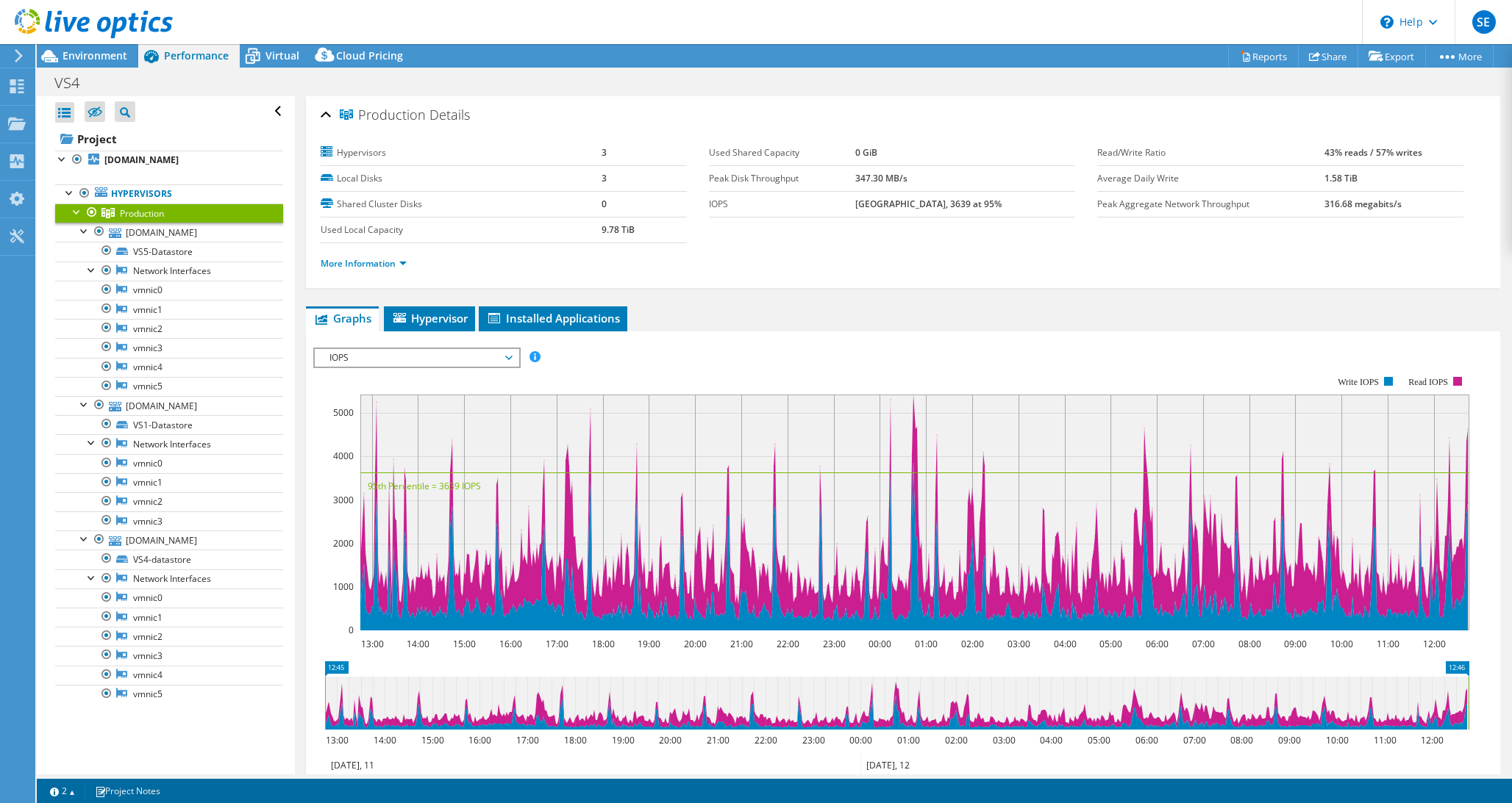
click at [451, 351] on span "IOPS" at bounding box center [416, 358] width 189 height 18
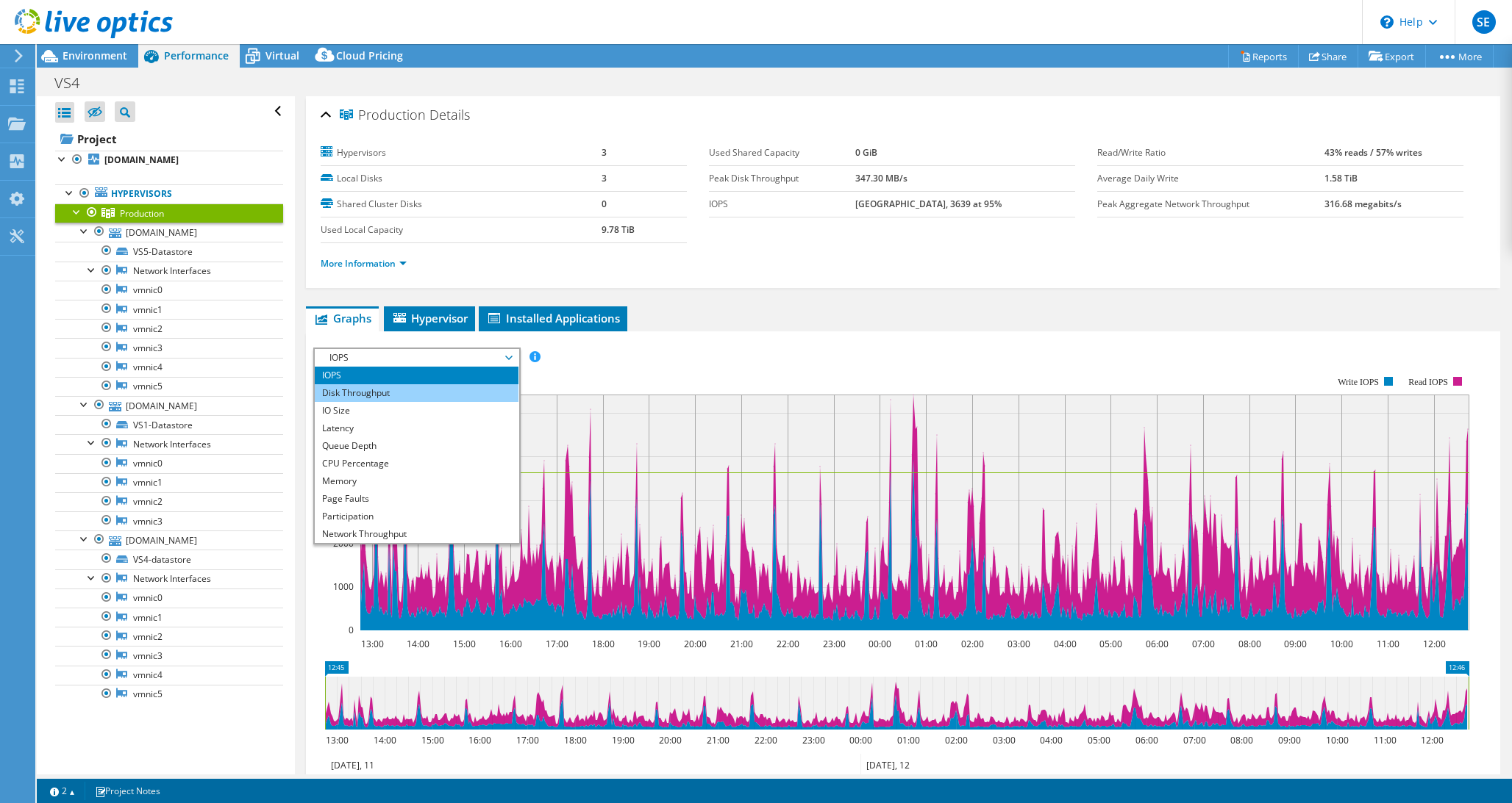
click at [367, 393] on li "Disk Throughput" at bounding box center [416, 393] width 204 height 18
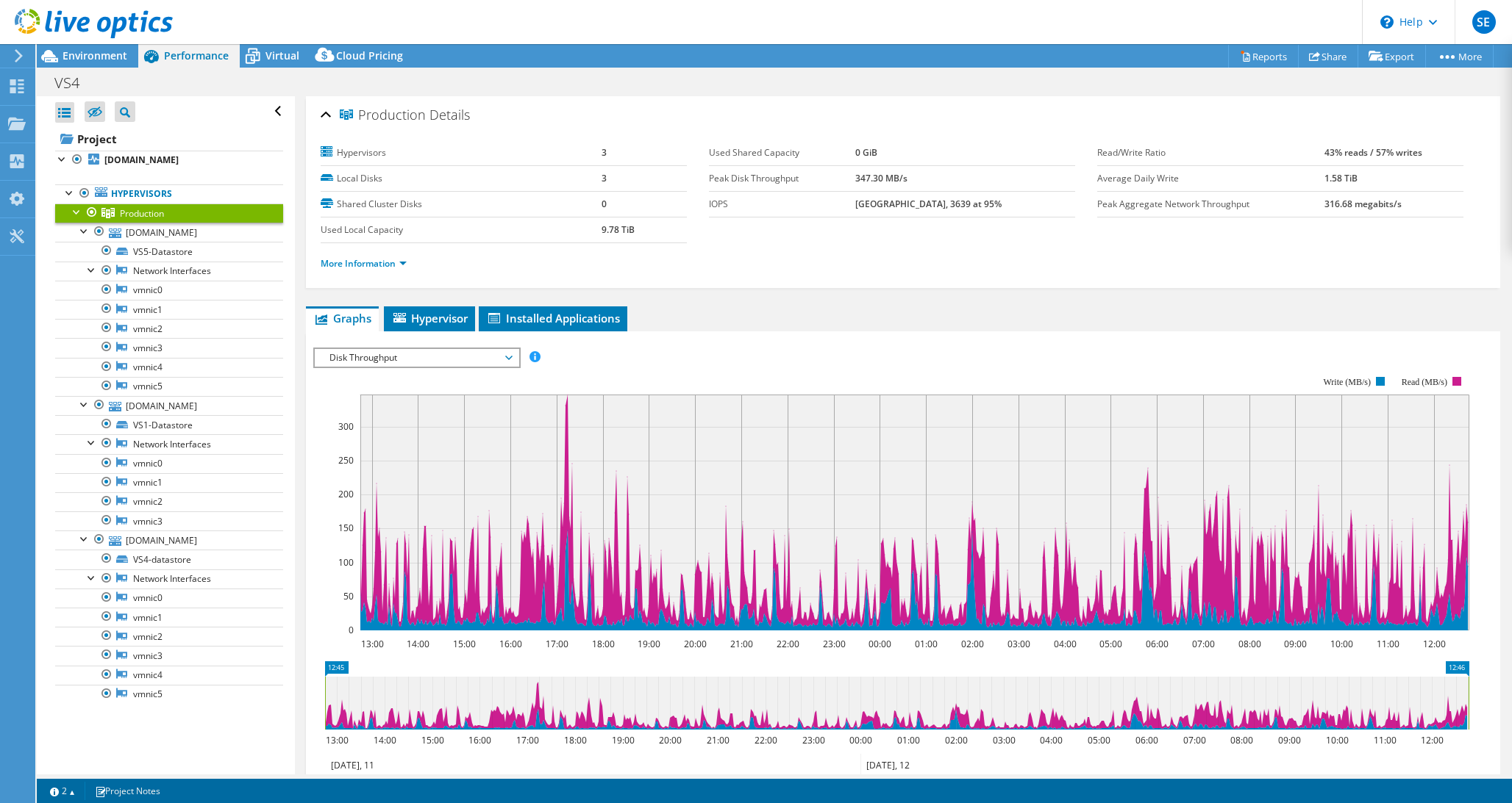
click at [393, 358] on span "Disk Throughput" at bounding box center [416, 358] width 189 height 18
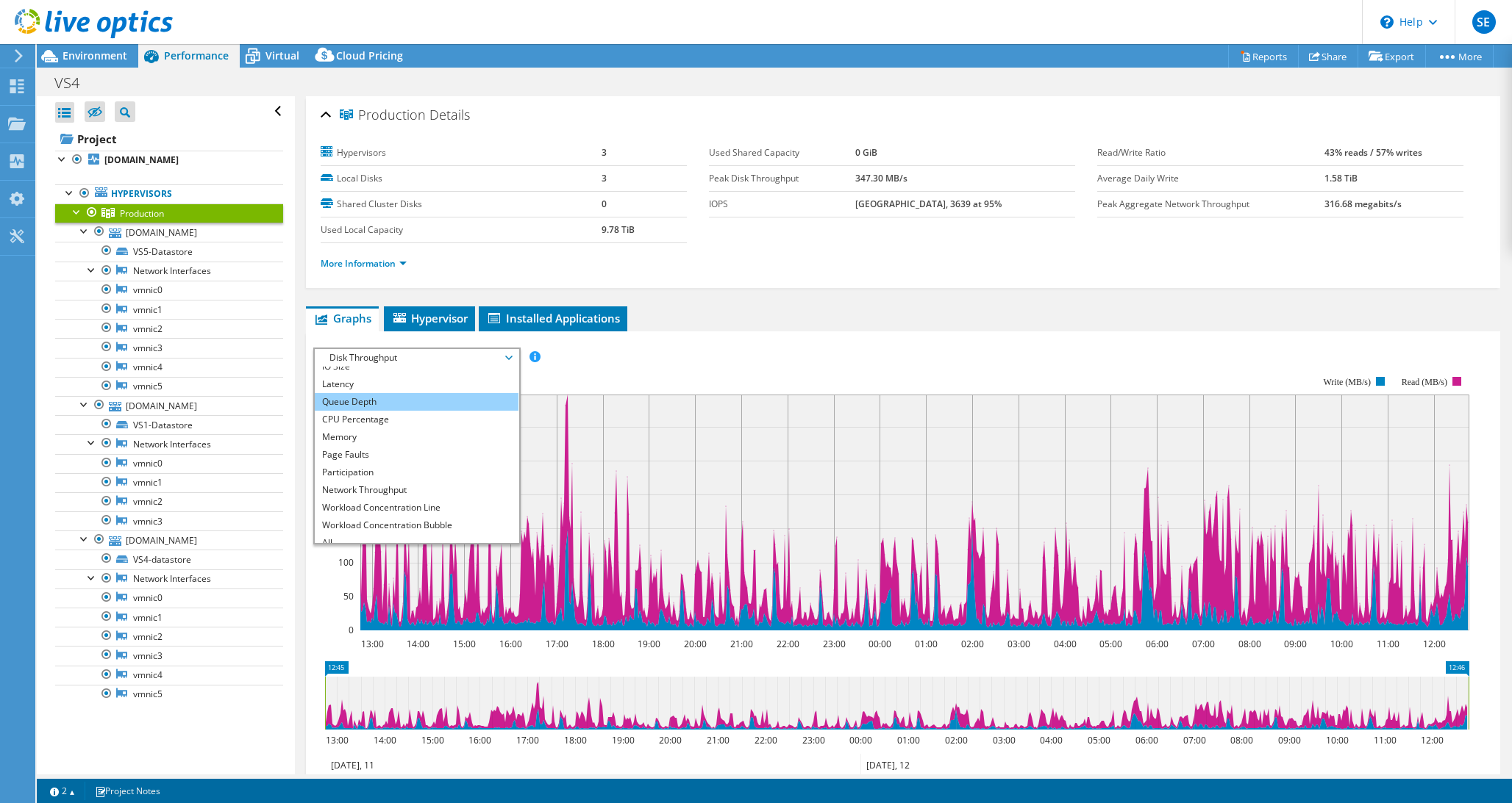
scroll to position [53, 0]
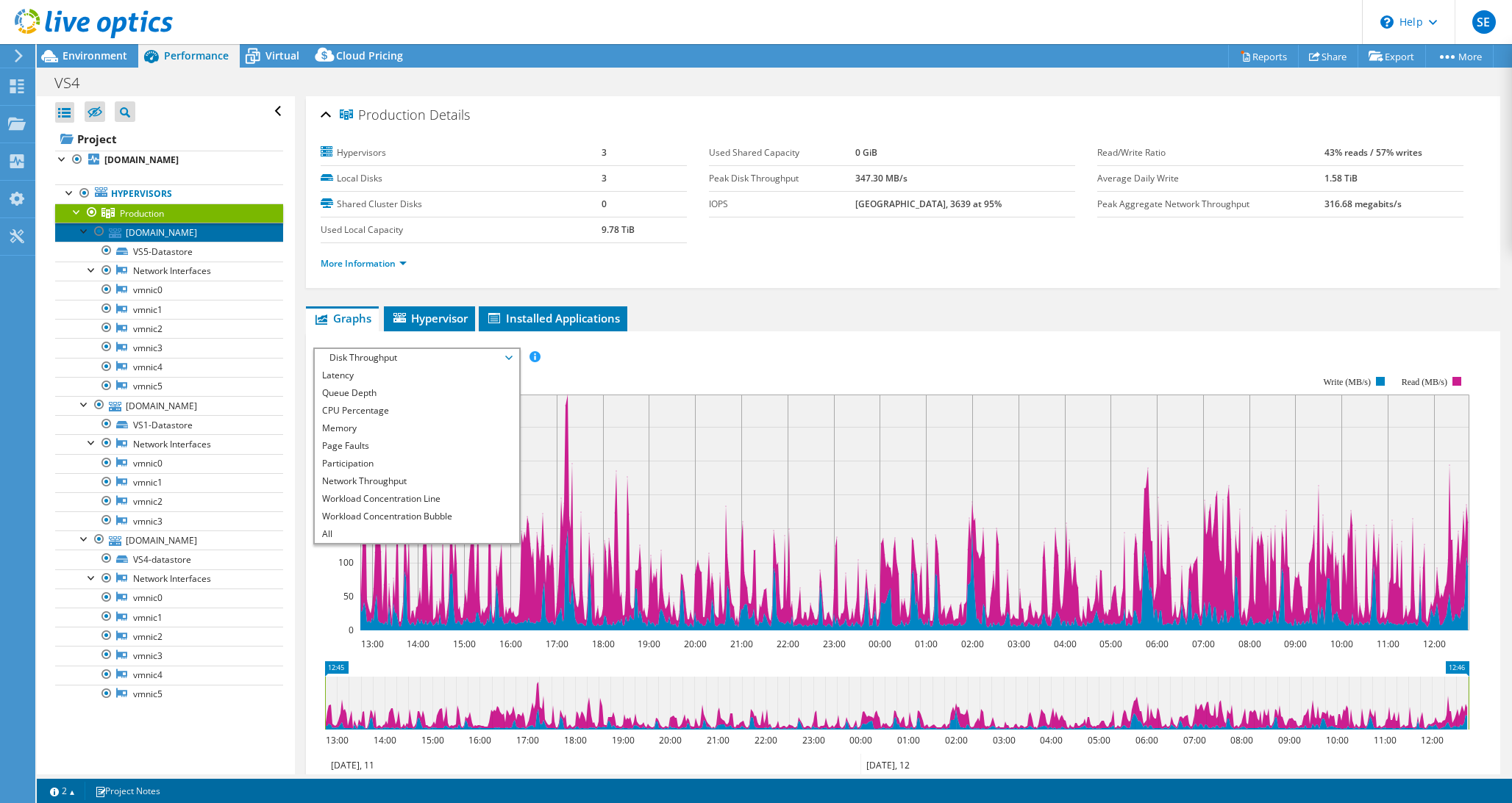
click at [147, 232] on link "[DOMAIN_NAME]" at bounding box center [170, 233] width 228 height 19
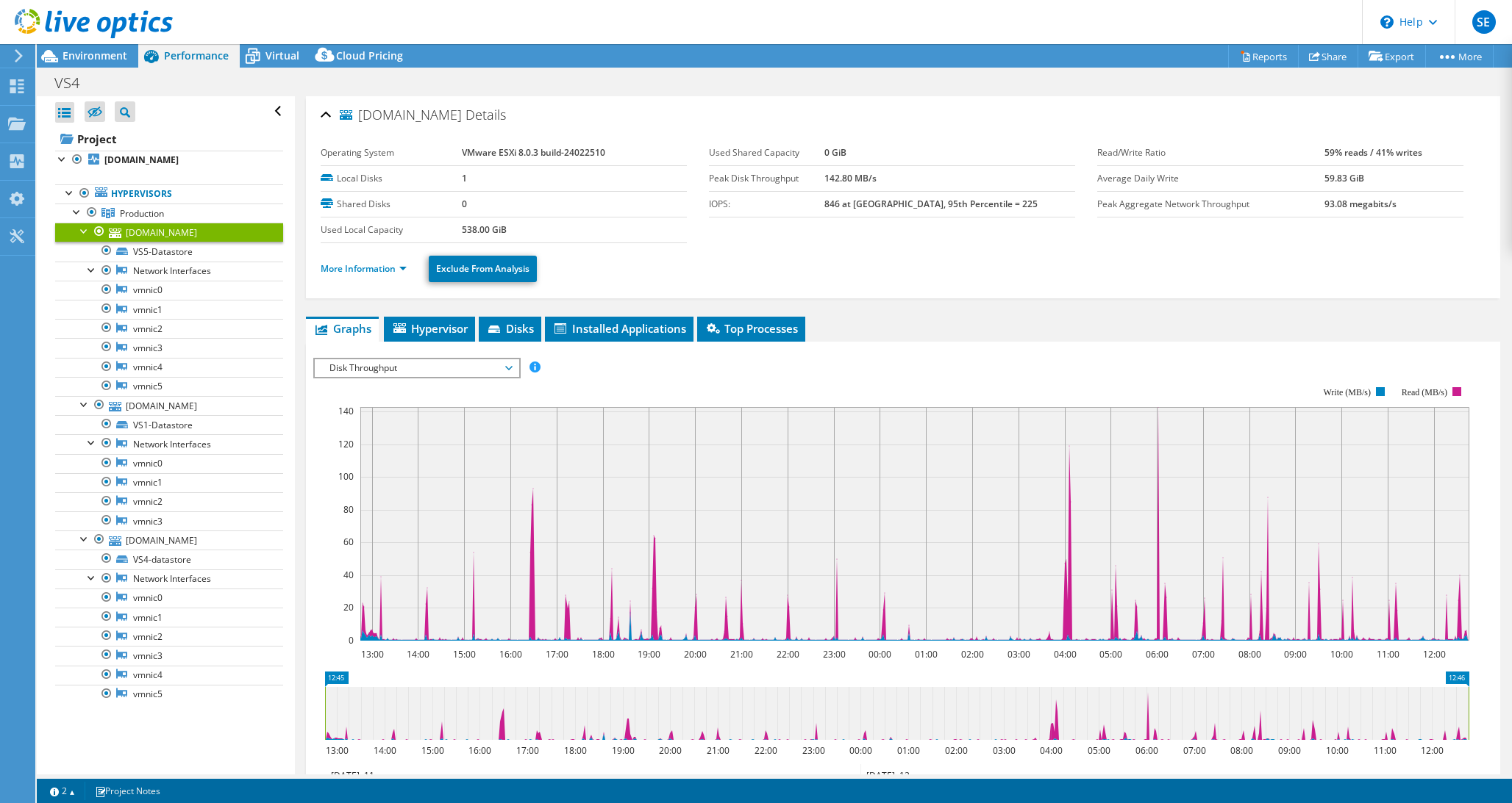
click at [443, 369] on span "Disk Throughput" at bounding box center [416, 368] width 189 height 18
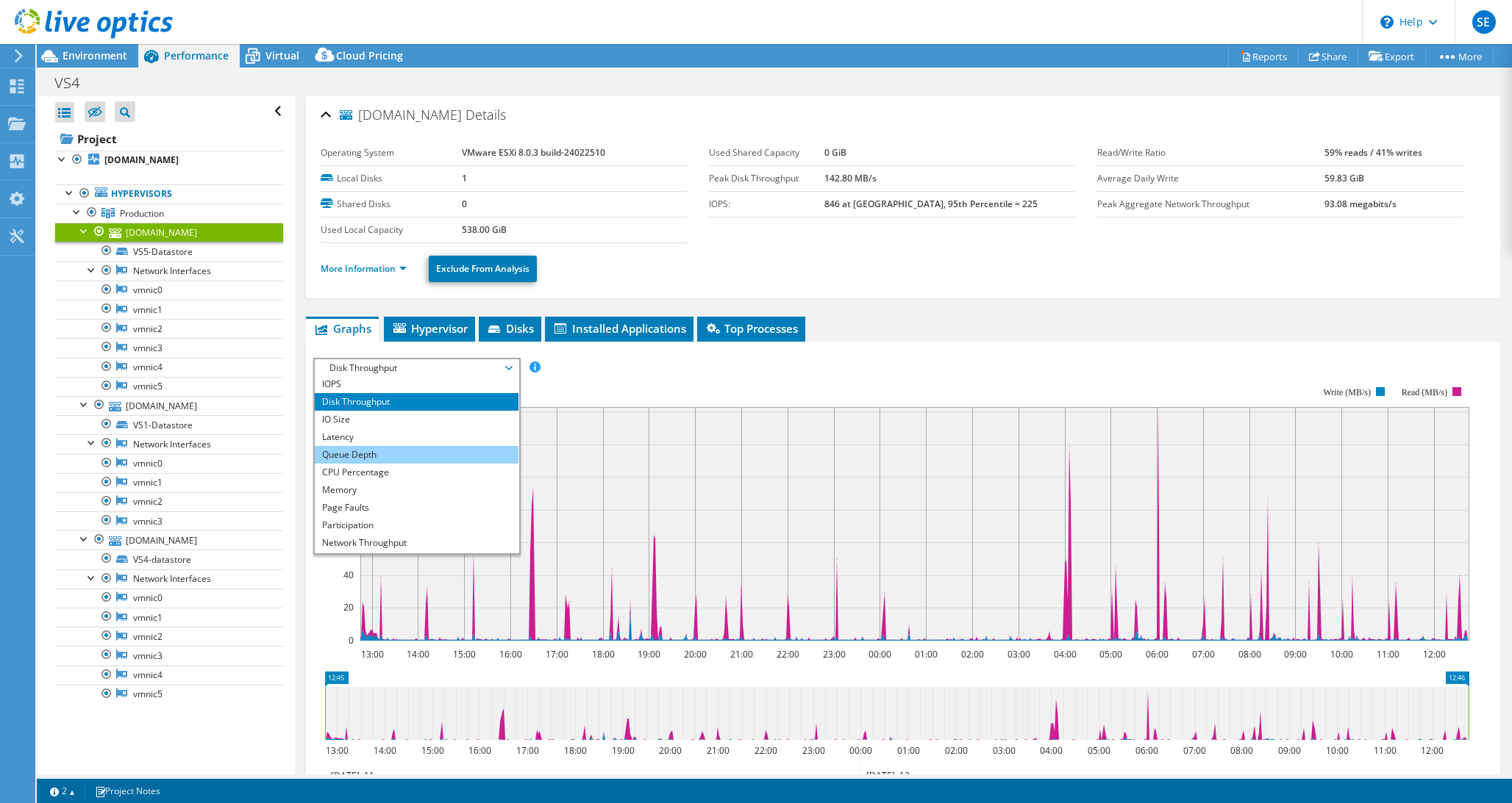
scroll to position [0, 0]
click at [378, 395] on li "Disk Throughput" at bounding box center [416, 403] width 204 height 18
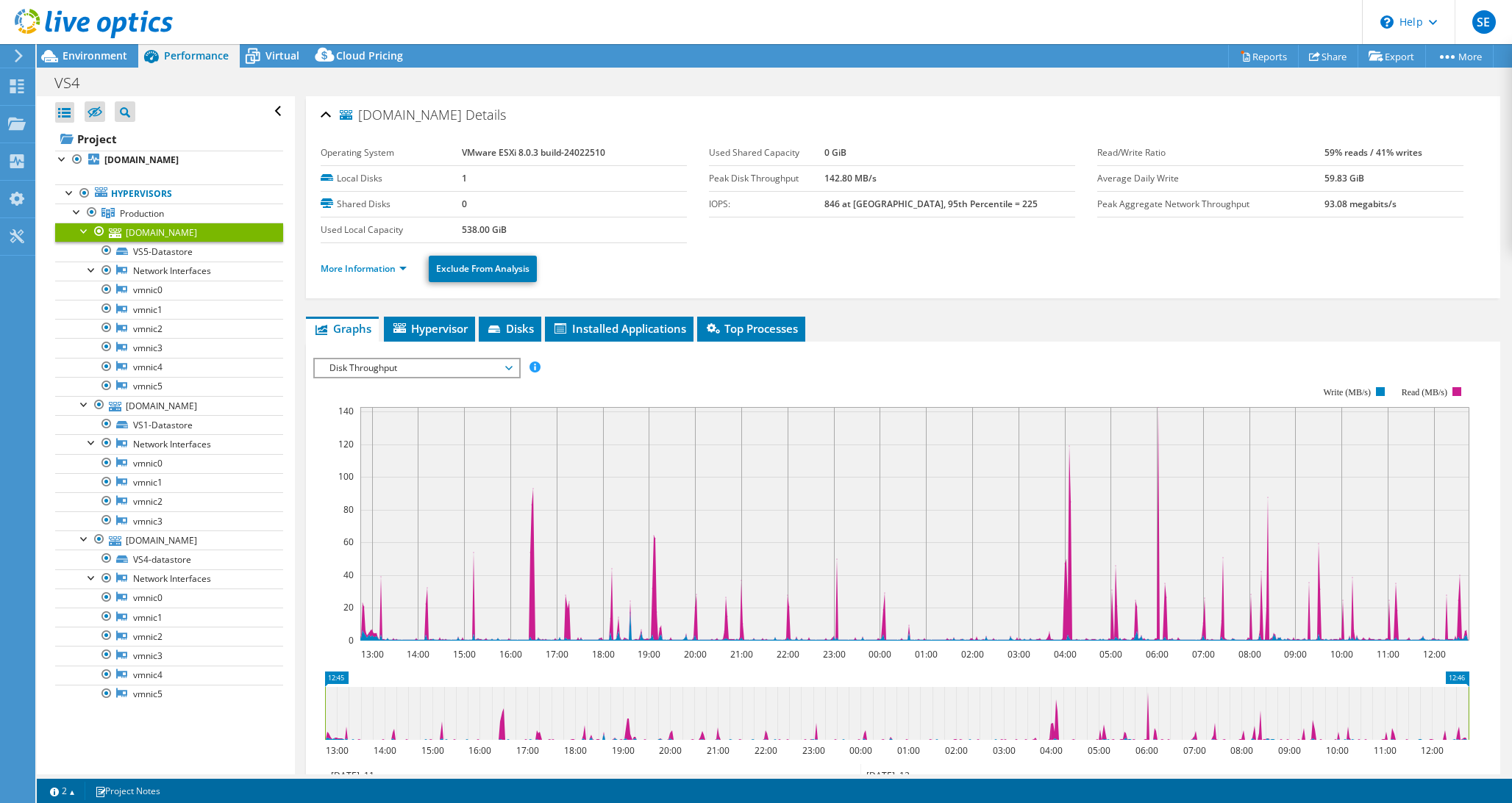
click at [355, 364] on span "Disk Throughput" at bounding box center [416, 368] width 189 height 18
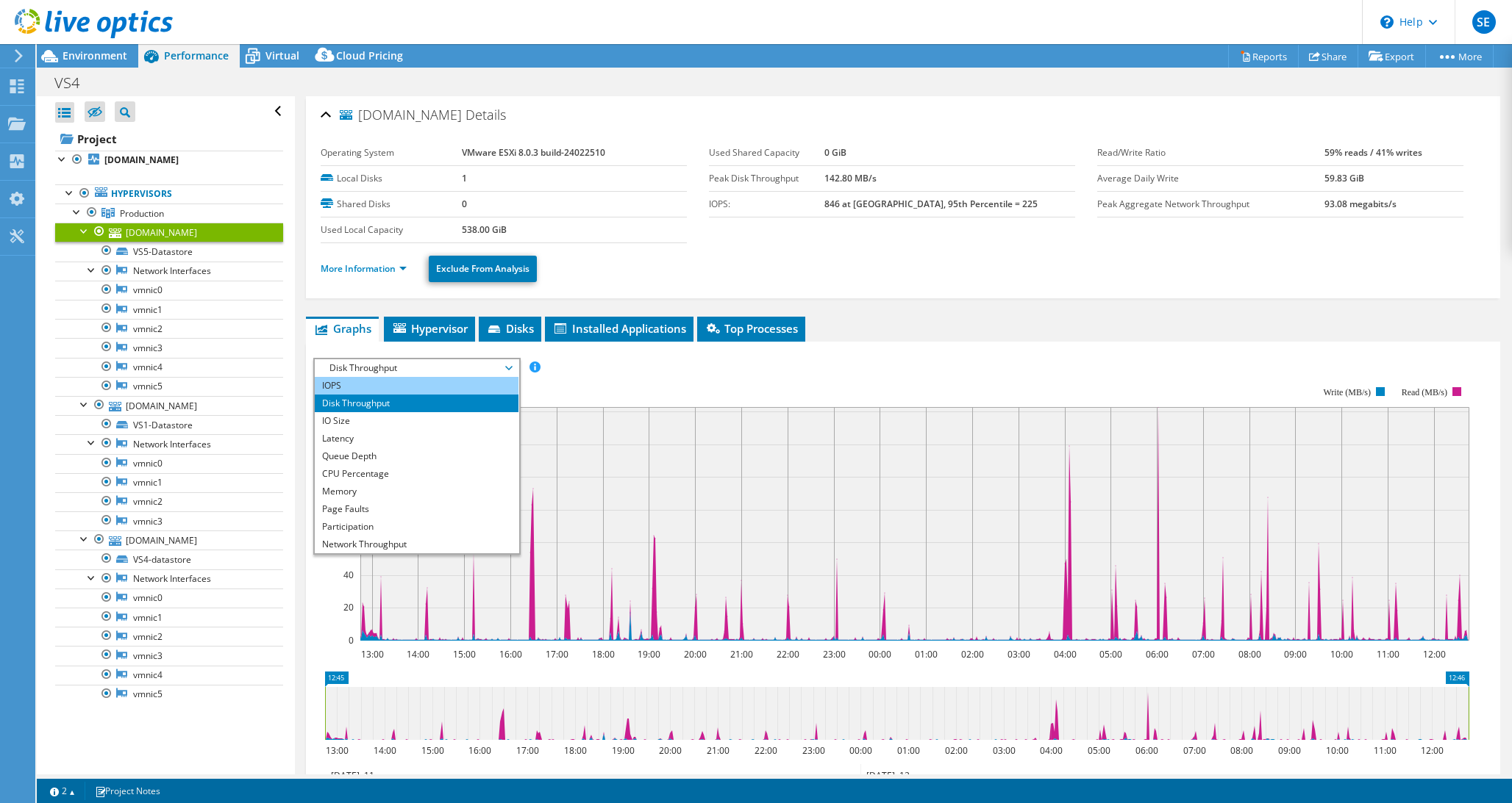
click at [342, 380] on li "IOPS" at bounding box center [416, 386] width 204 height 18
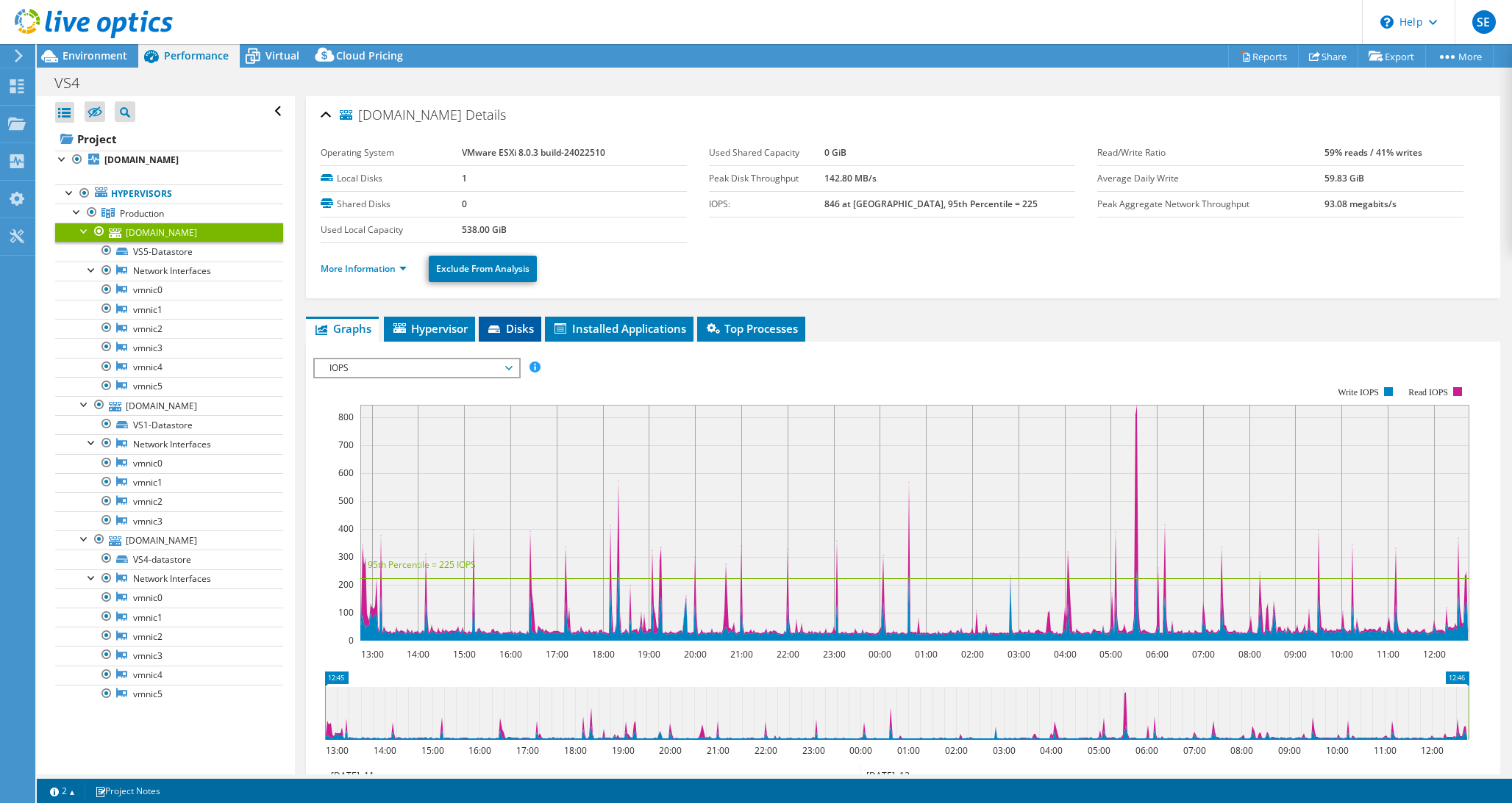
click at [506, 330] on span "Disks" at bounding box center [510, 328] width 48 height 15
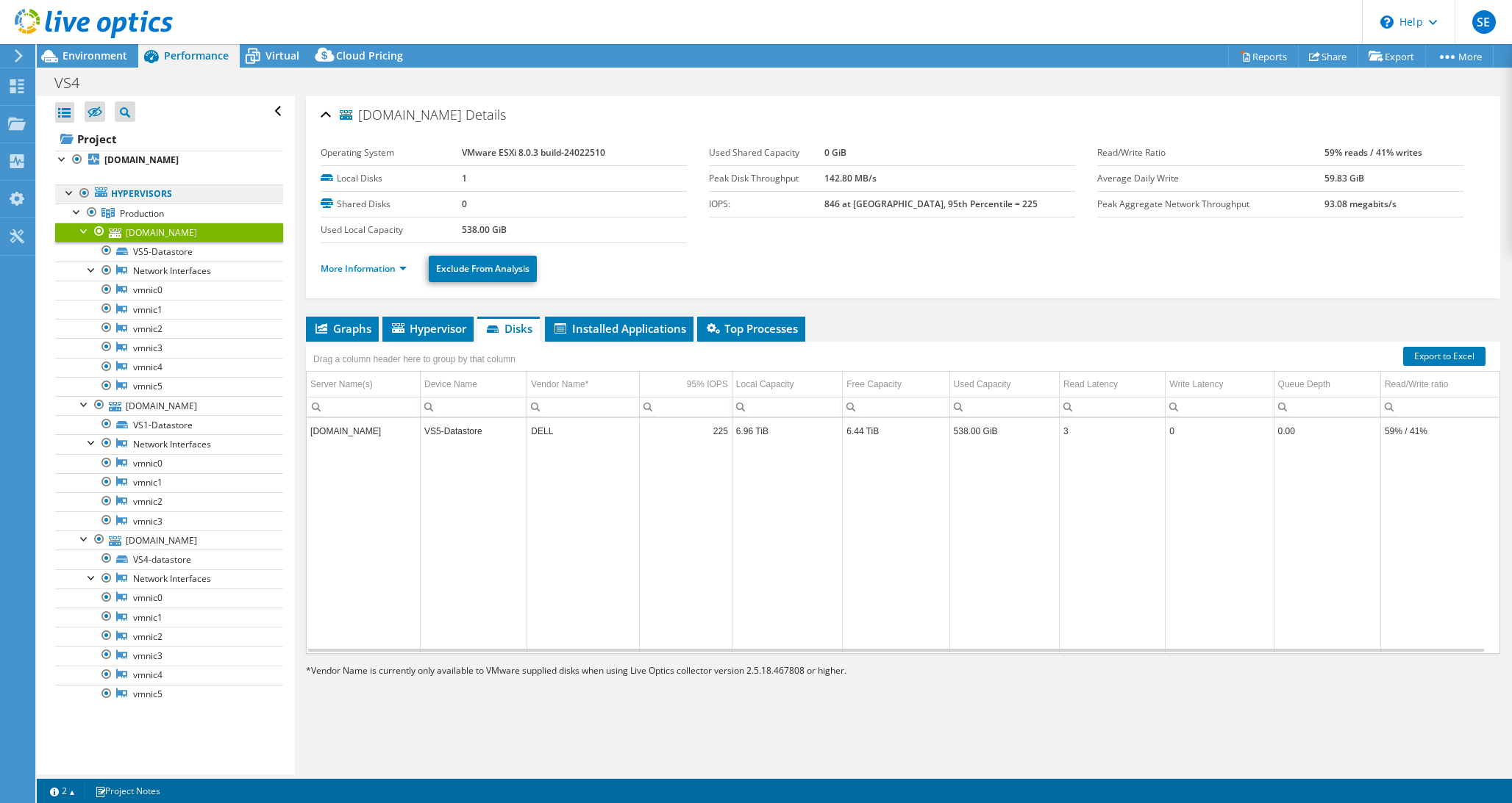
click at [128, 202] on link "Hypervisors" at bounding box center [170, 194] width 228 height 19
click at [139, 217] on span "Production" at bounding box center [141, 213] width 44 height 13
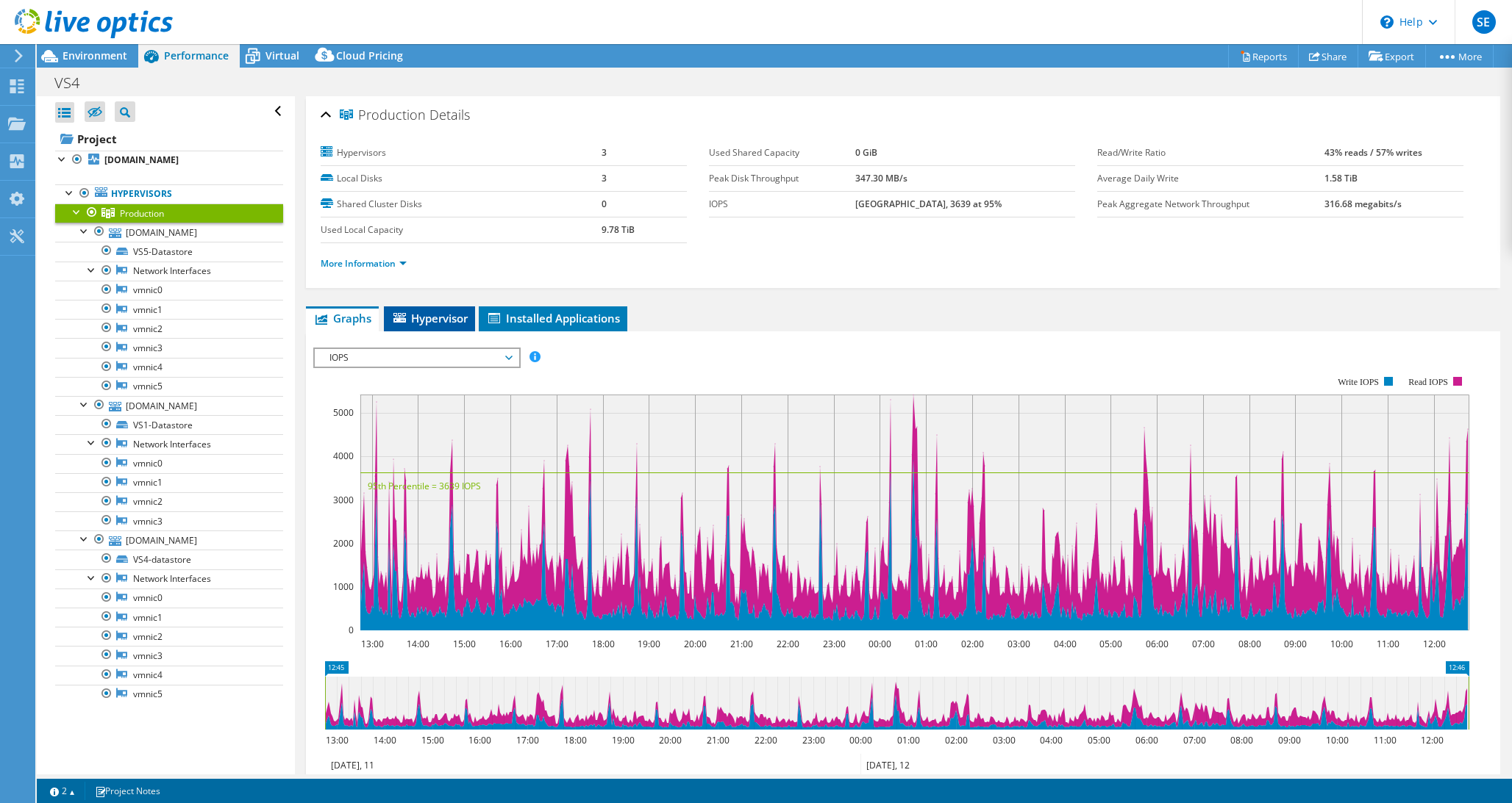
click at [430, 323] on span "Hypervisor" at bounding box center [429, 318] width 76 height 15
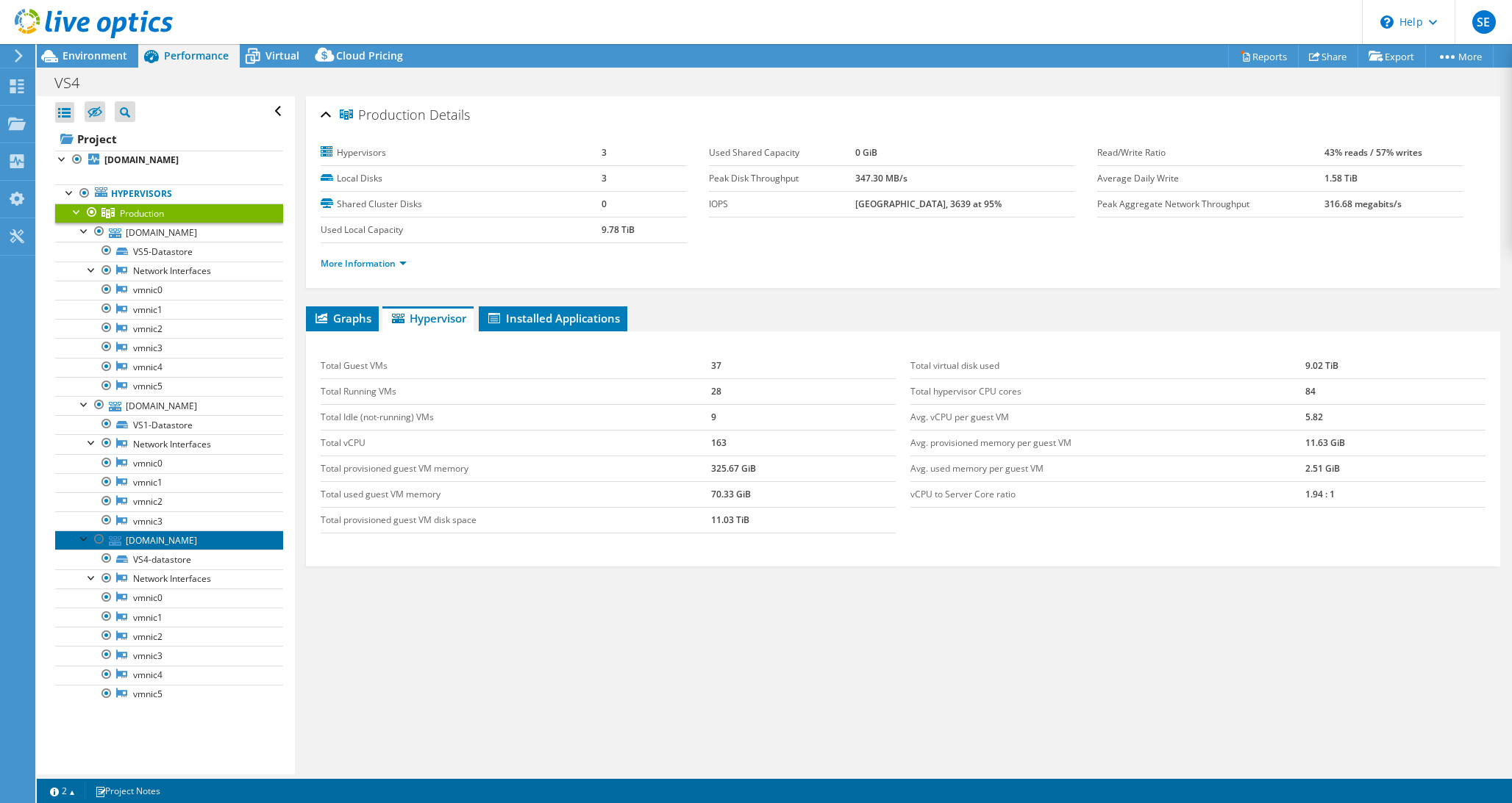
click at [148, 537] on link "[DOMAIN_NAME]" at bounding box center [170, 541] width 228 height 19
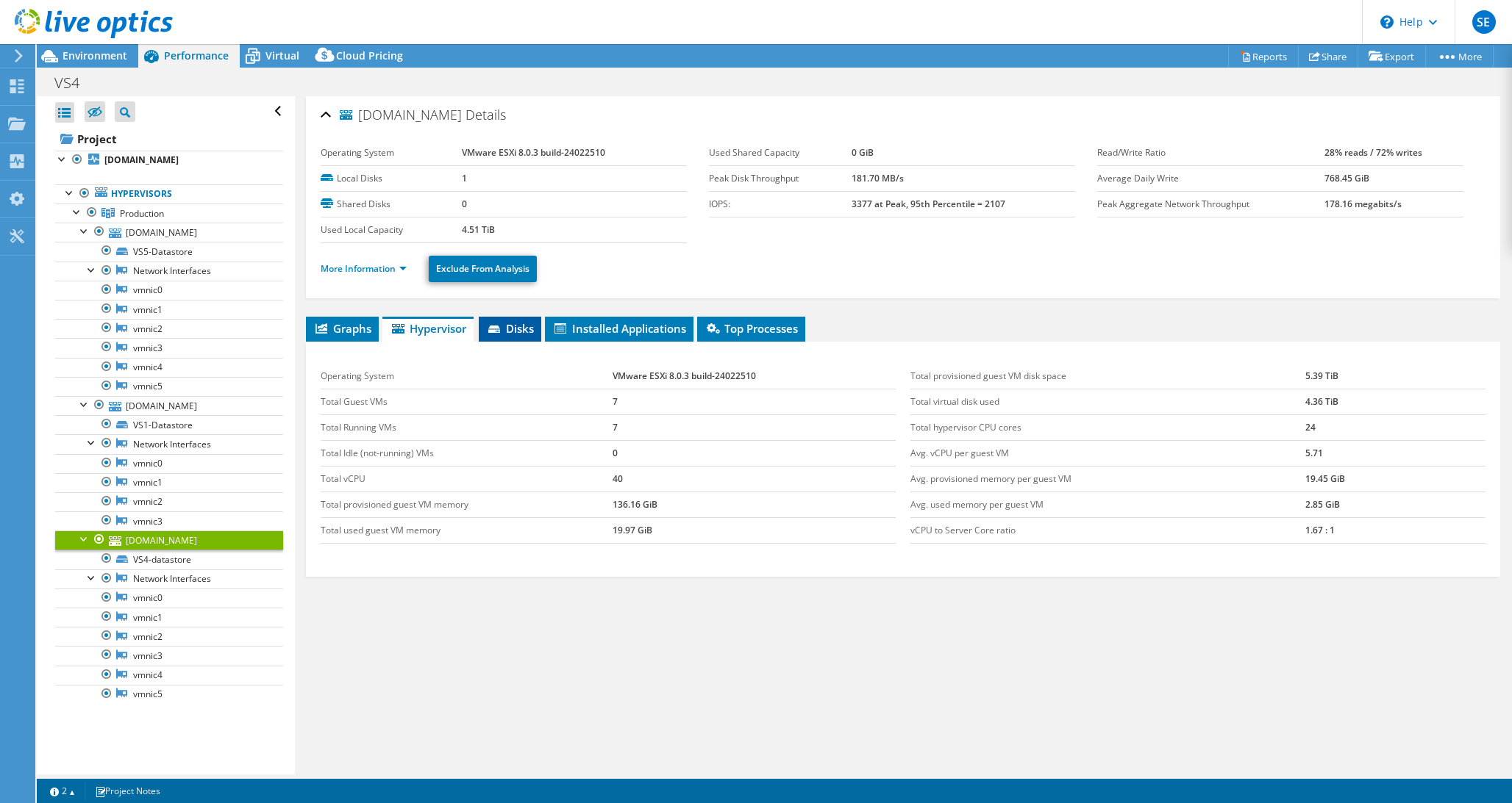
click at [507, 325] on span "Disks" at bounding box center [510, 328] width 48 height 15
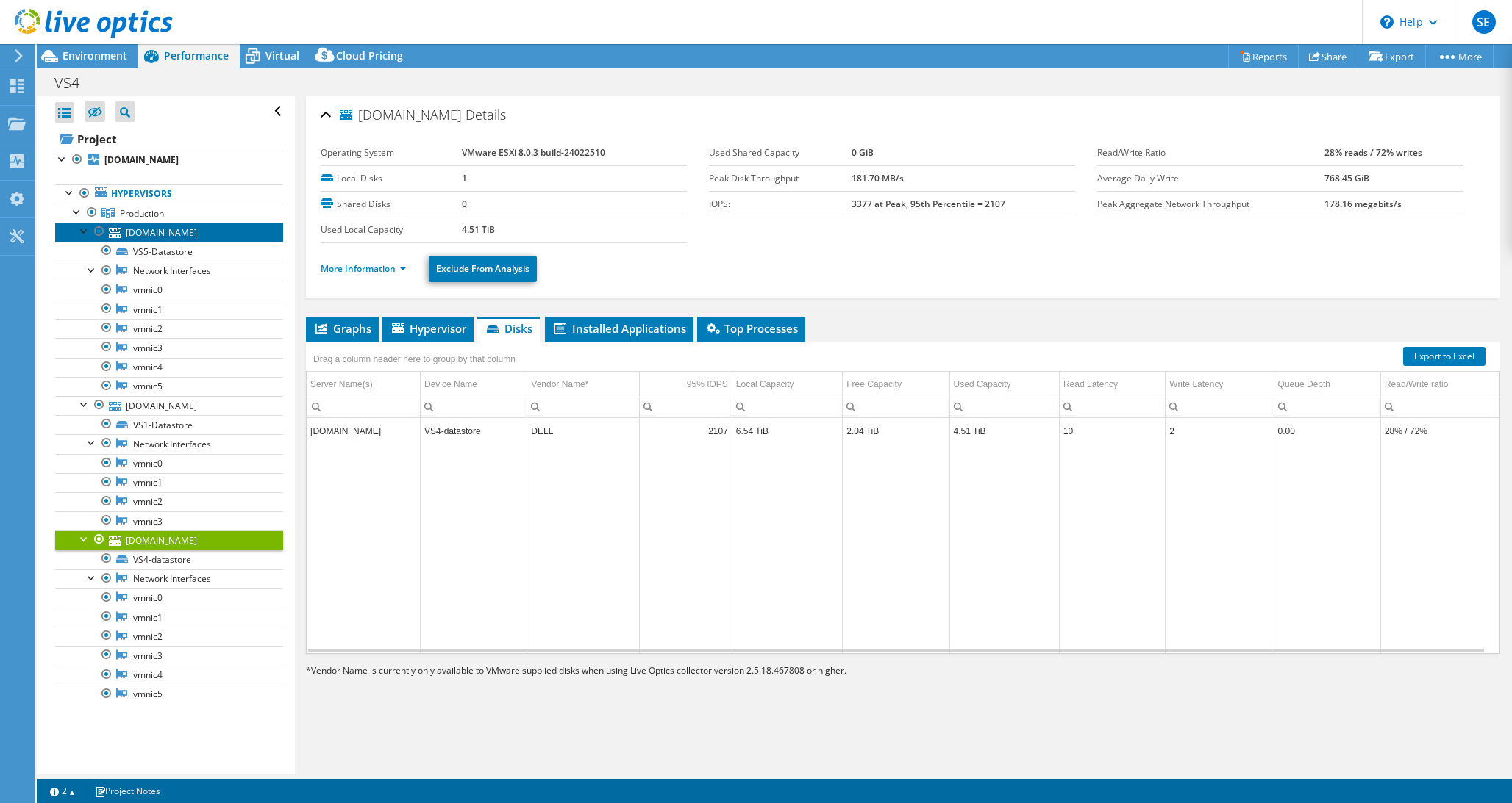
click at [142, 228] on link "[DOMAIN_NAME]" at bounding box center [170, 233] width 228 height 19
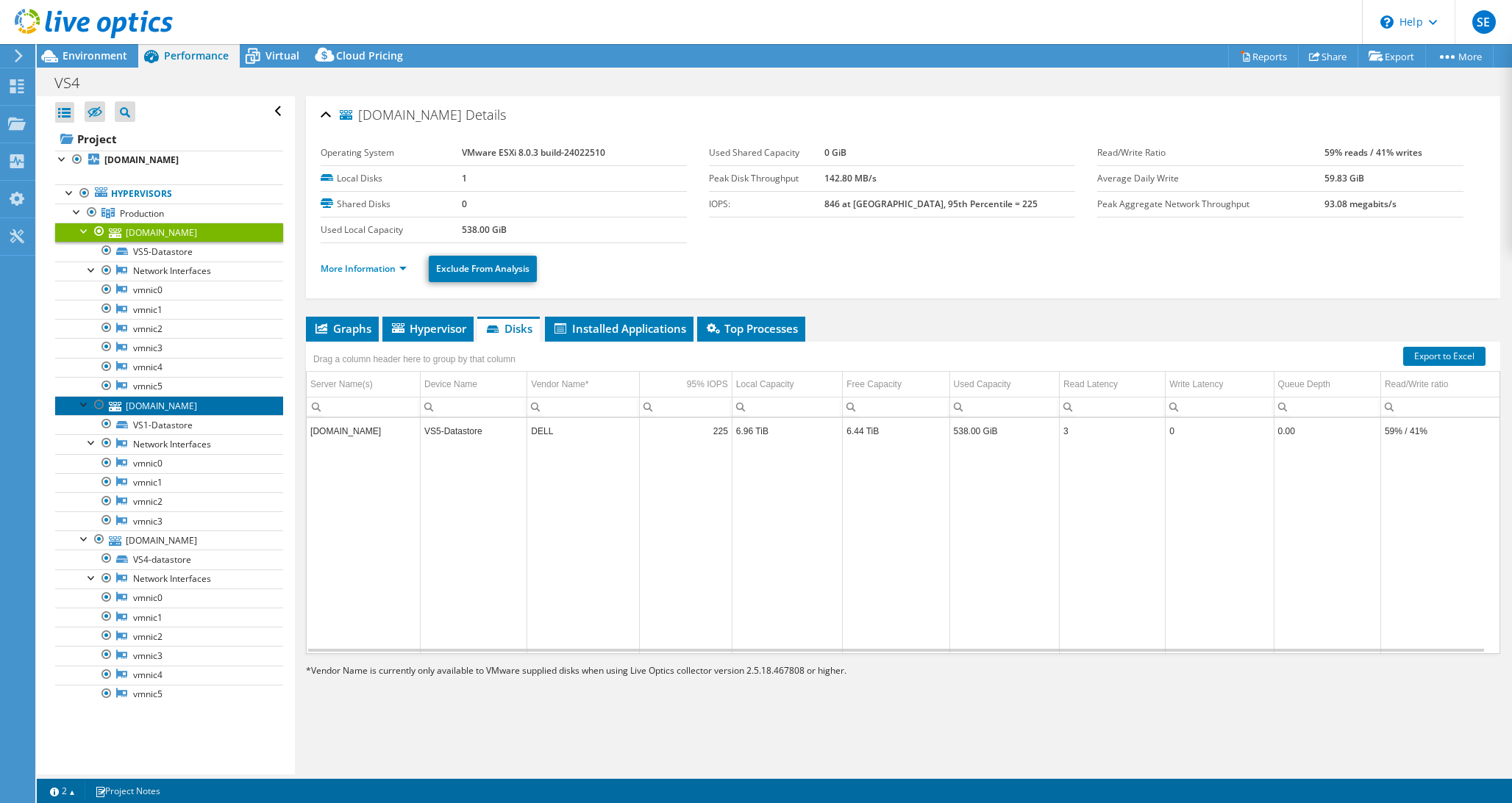
click at [136, 400] on link "[DOMAIN_NAME]" at bounding box center [170, 406] width 228 height 19
